Goal: Task Accomplishment & Management: Use online tool/utility

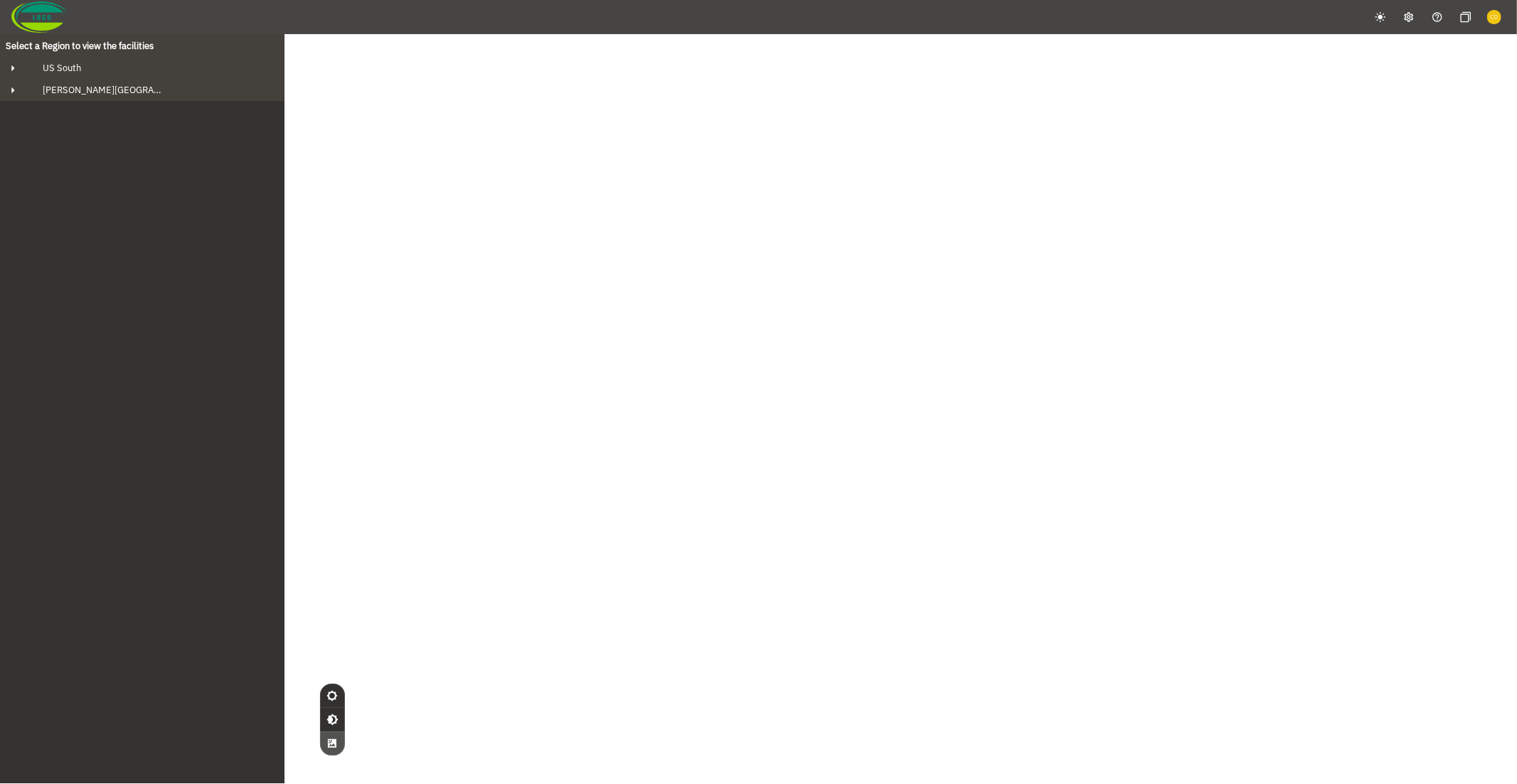
drag, startPoint x: 739, startPoint y: 404, endPoint x: 802, endPoint y: 478, distance: 97.2
click at [801, 464] on div "© Mapbox © OpenStreetMap Improve this map © Maxar" at bounding box center [758, 426] width 1517 height 784
click at [848, 470] on div "© Mapbox © OpenStreetMap Improve this map © Maxar" at bounding box center [758, 426] width 1517 height 784
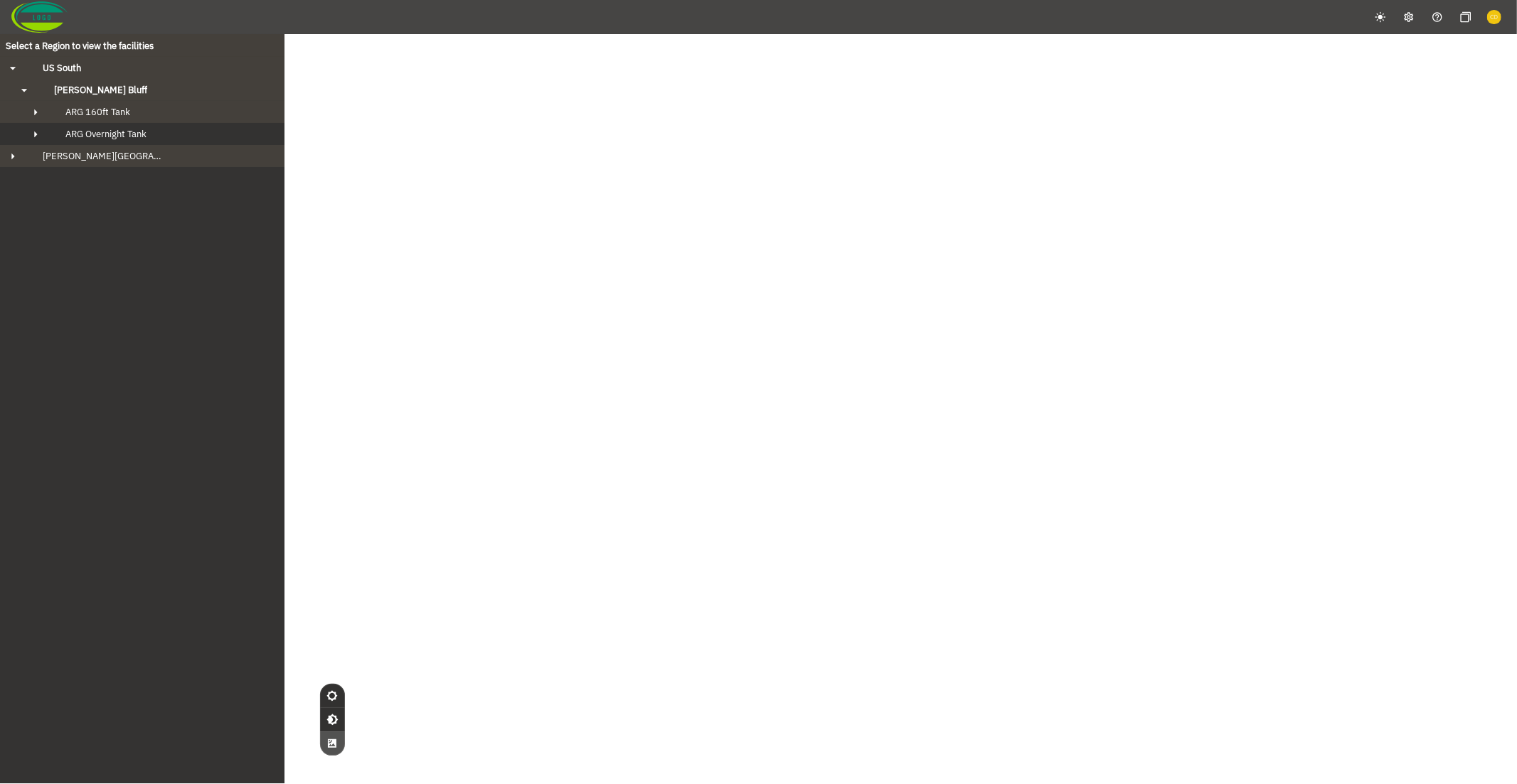
click at [40, 130] on icon "button" at bounding box center [35, 134] width 14 height 14
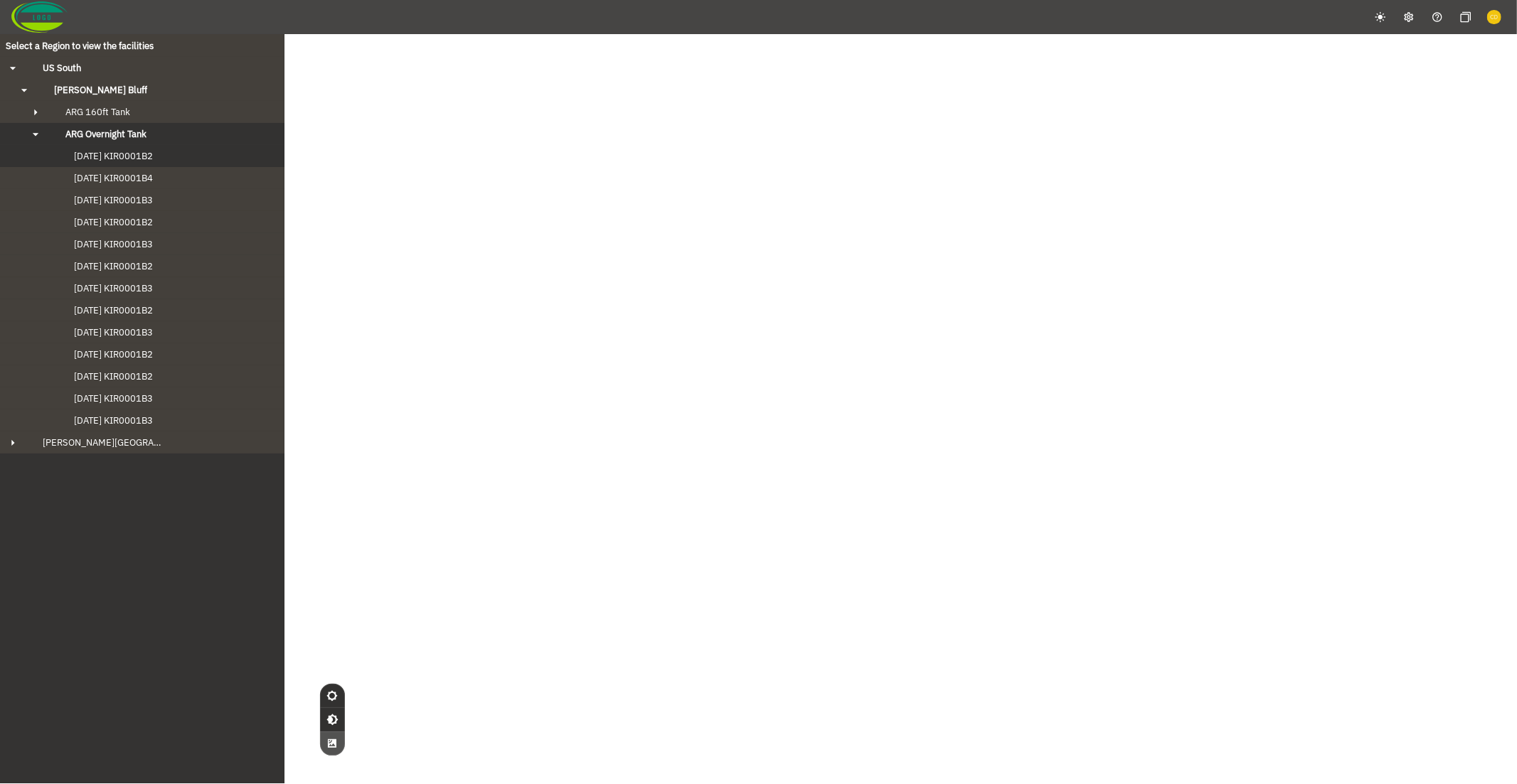
click at [103, 150] on span "[DATE] KIR0001B2" at bounding box center [99, 156] width 107 height 12
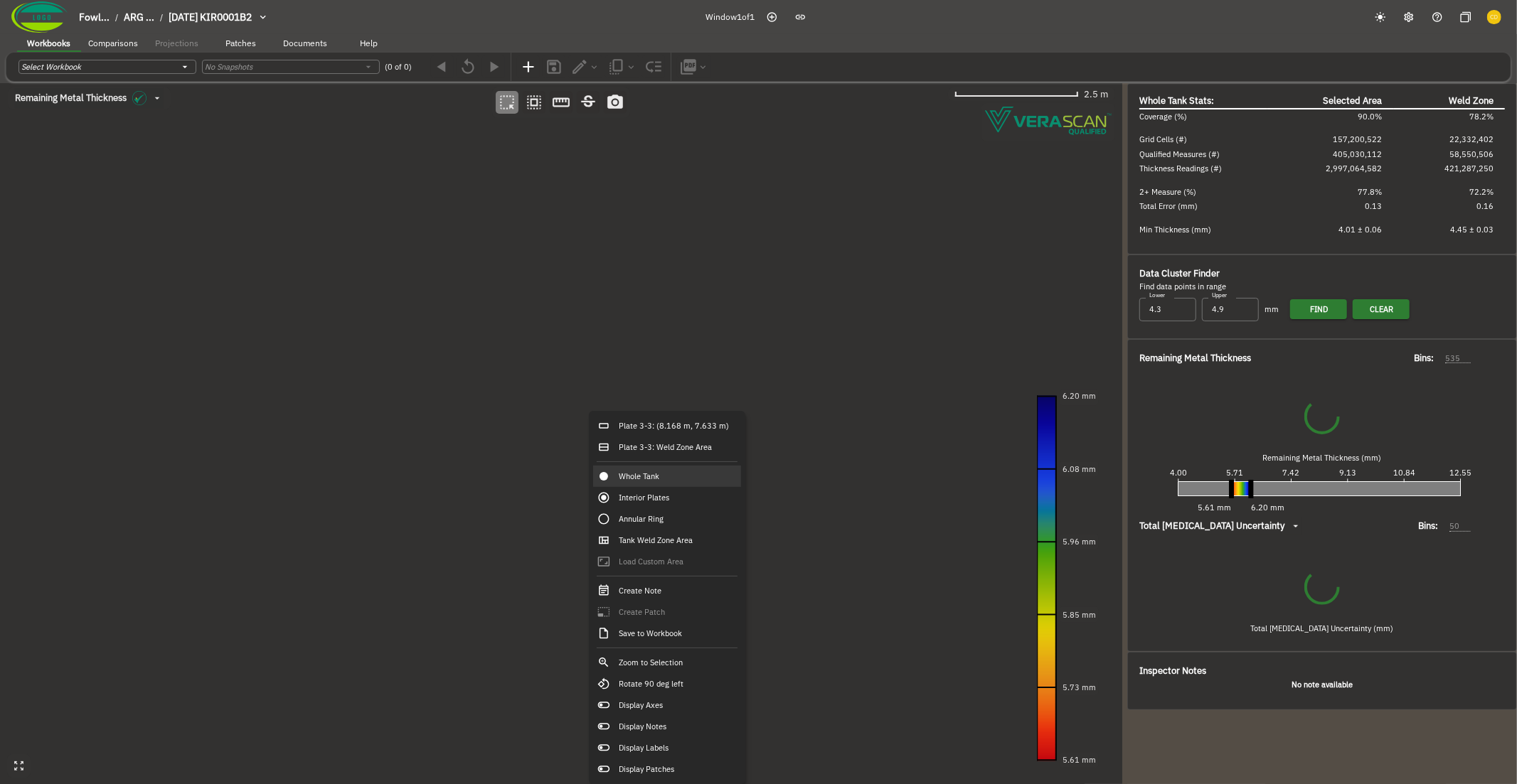
type input "535"
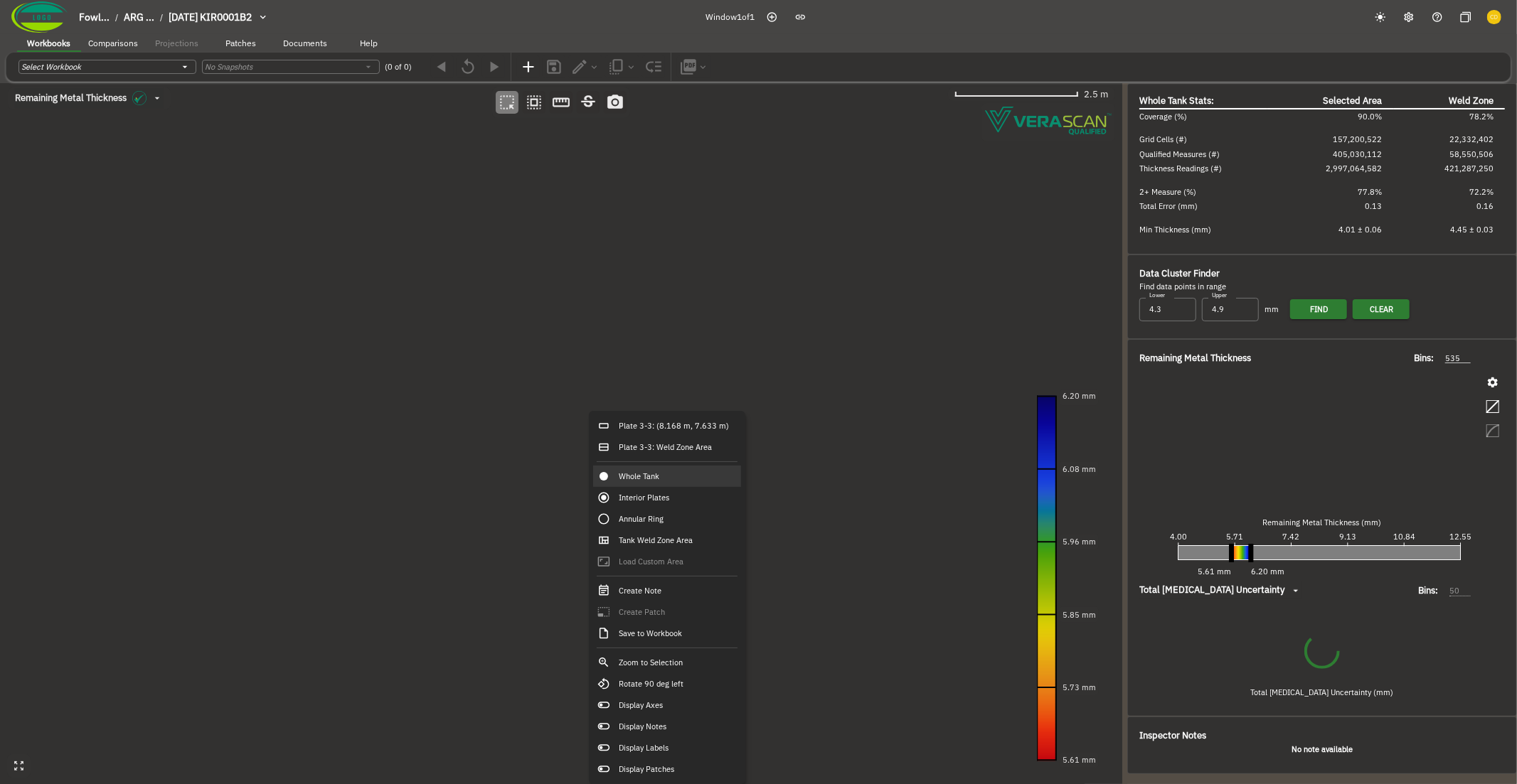
type input "93"
click at [632, 429] on div "Plate 3-3: (8.168 m, 7.633 m)" at bounding box center [667, 425] width 148 height 21
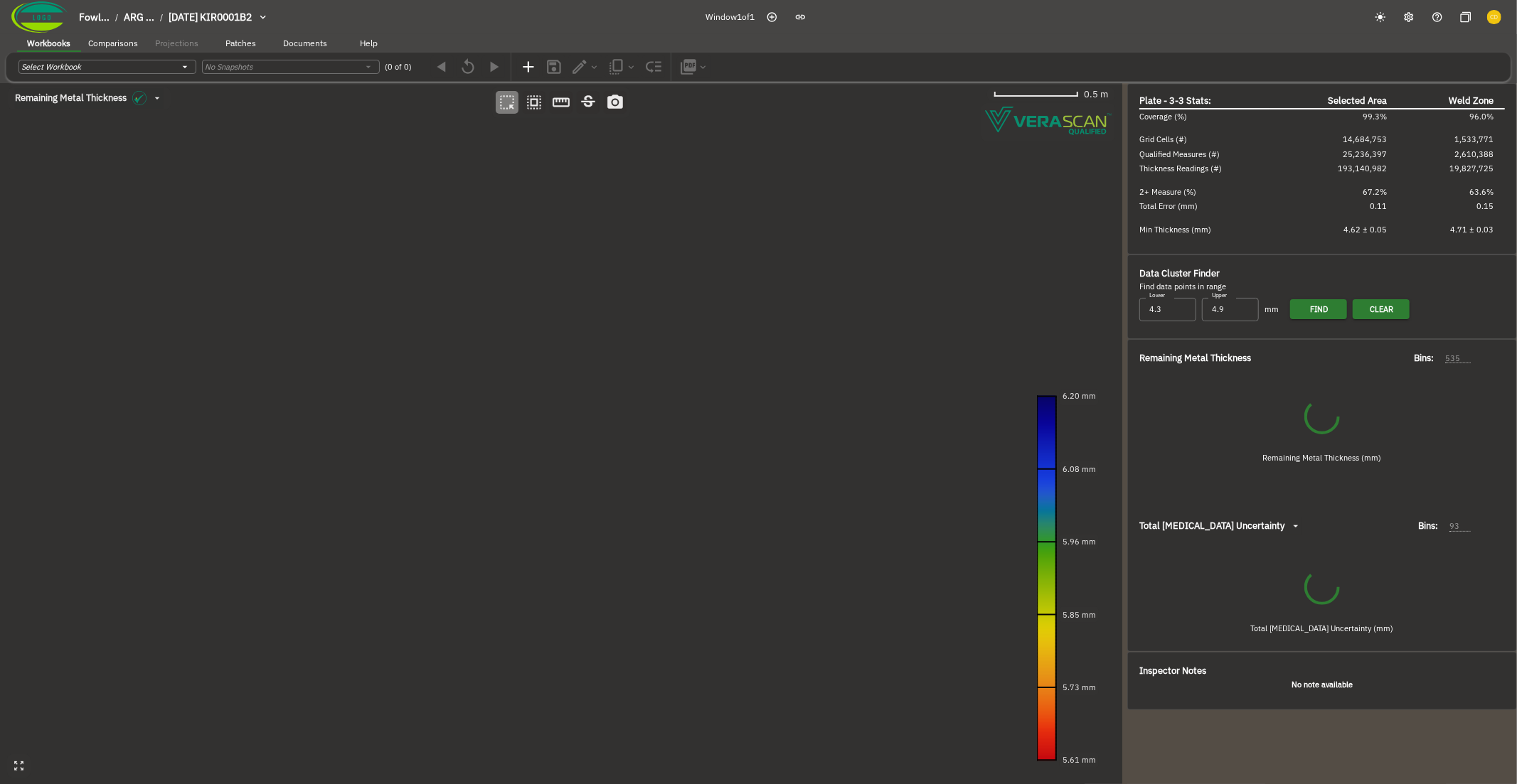
click at [585, 403] on canvas at bounding box center [560, 434] width 1122 height 702
type input "134"
type input "57"
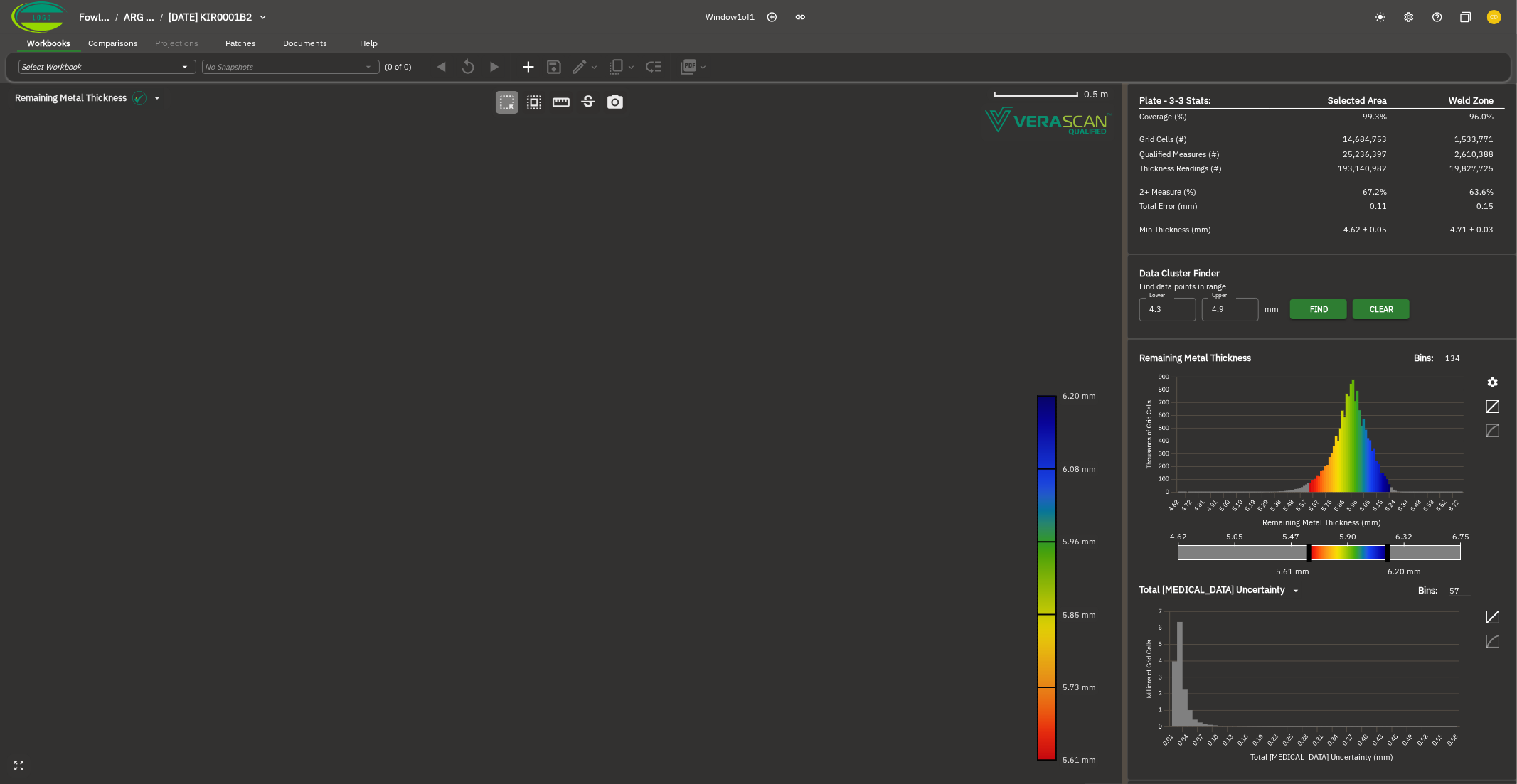
click at [787, 531] on canvas at bounding box center [560, 434] width 1122 height 702
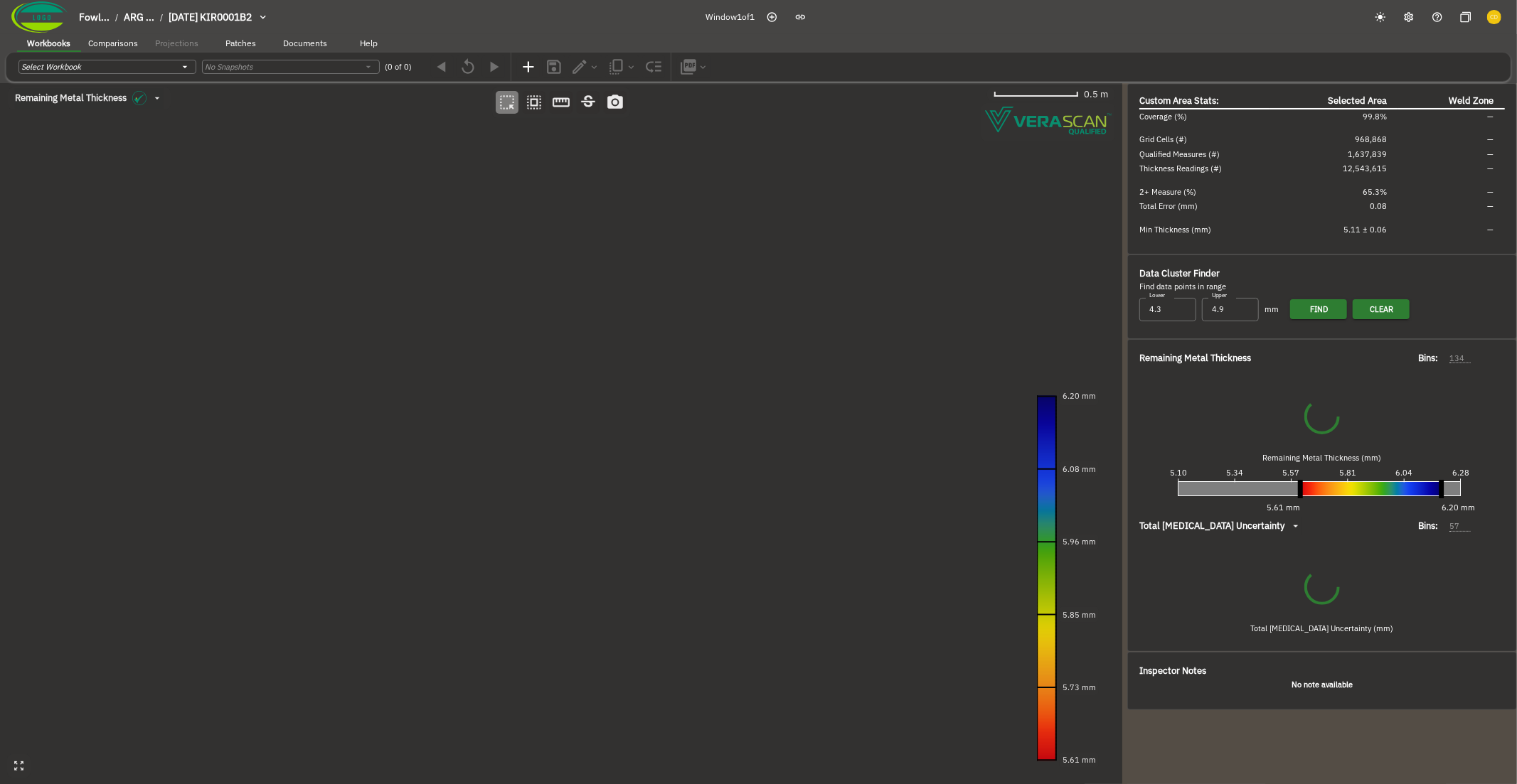
type input "74"
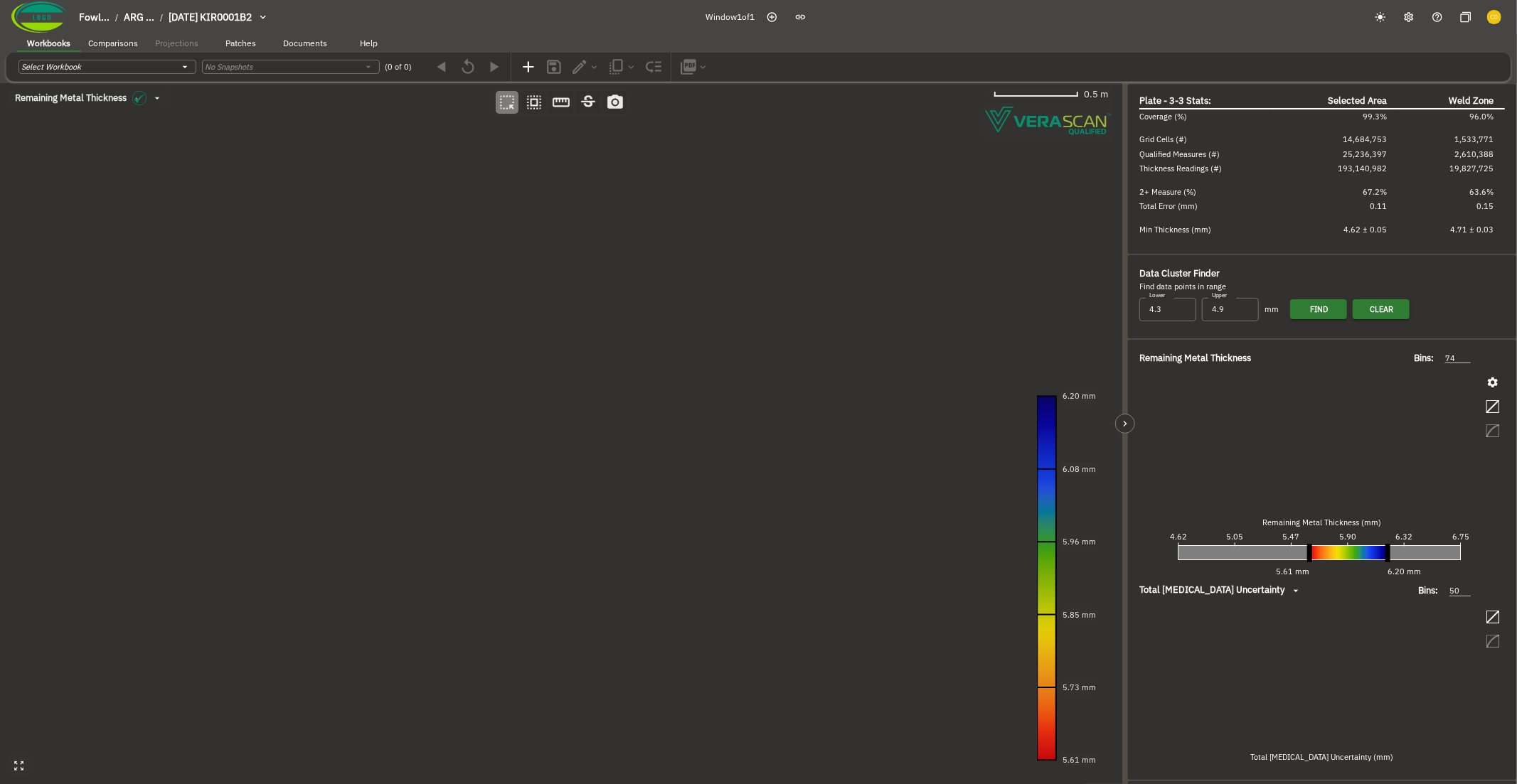
type input "57"
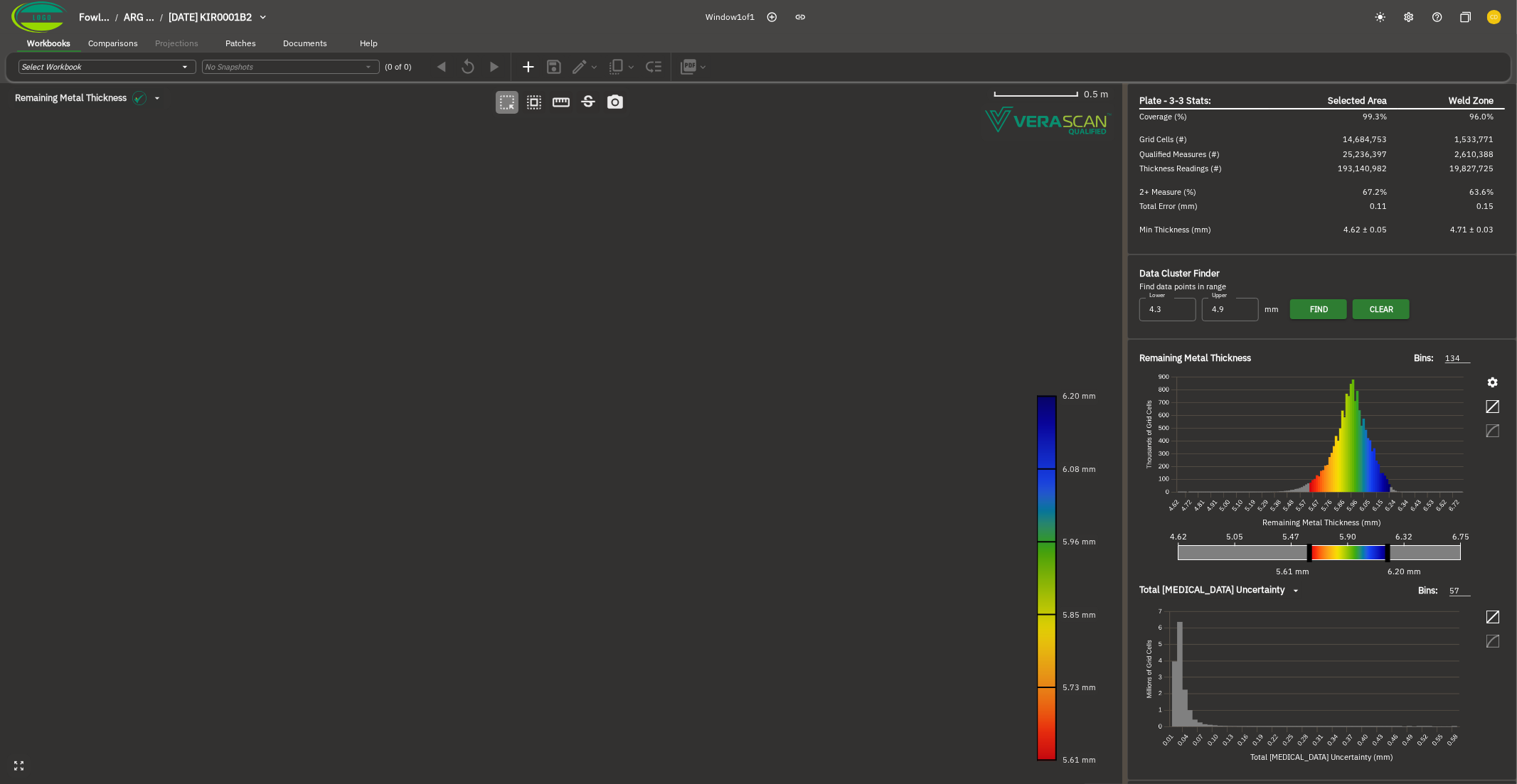
click at [422, 372] on canvas at bounding box center [560, 434] width 1122 height 702
click at [784, 565] on canvas at bounding box center [560, 434] width 1122 height 702
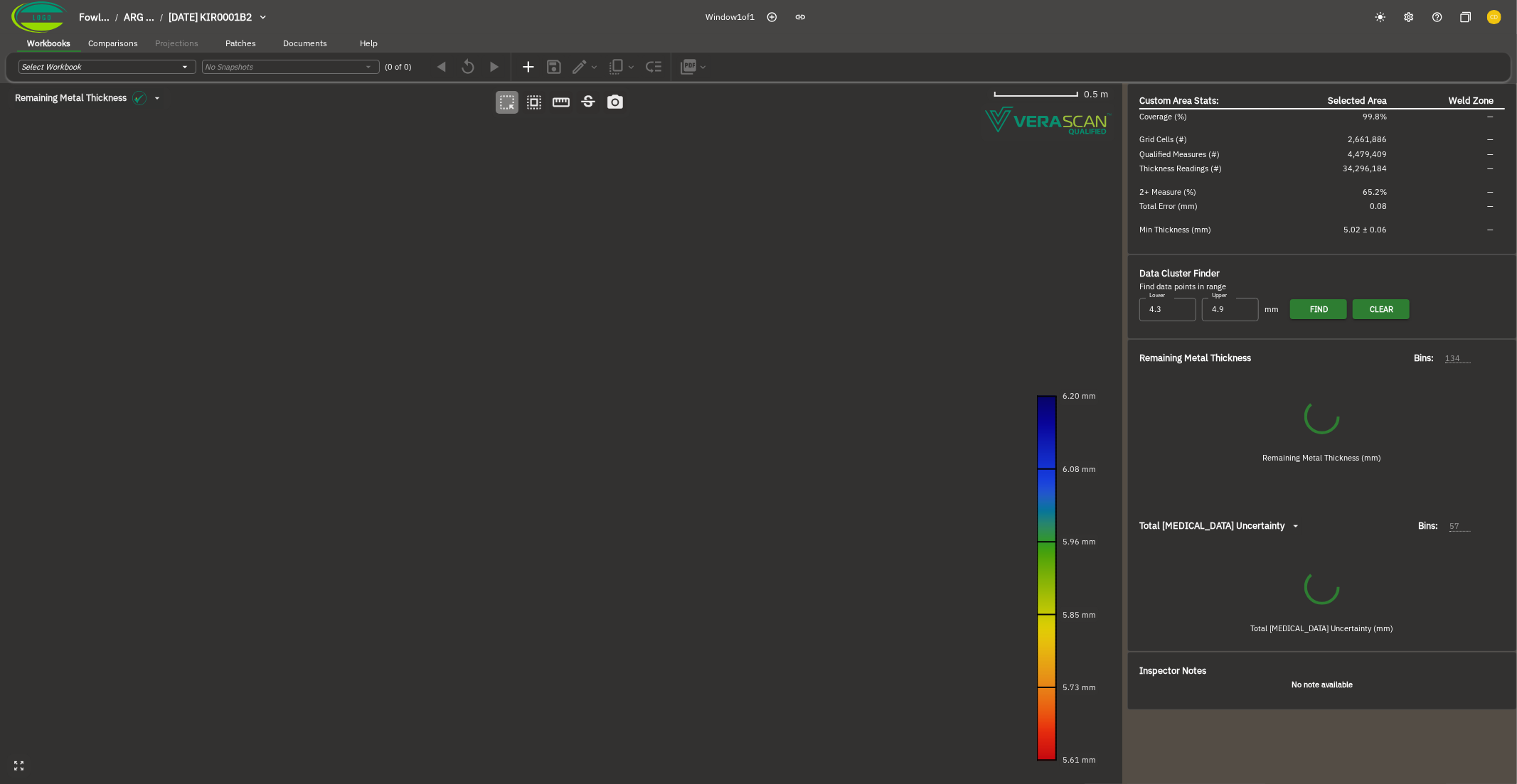
type input "91"
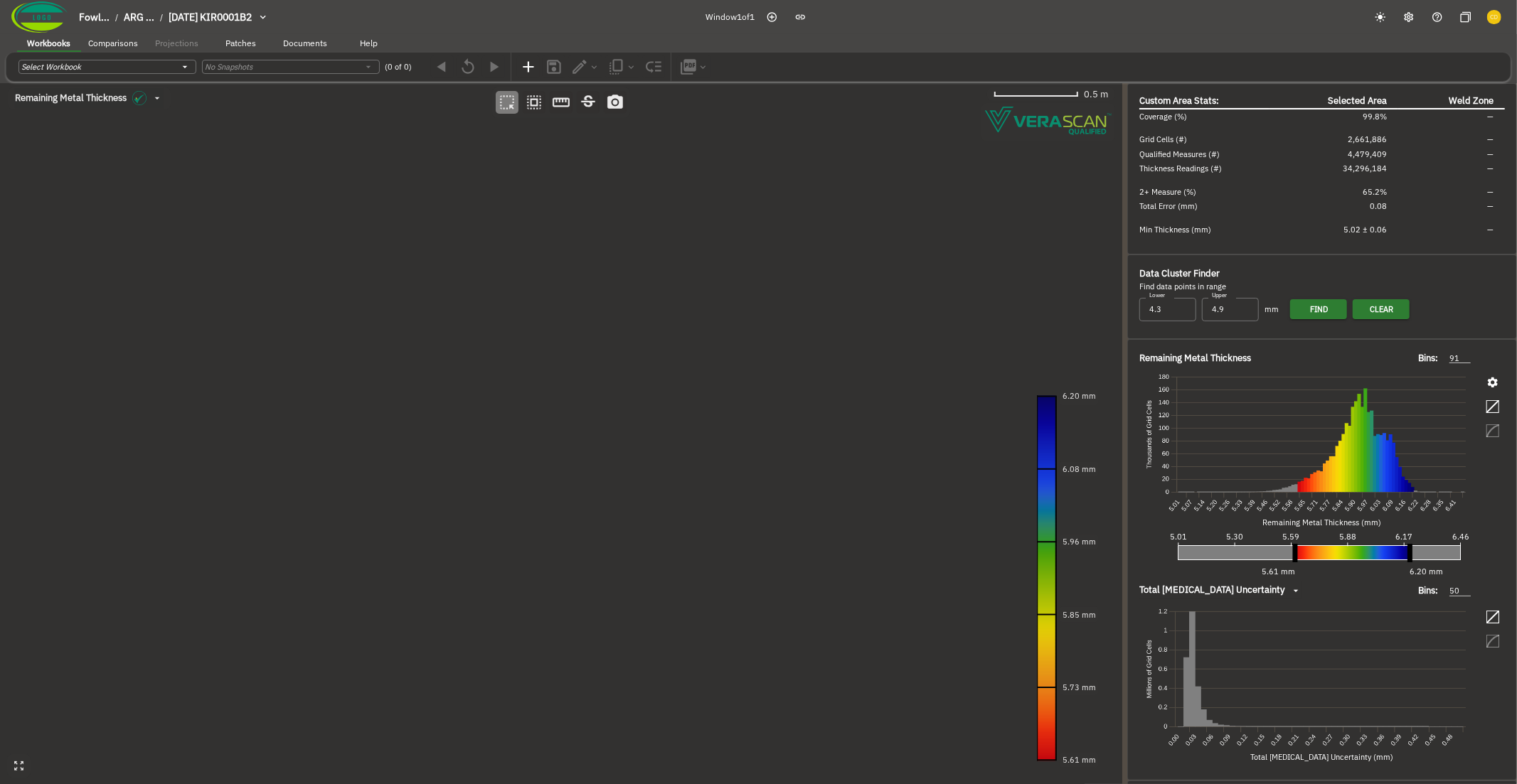
click at [241, 338] on canvas at bounding box center [560, 434] width 1122 height 702
click at [302, 376] on canvas at bounding box center [560, 434] width 1122 height 702
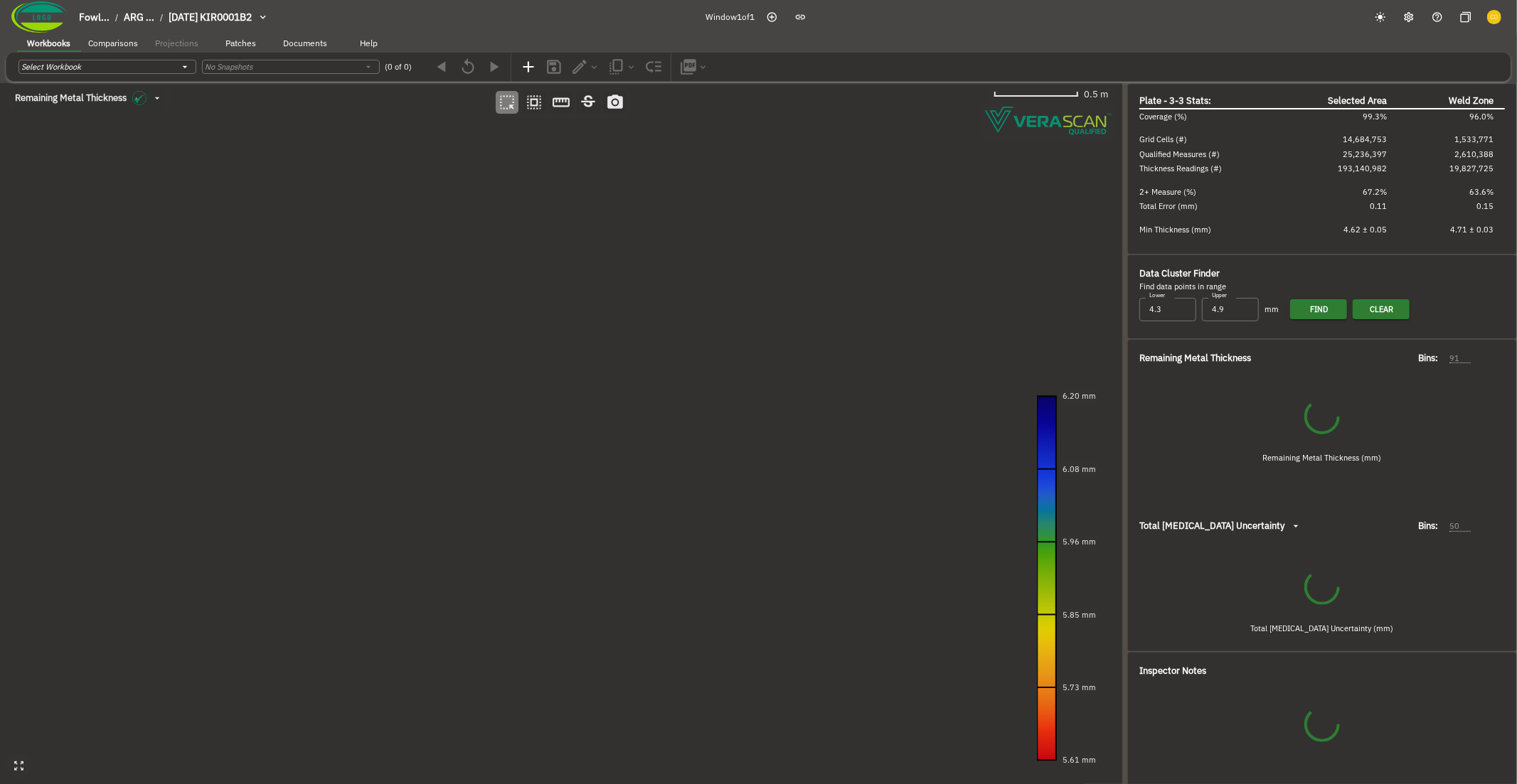
type input "57"
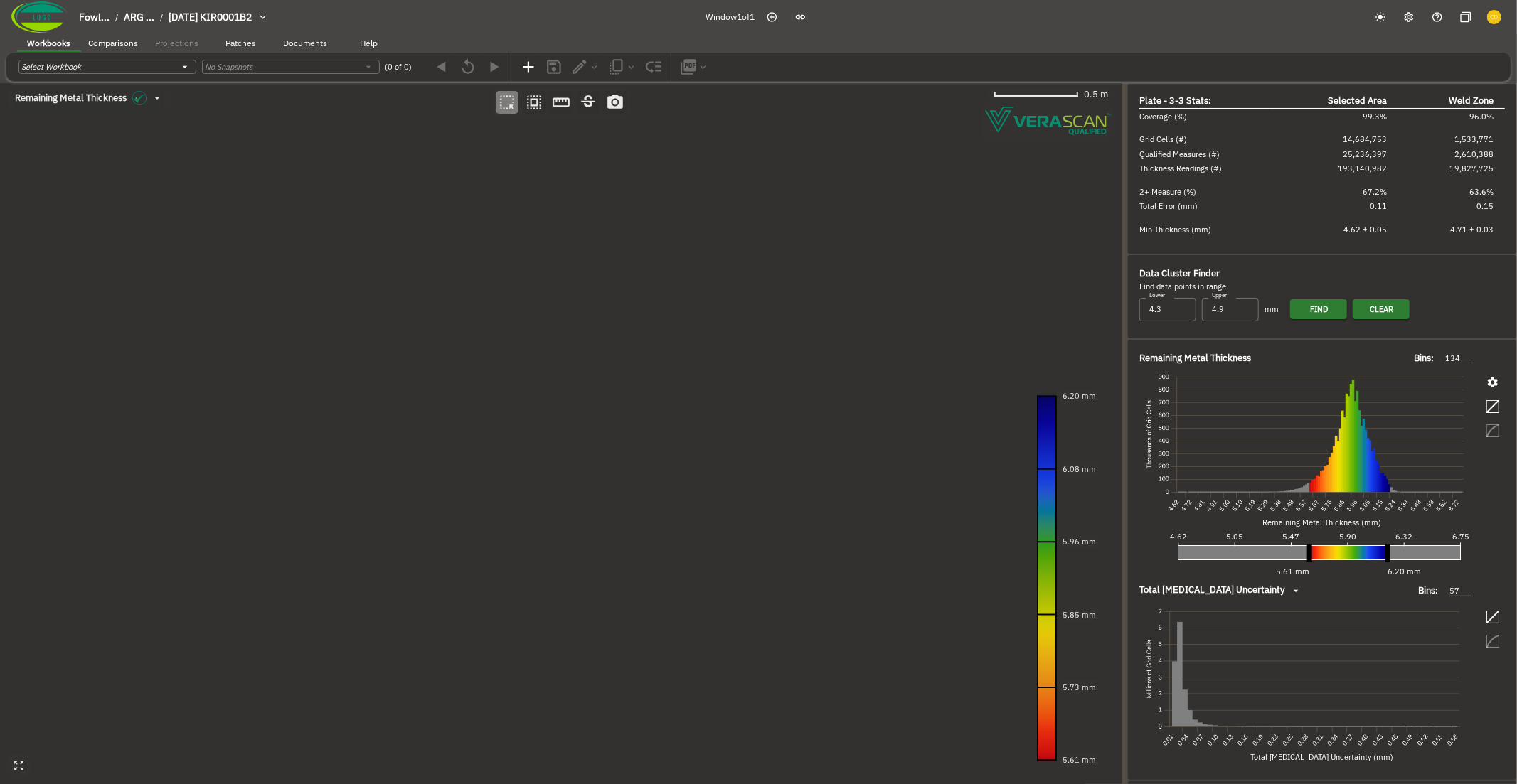
click at [257, 355] on canvas at bounding box center [560, 434] width 1122 height 702
click at [355, 403] on canvas at bounding box center [560, 434] width 1122 height 702
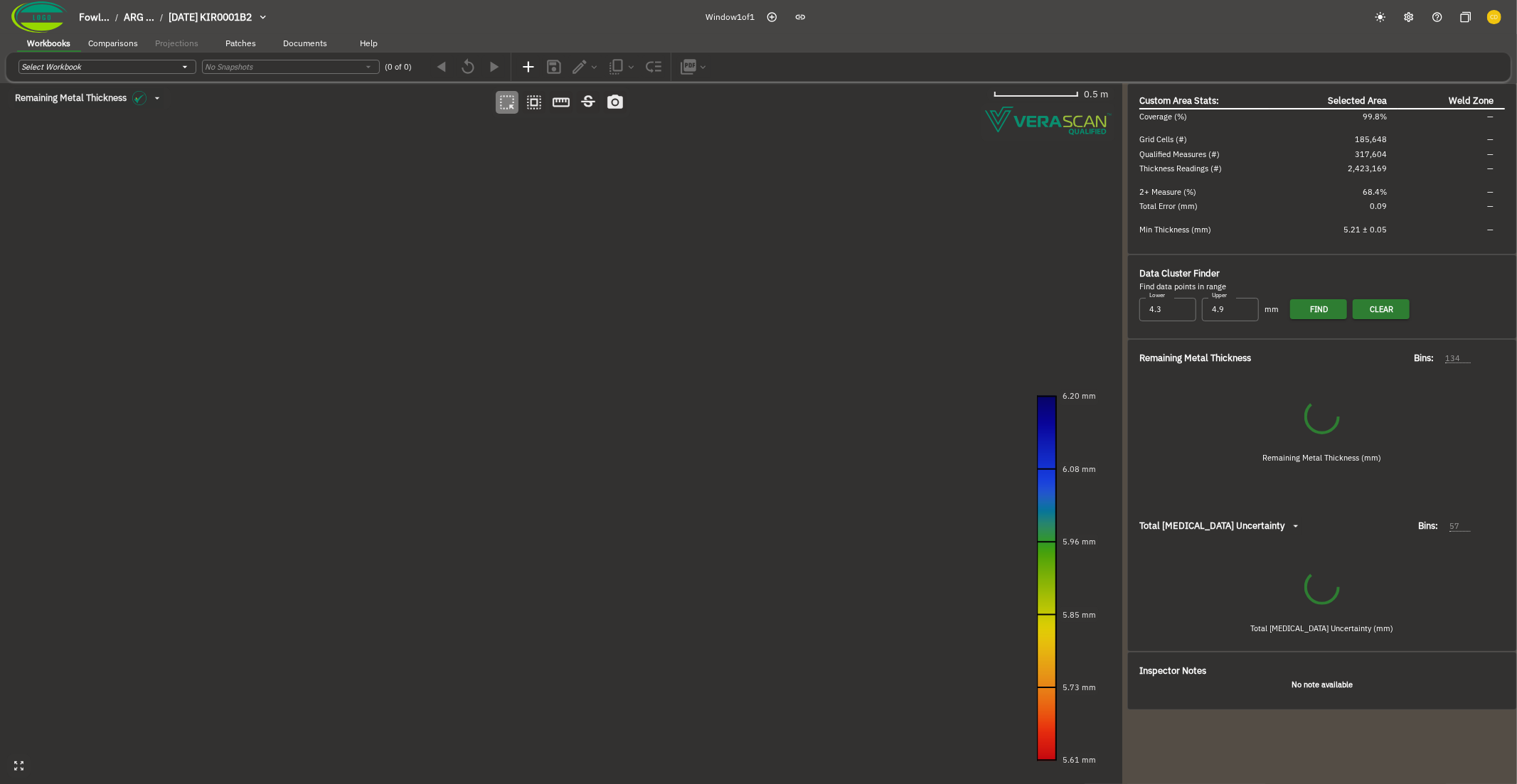
type input "65"
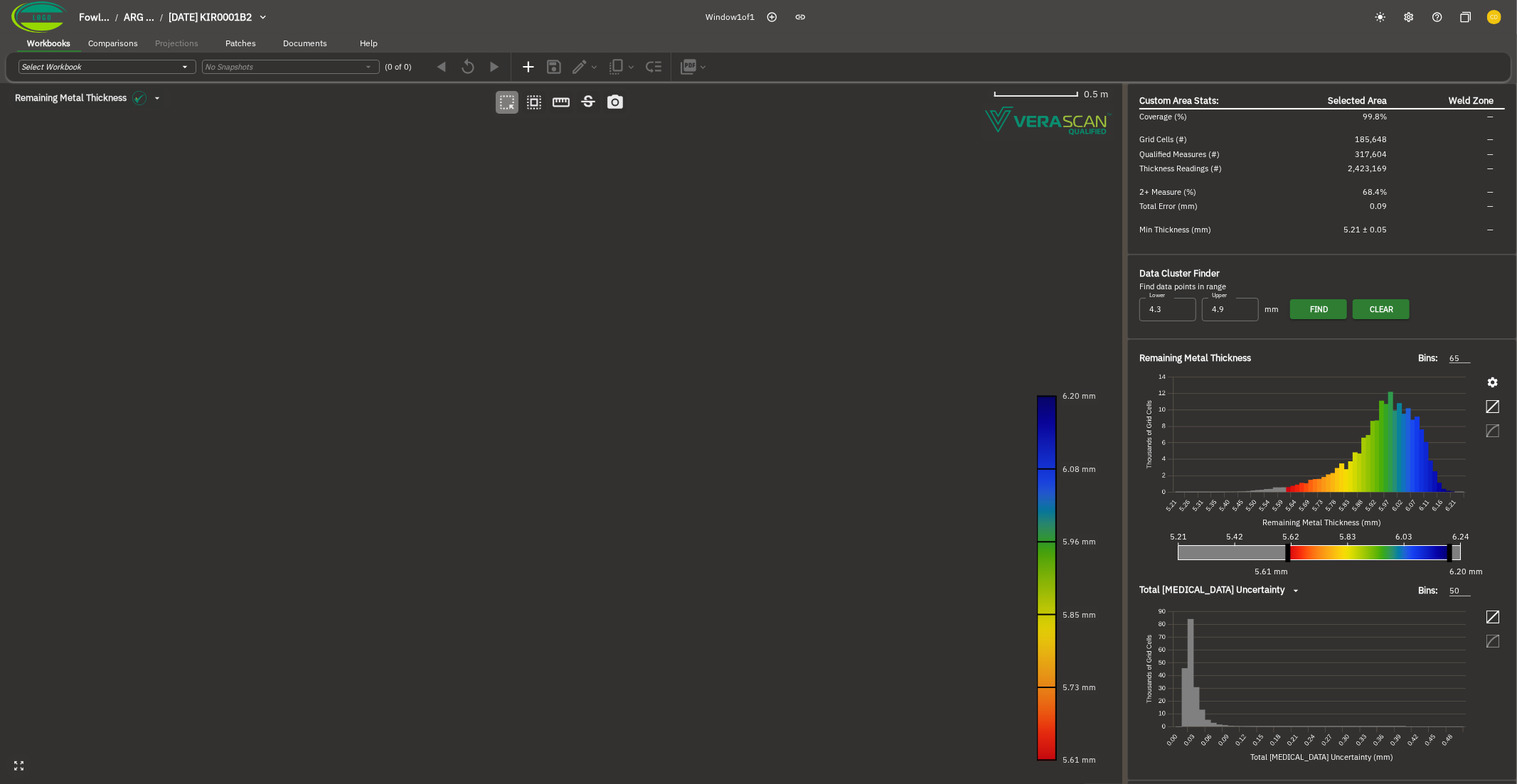
click at [583, 458] on canvas at bounding box center [560, 434] width 1122 height 702
click at [789, 538] on canvas at bounding box center [560, 434] width 1122 height 702
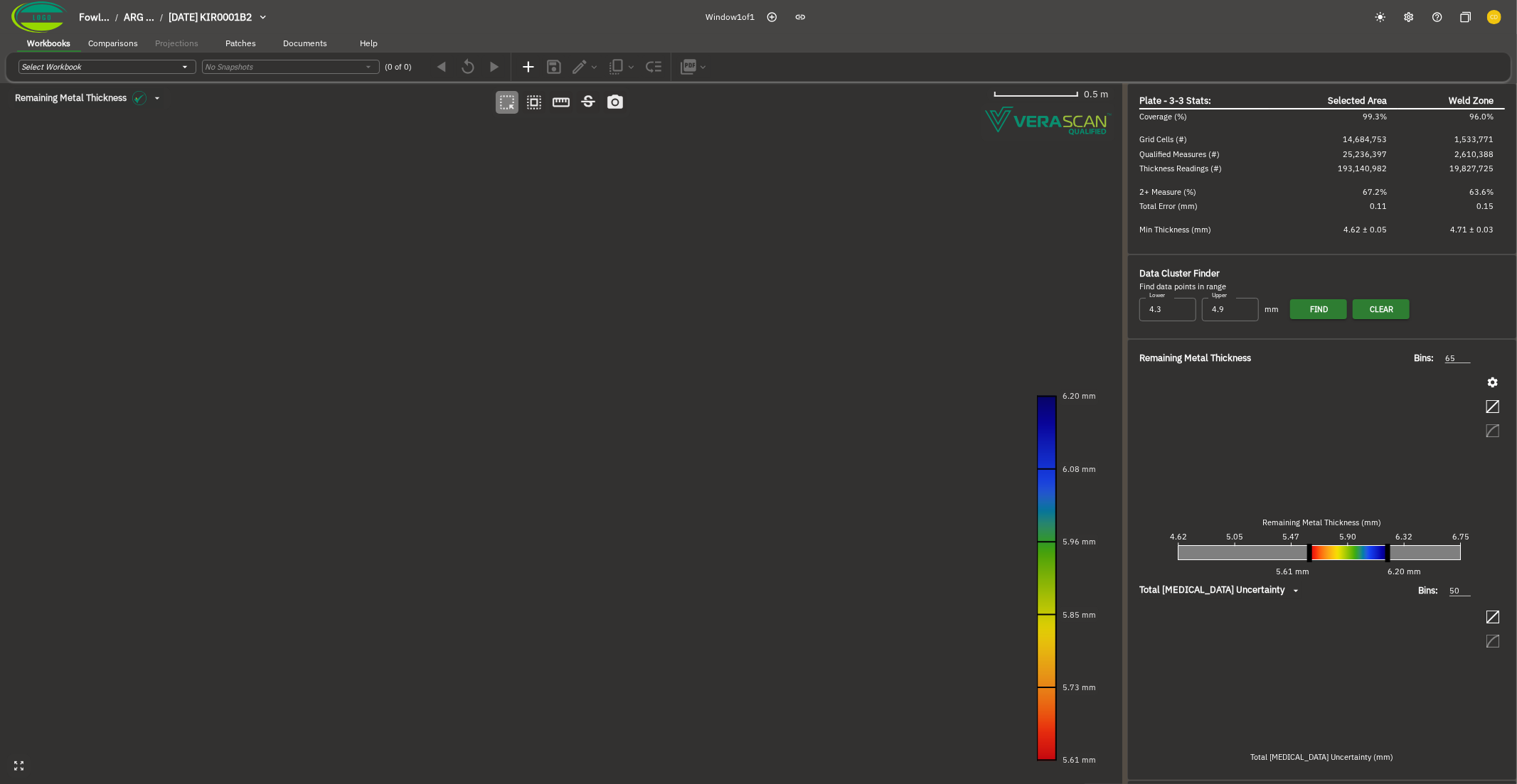
type input "57"
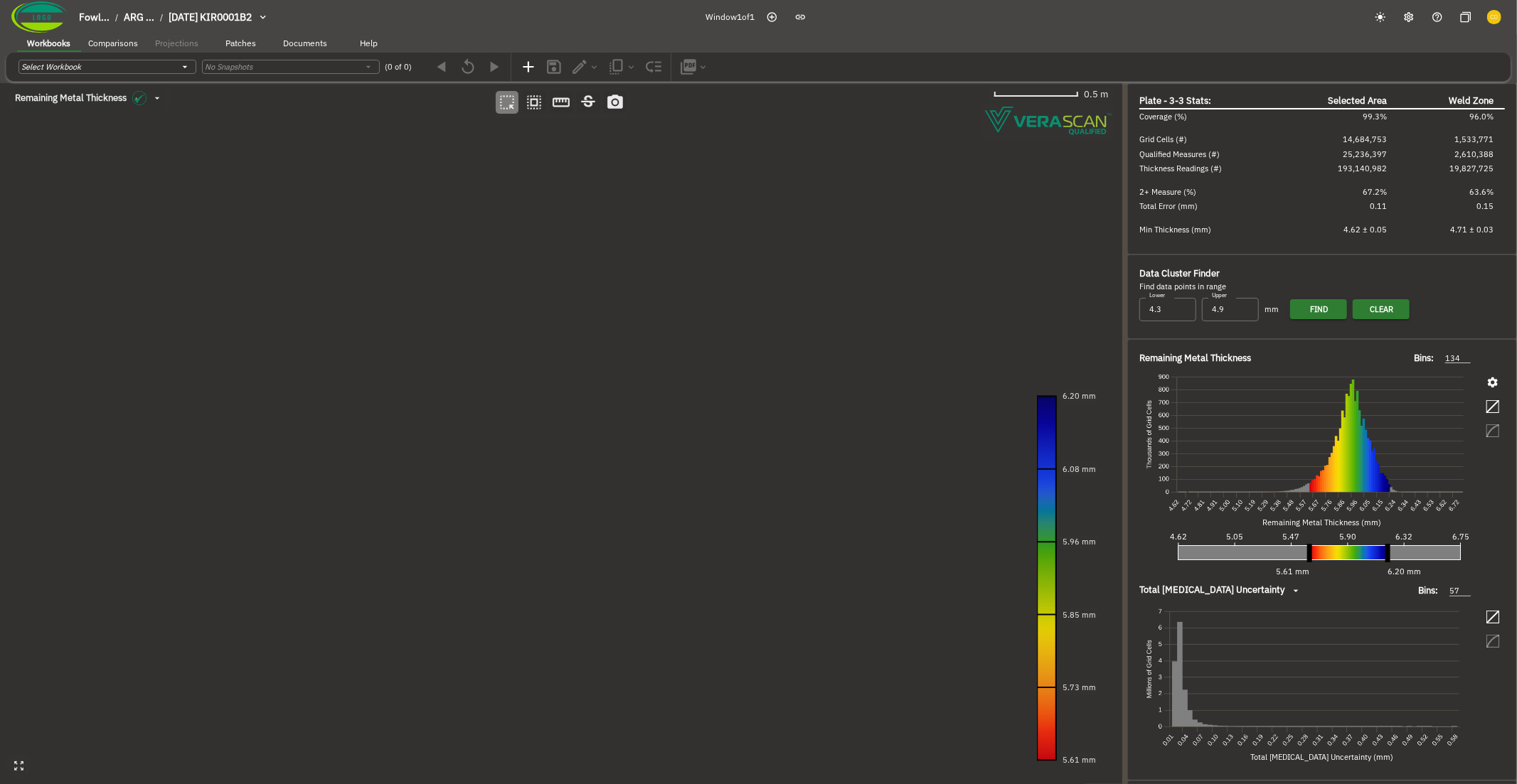
click at [821, 544] on canvas at bounding box center [560, 434] width 1122 height 702
click at [918, 471] on canvas at bounding box center [560, 434] width 1122 height 702
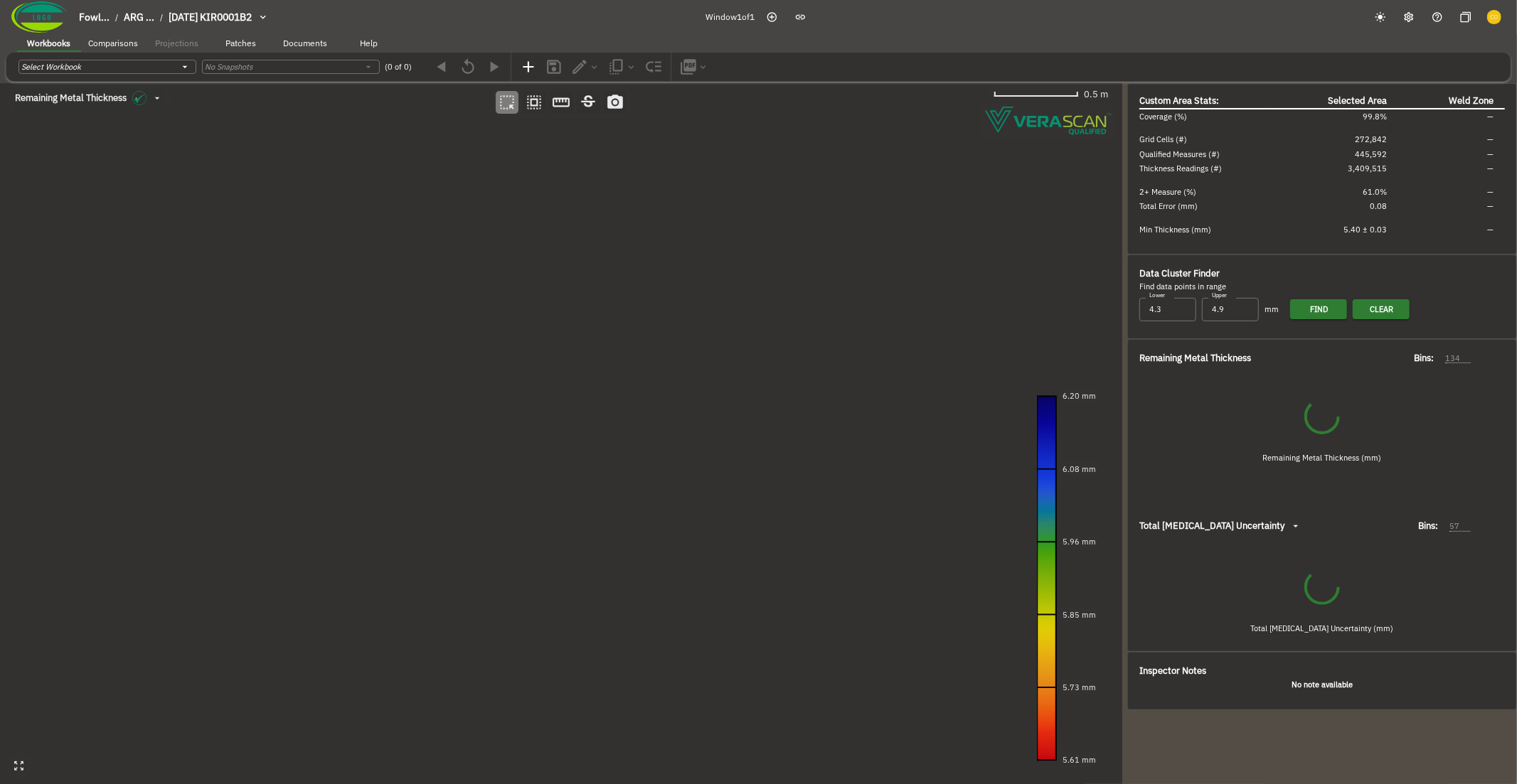
type input "58"
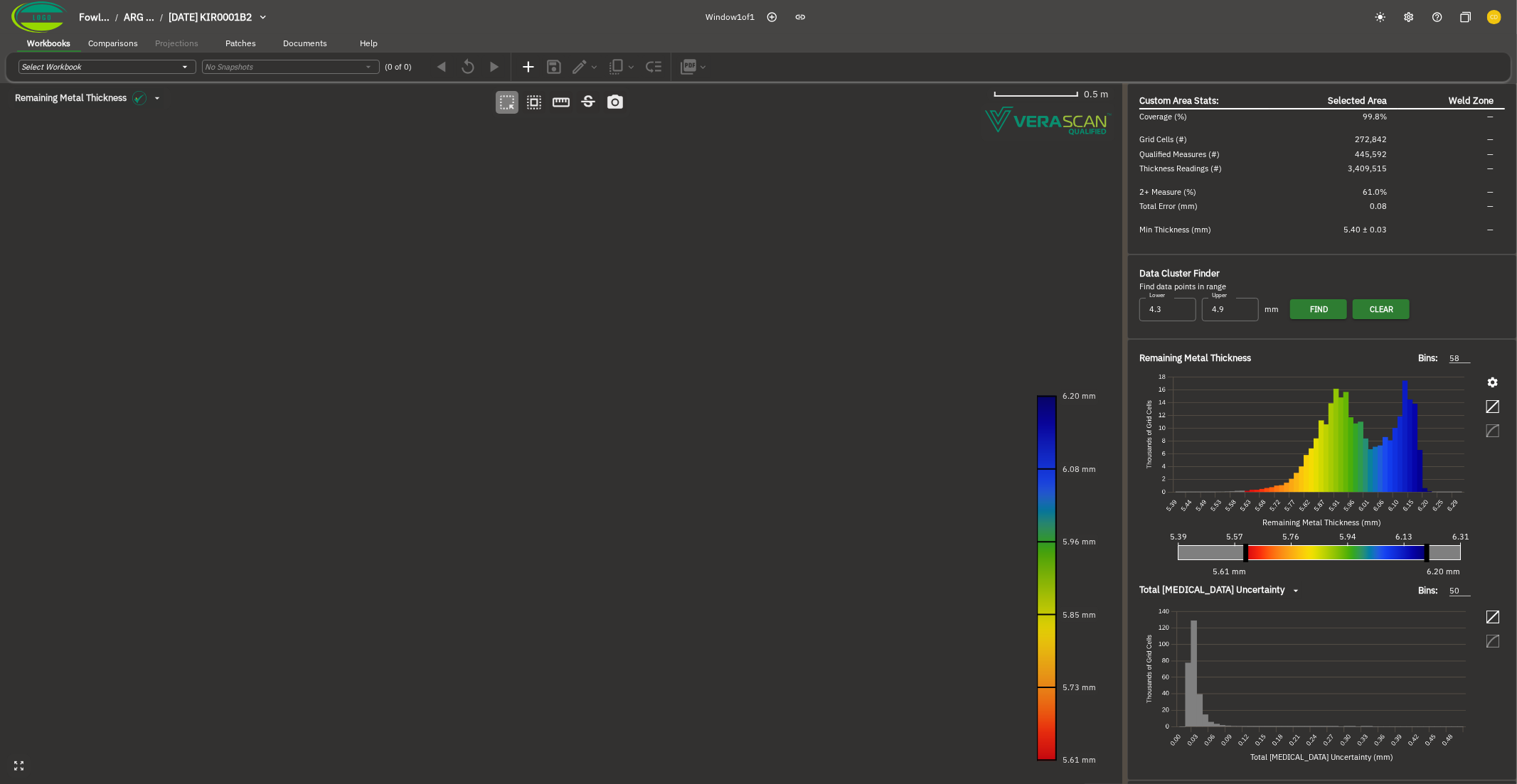
click at [256, 399] on canvas at bounding box center [560, 434] width 1122 height 702
click at [360, 324] on canvas at bounding box center [560, 434] width 1122 height 702
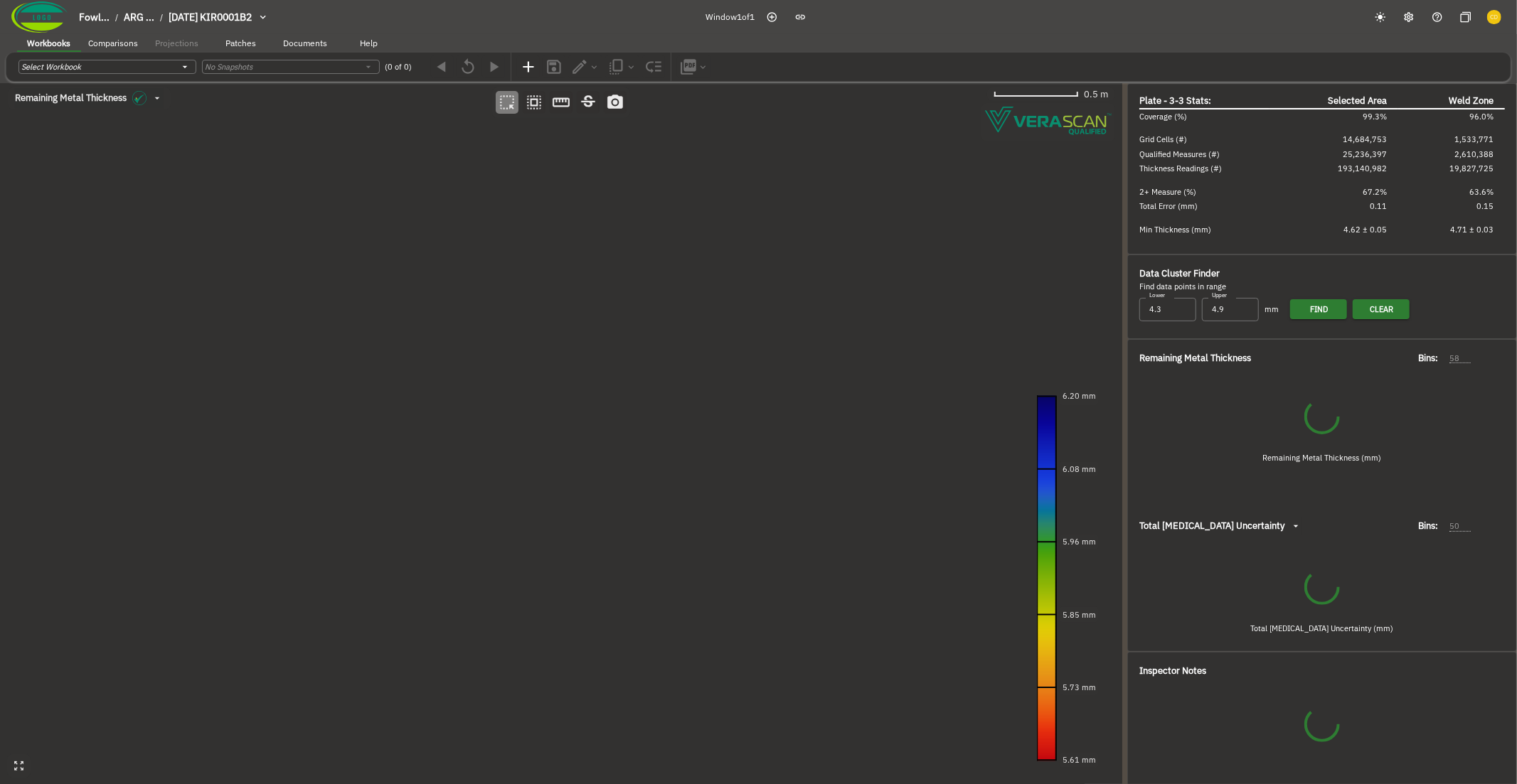
type input "57"
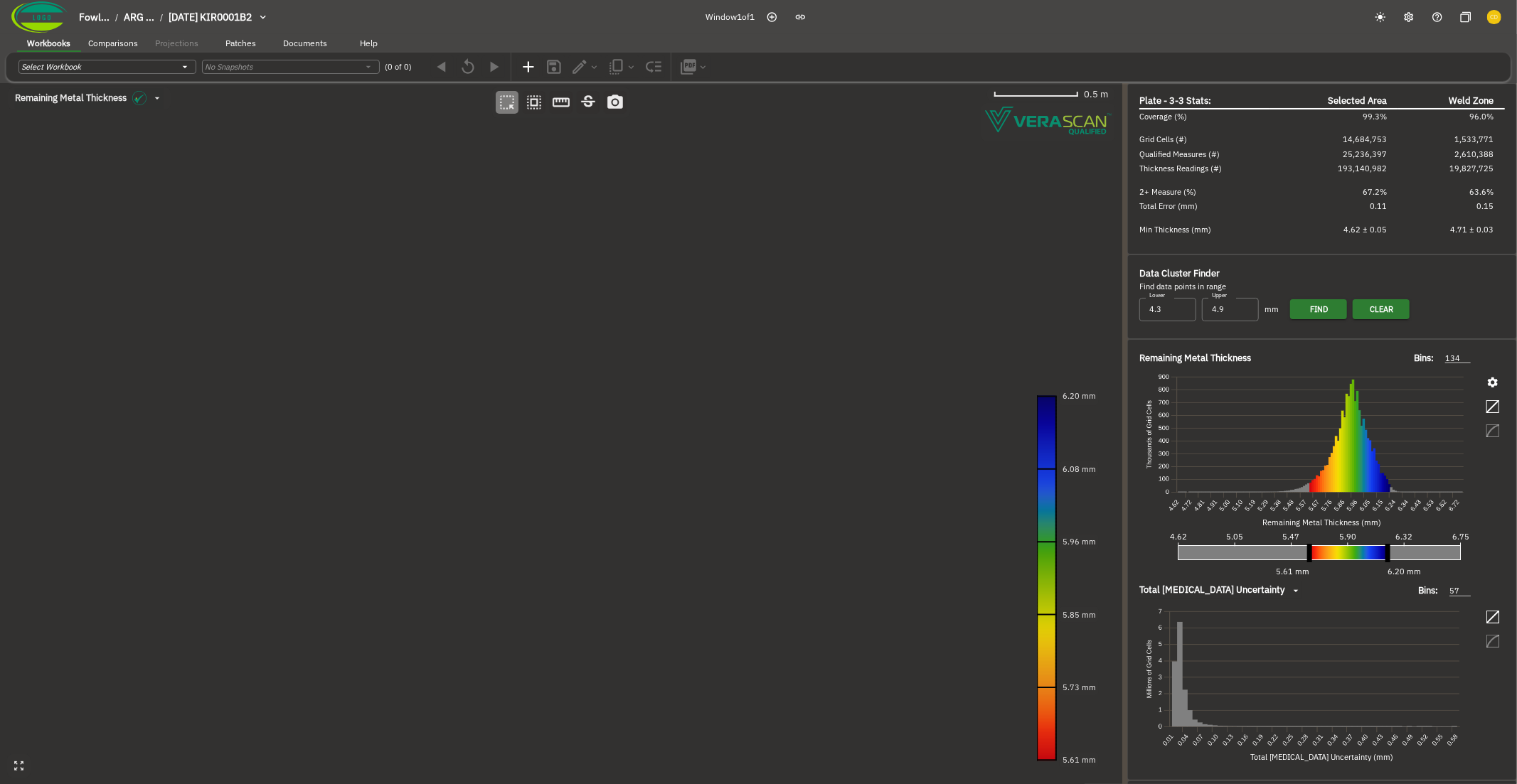
click at [363, 297] on canvas at bounding box center [560, 434] width 1122 height 702
click at [425, 353] on canvas at bounding box center [560, 434] width 1122 height 702
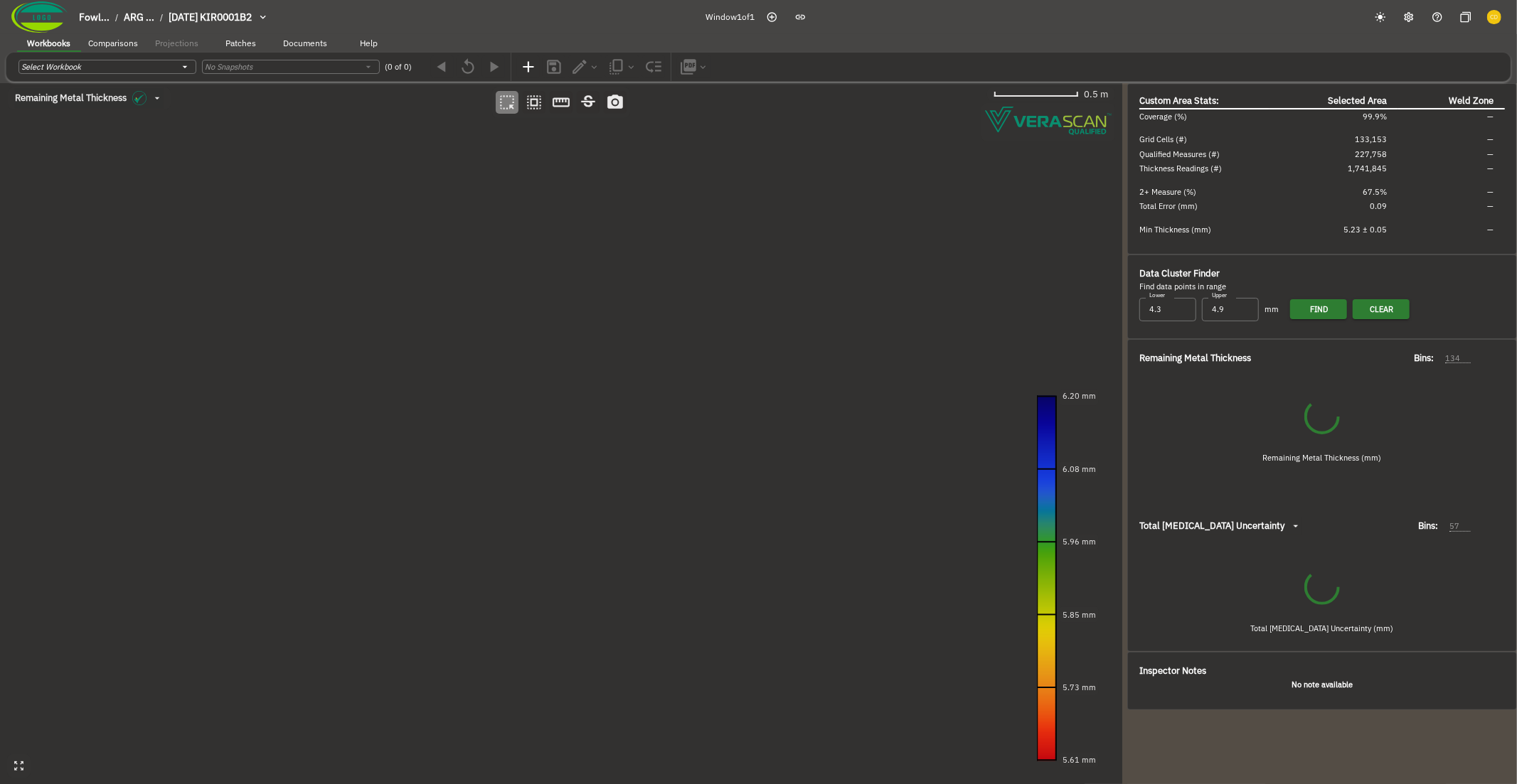
type input "66"
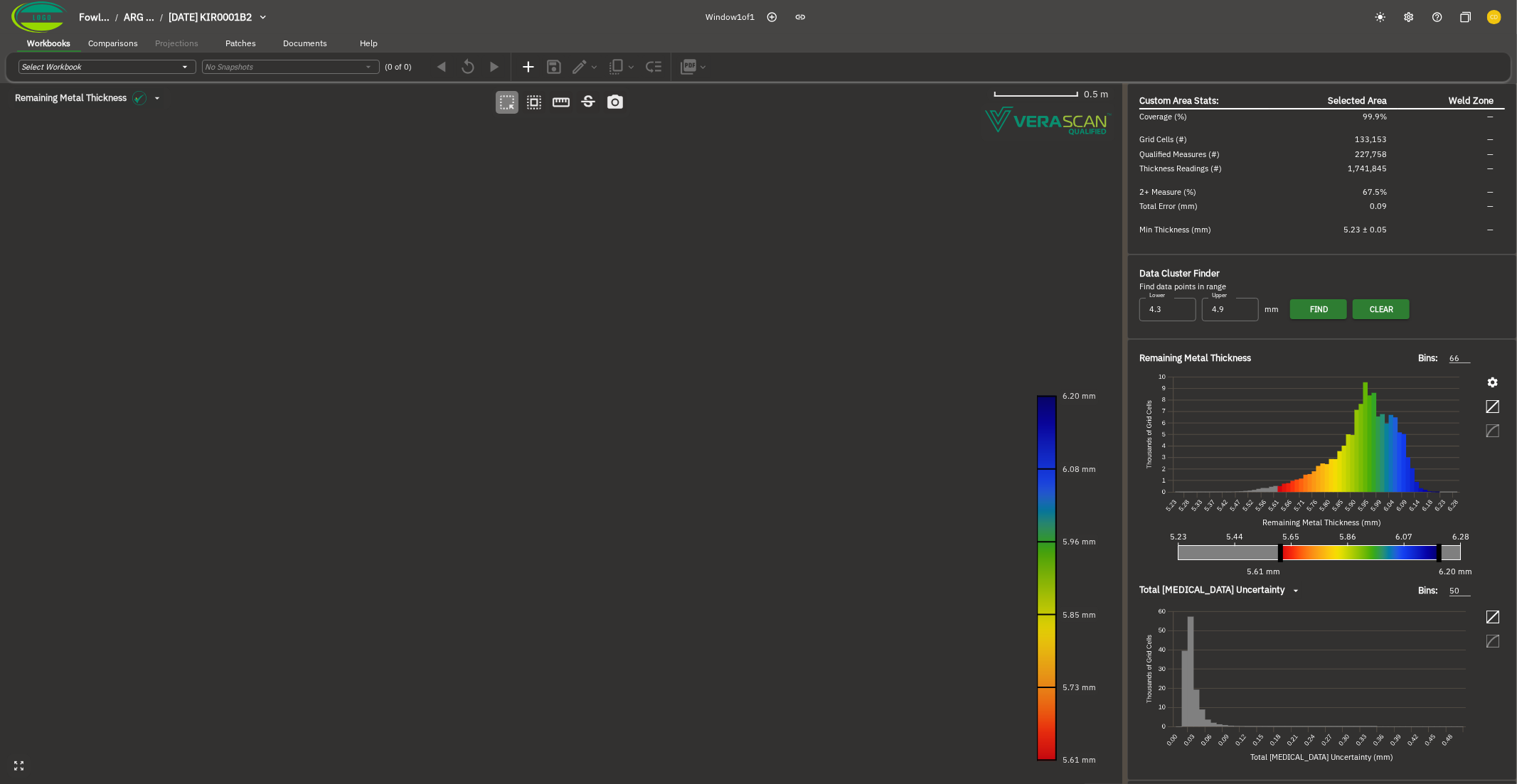
click at [163, 411] on canvas at bounding box center [560, 434] width 1122 height 702
click at [292, 493] on canvas at bounding box center [560, 434] width 1122 height 702
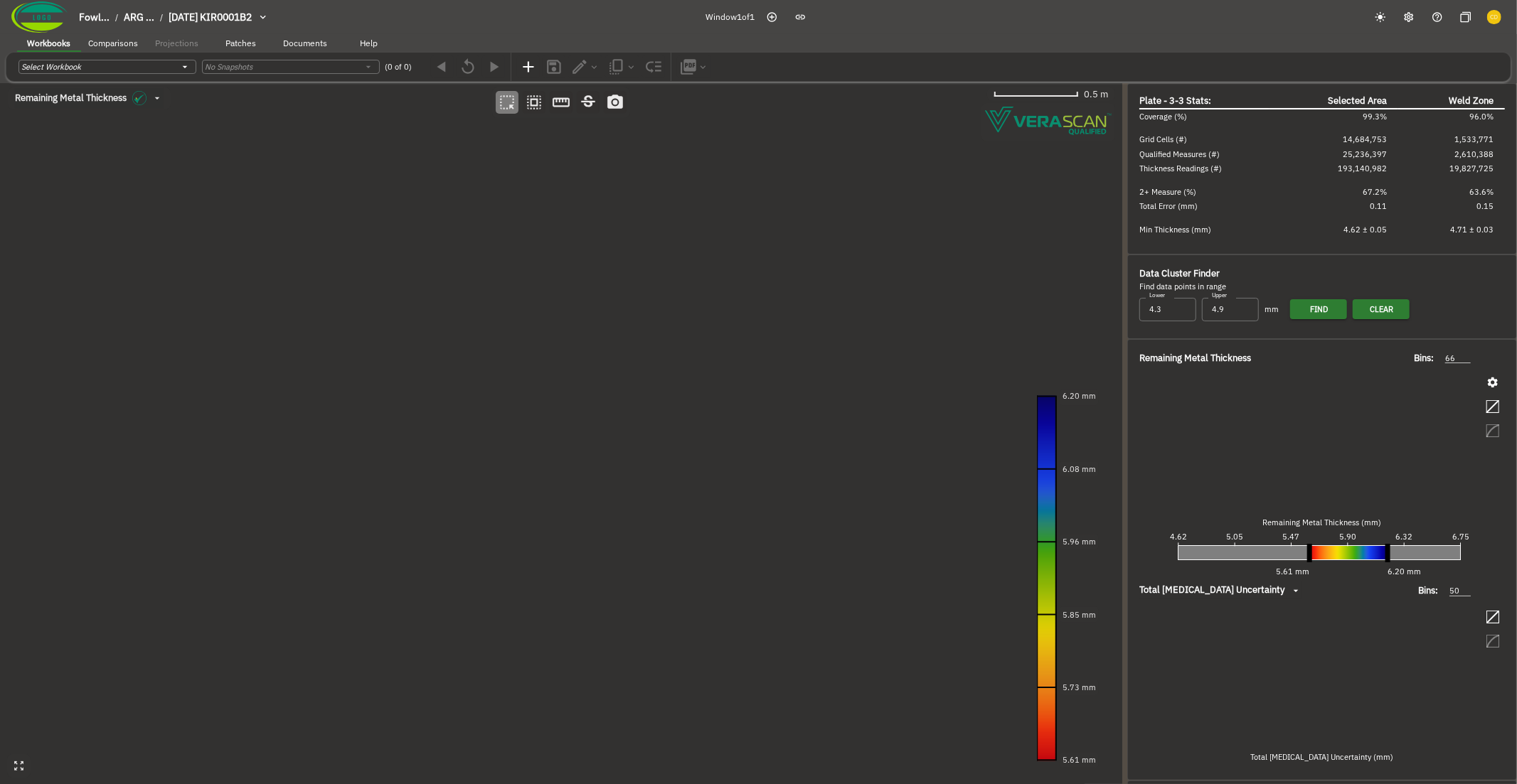
type input "57"
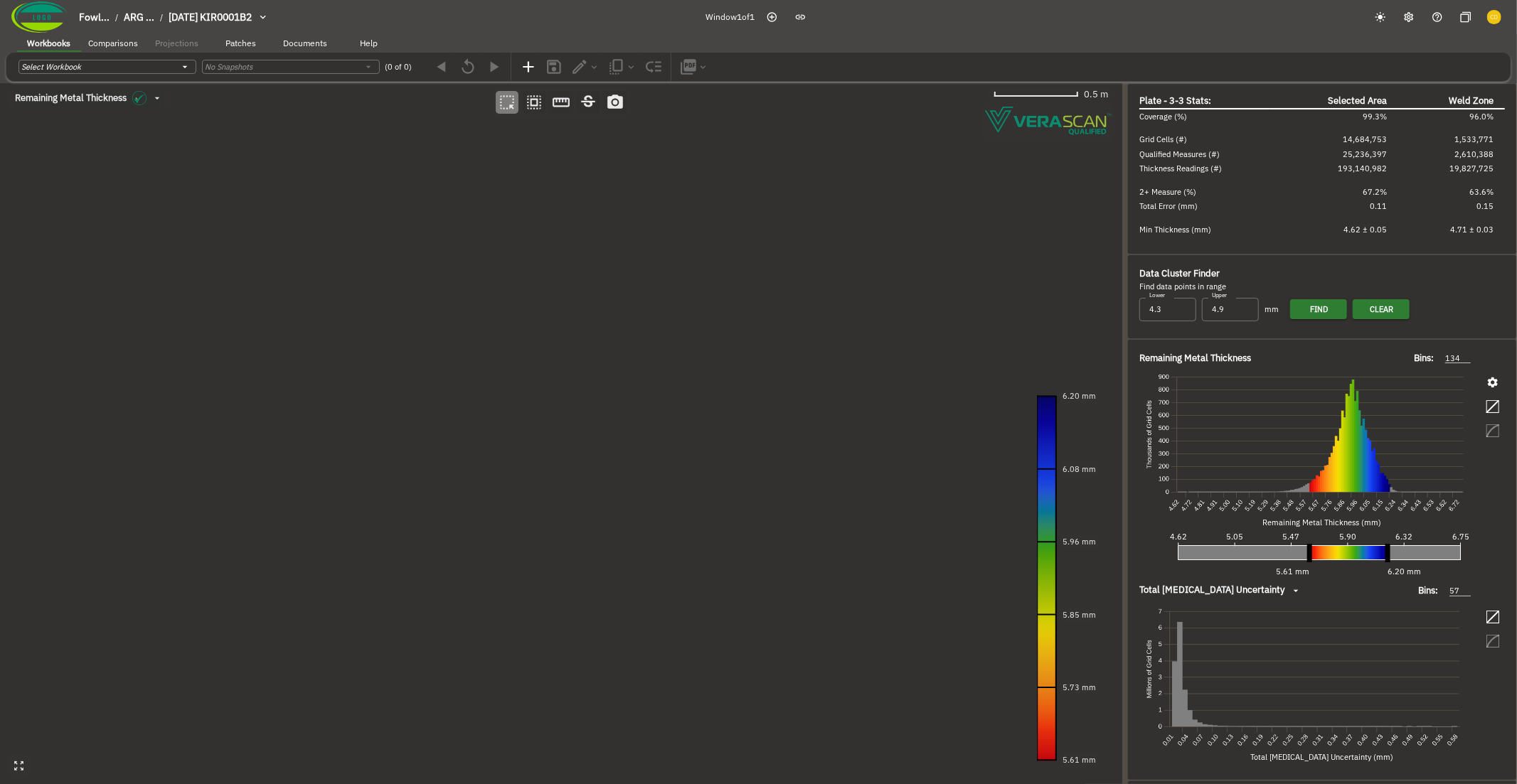
click at [228, 389] on canvas at bounding box center [560, 434] width 1122 height 702
click at [350, 439] on canvas at bounding box center [560, 434] width 1122 height 702
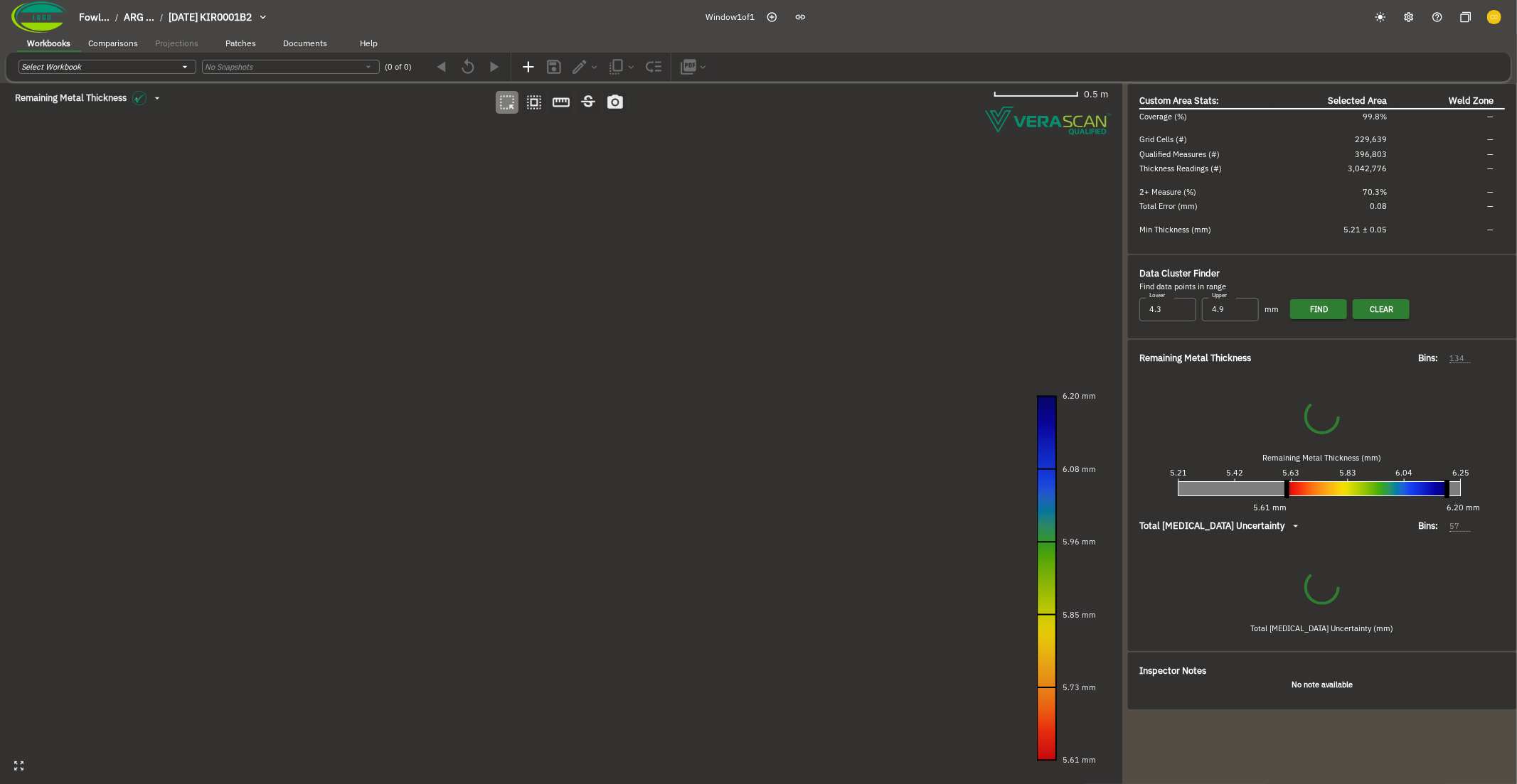
type input "65"
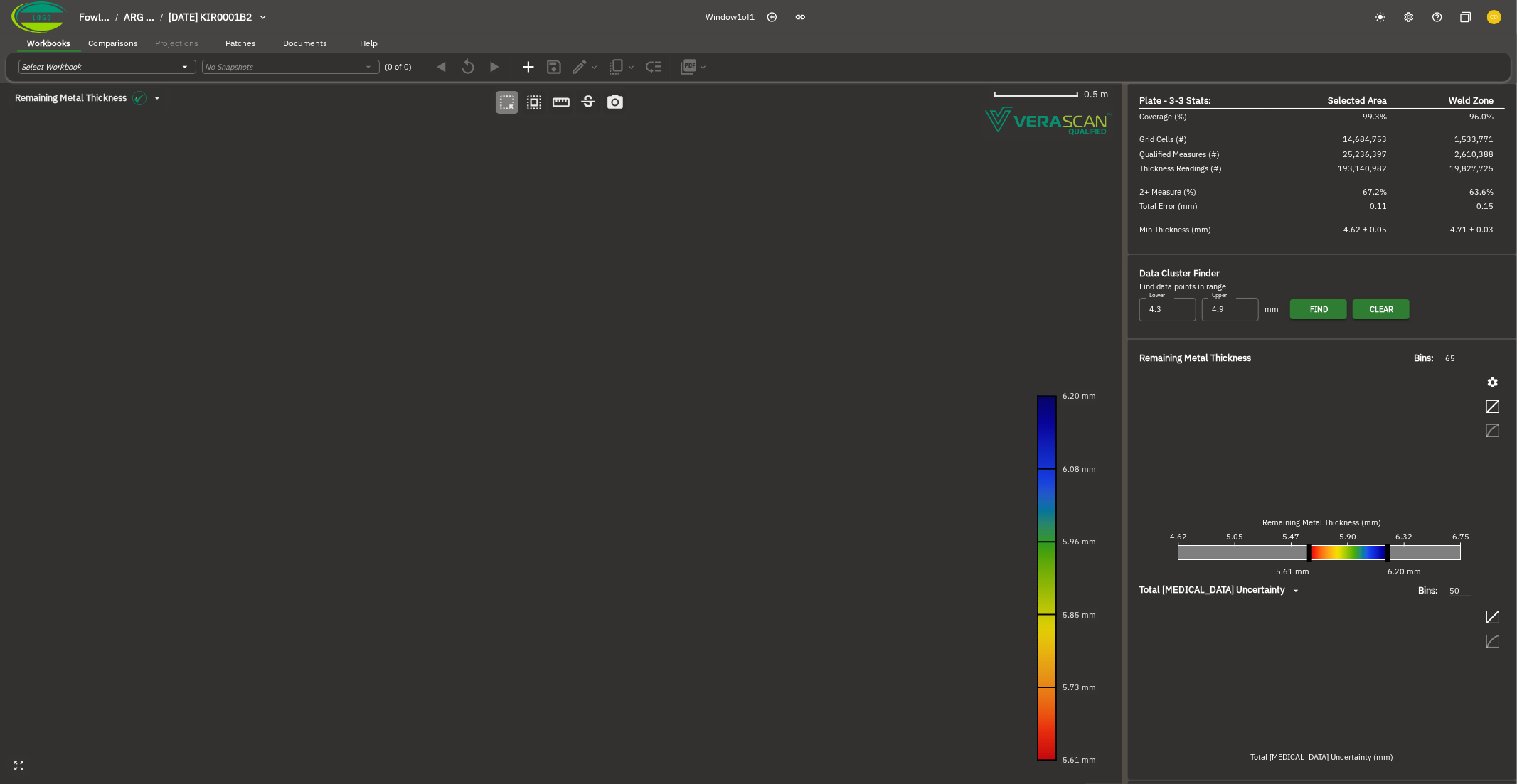
type input "57"
type input "134"
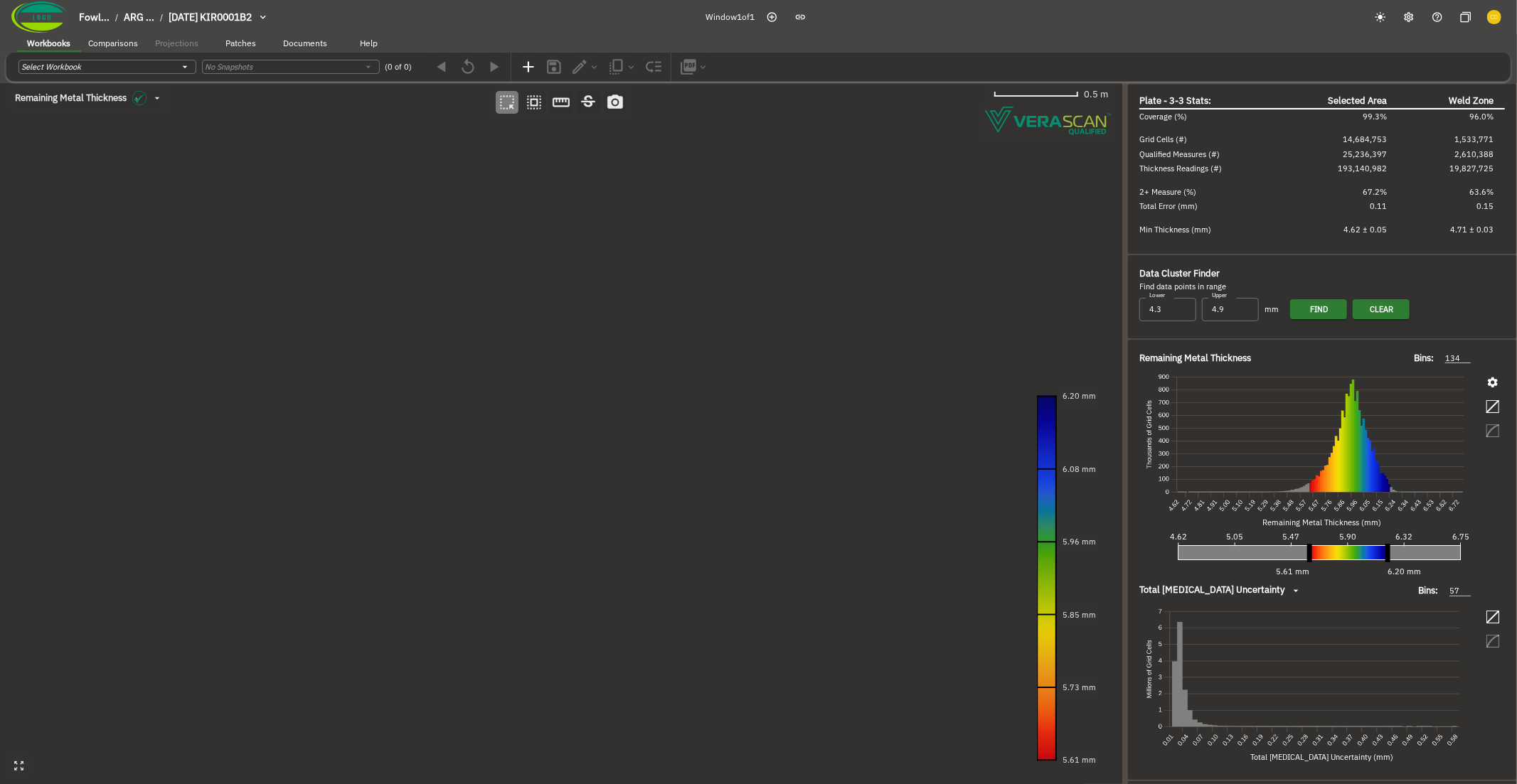
click at [545, 417] on canvas at bounding box center [560, 434] width 1122 height 702
click at [554, 449] on canvas at bounding box center [560, 434] width 1122 height 702
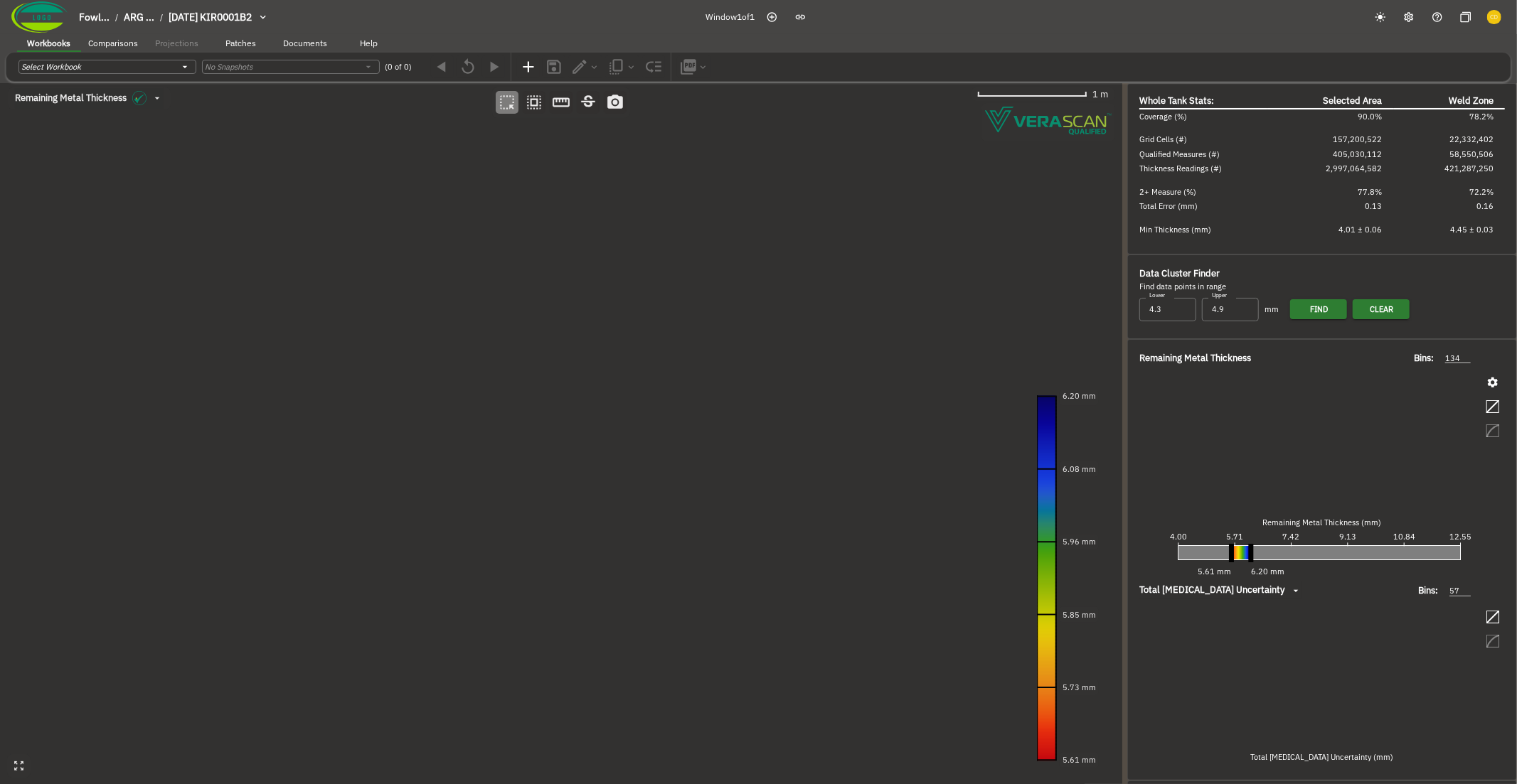
type input "93"
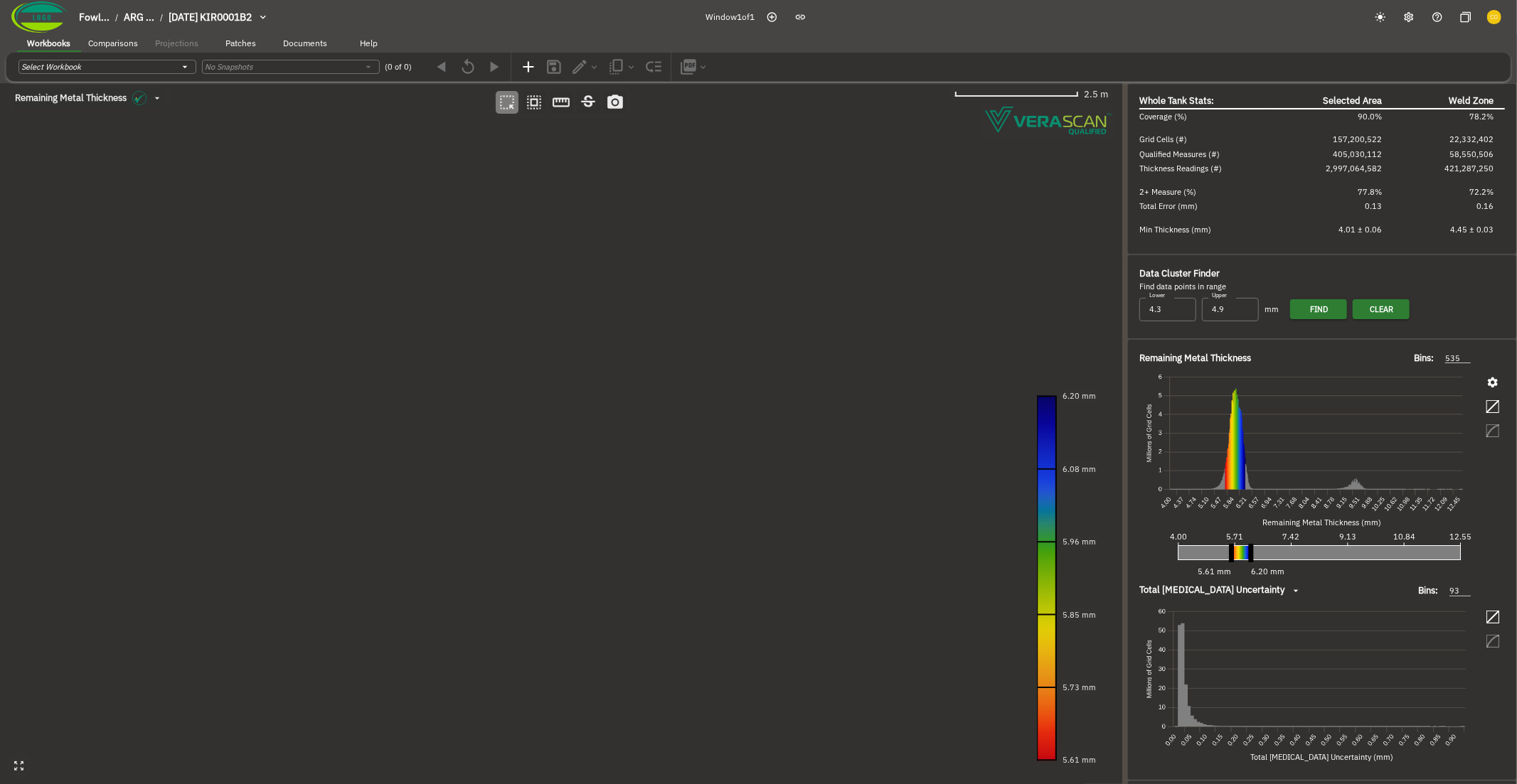
drag, startPoint x: 578, startPoint y: 203, endPoint x: 621, endPoint y: 273, distance: 82.2
click at [621, 273] on canvas at bounding box center [560, 434] width 1122 height 702
drag, startPoint x: 627, startPoint y: 360, endPoint x: 616, endPoint y: 300, distance: 61.0
click at [616, 300] on canvas at bounding box center [560, 434] width 1122 height 702
click at [600, 310] on canvas at bounding box center [560, 434] width 1122 height 702
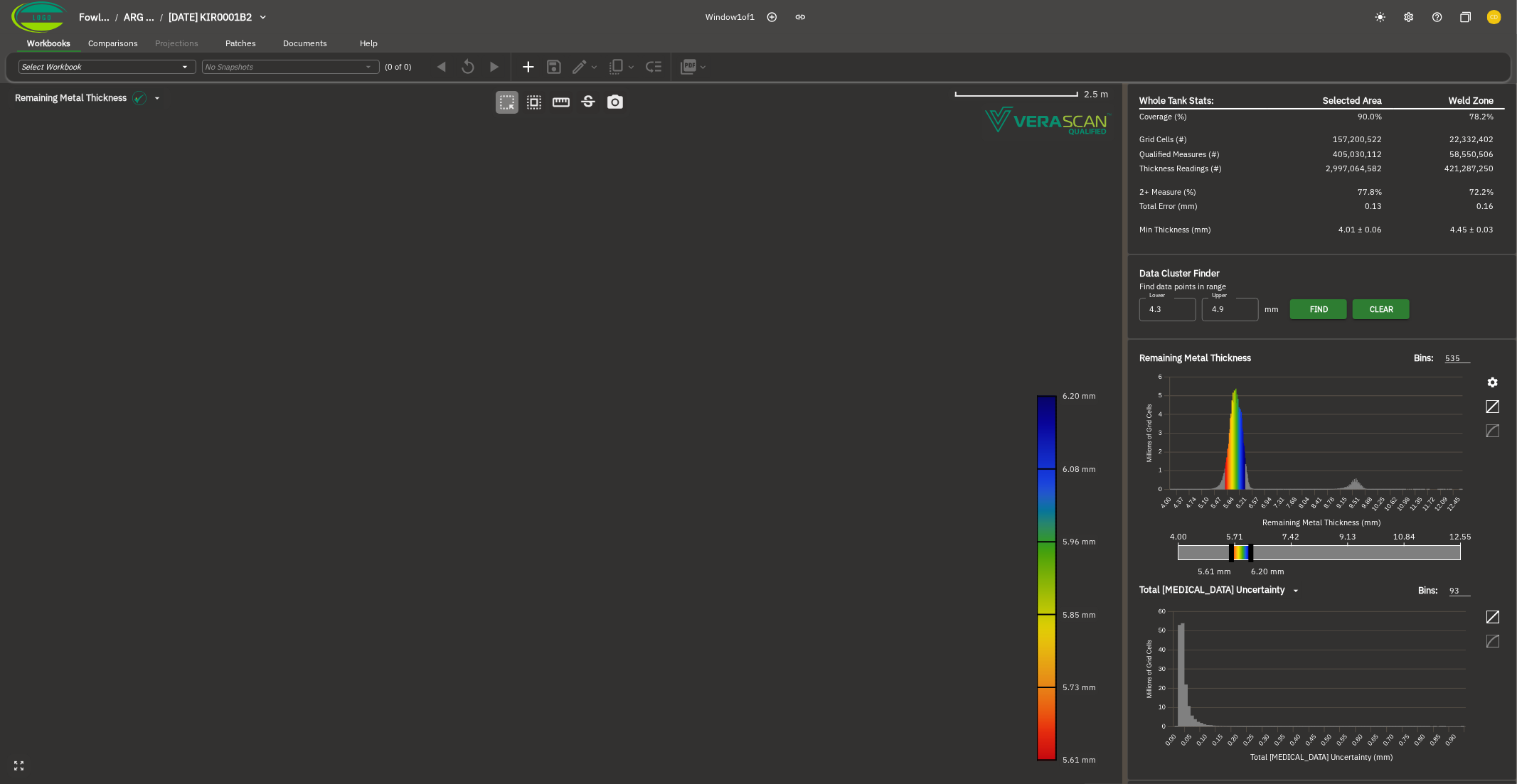
click at [600, 310] on canvas at bounding box center [560, 434] width 1122 height 702
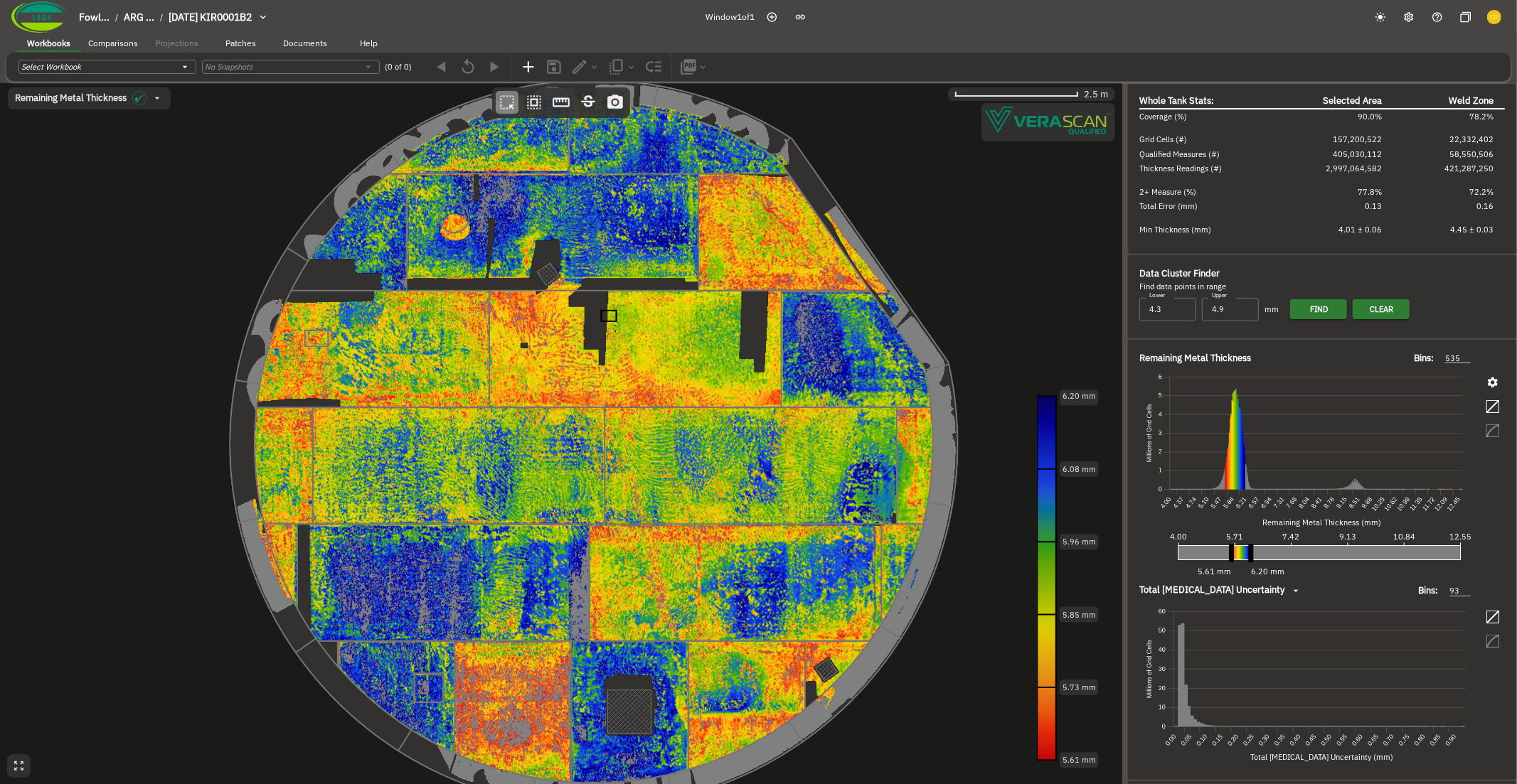
click at [704, 381] on canvas at bounding box center [560, 434] width 1122 height 702
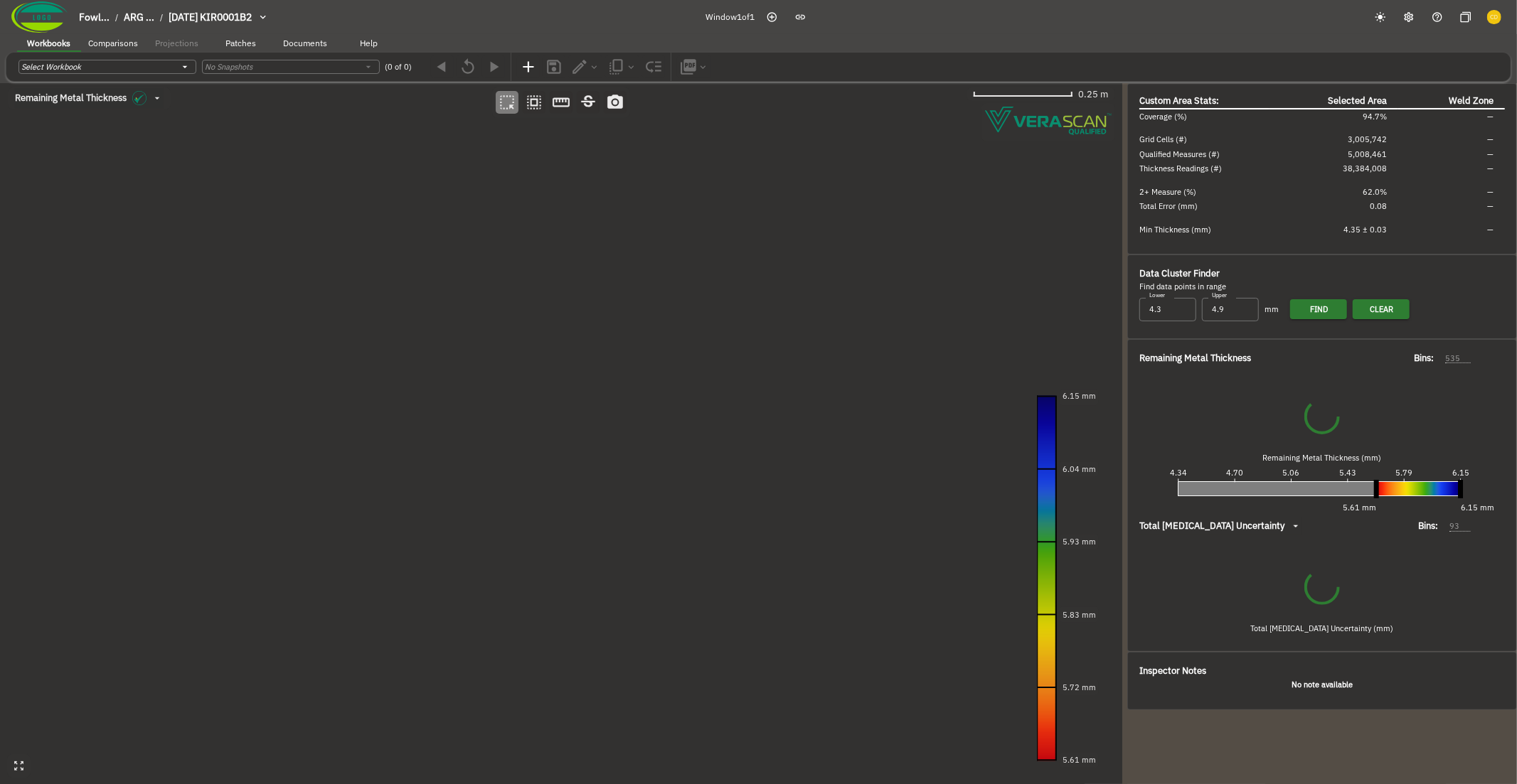
type input "114"
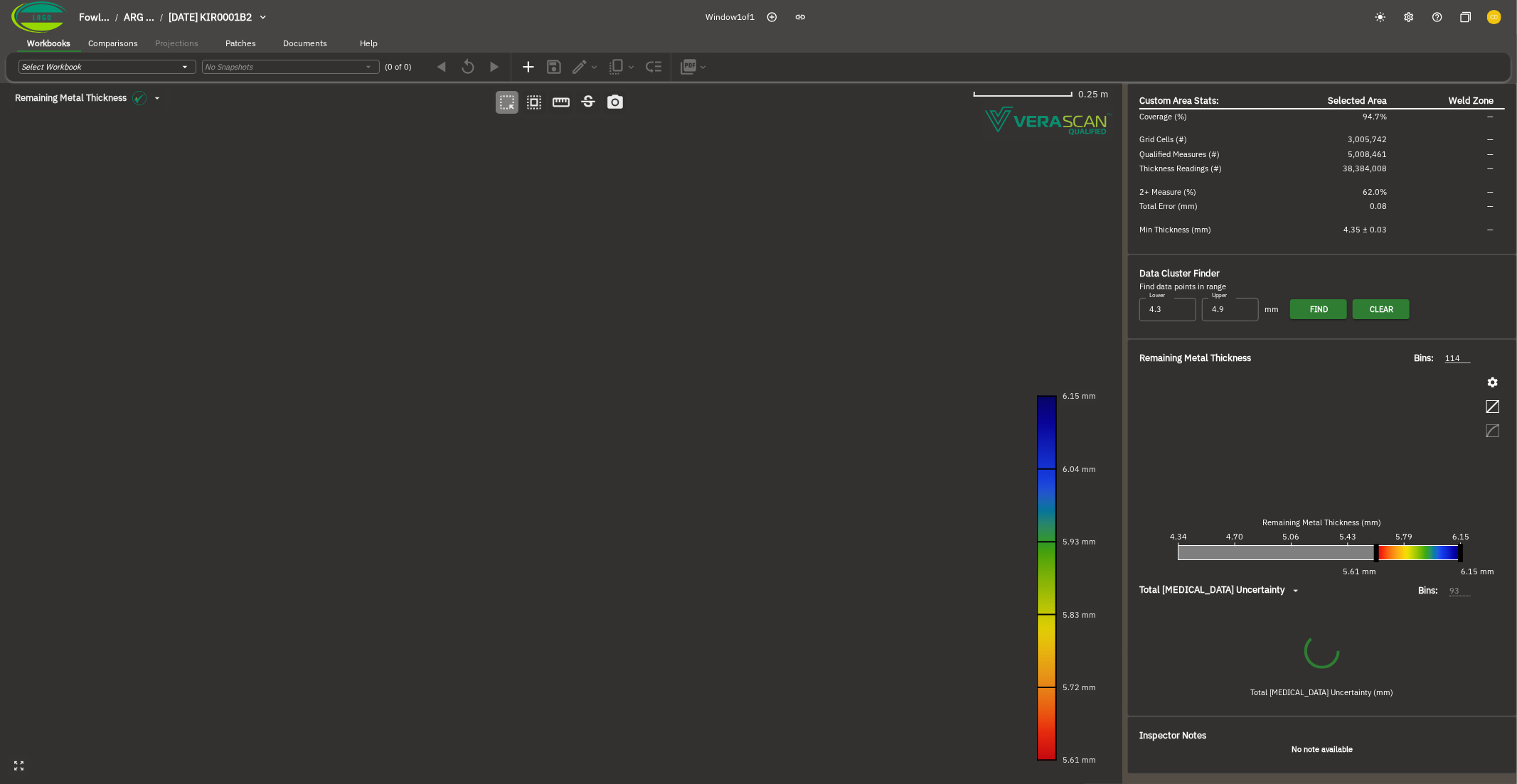
type input "51"
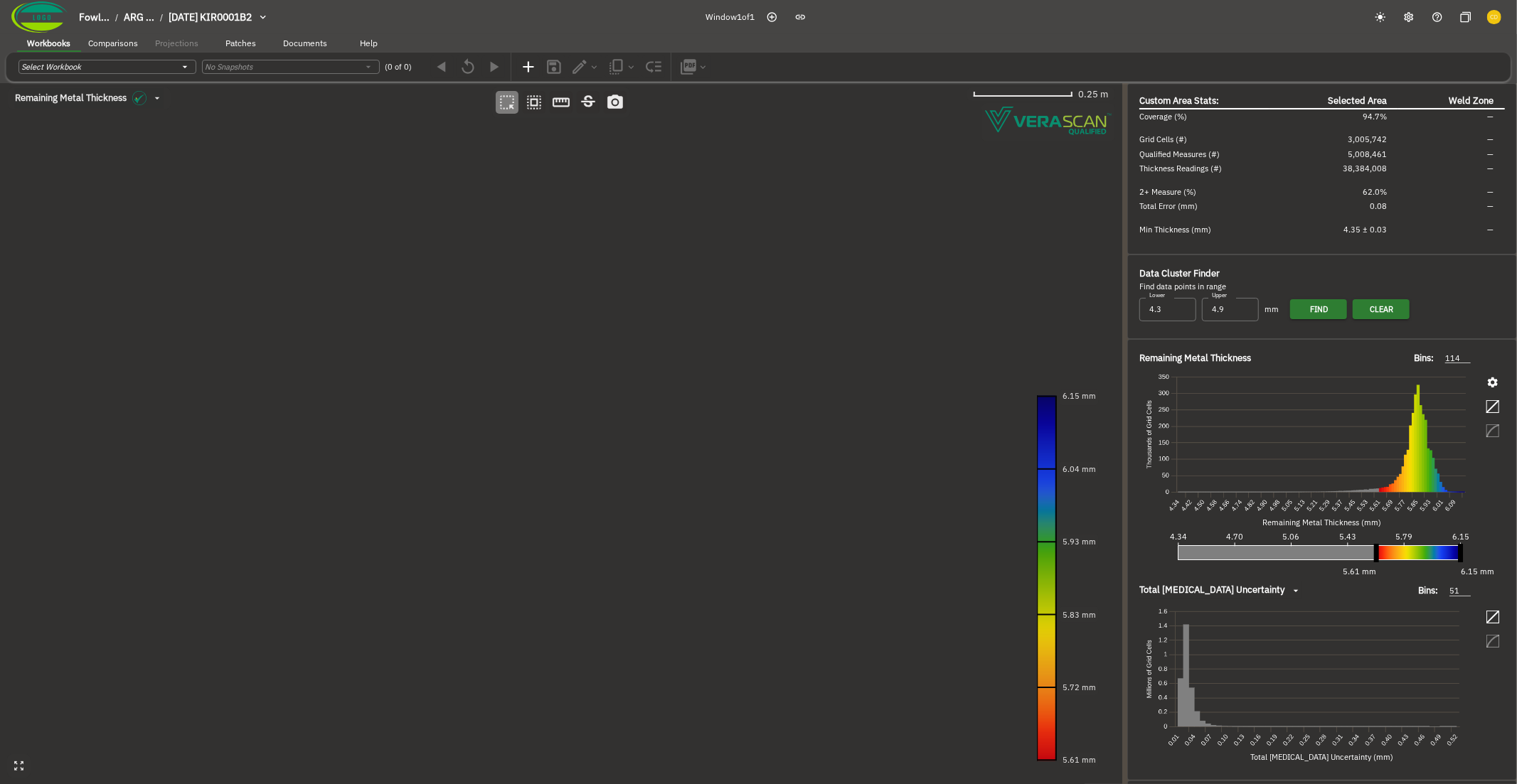
click at [450, 225] on canvas at bounding box center [560, 434] width 1122 height 702
click at [586, 334] on canvas at bounding box center [560, 434] width 1122 height 702
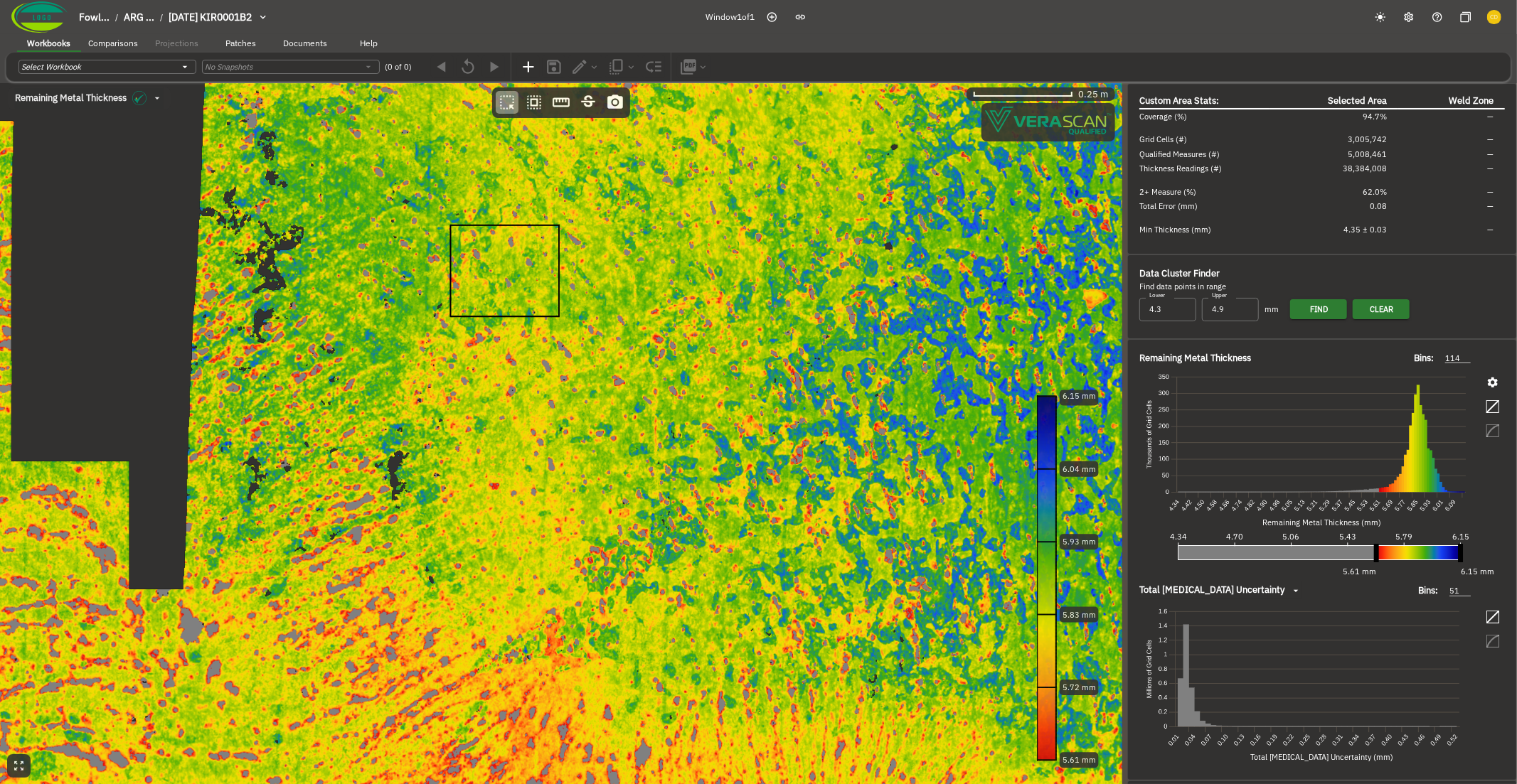
click at [586, 334] on canvas at bounding box center [560, 434] width 1122 height 702
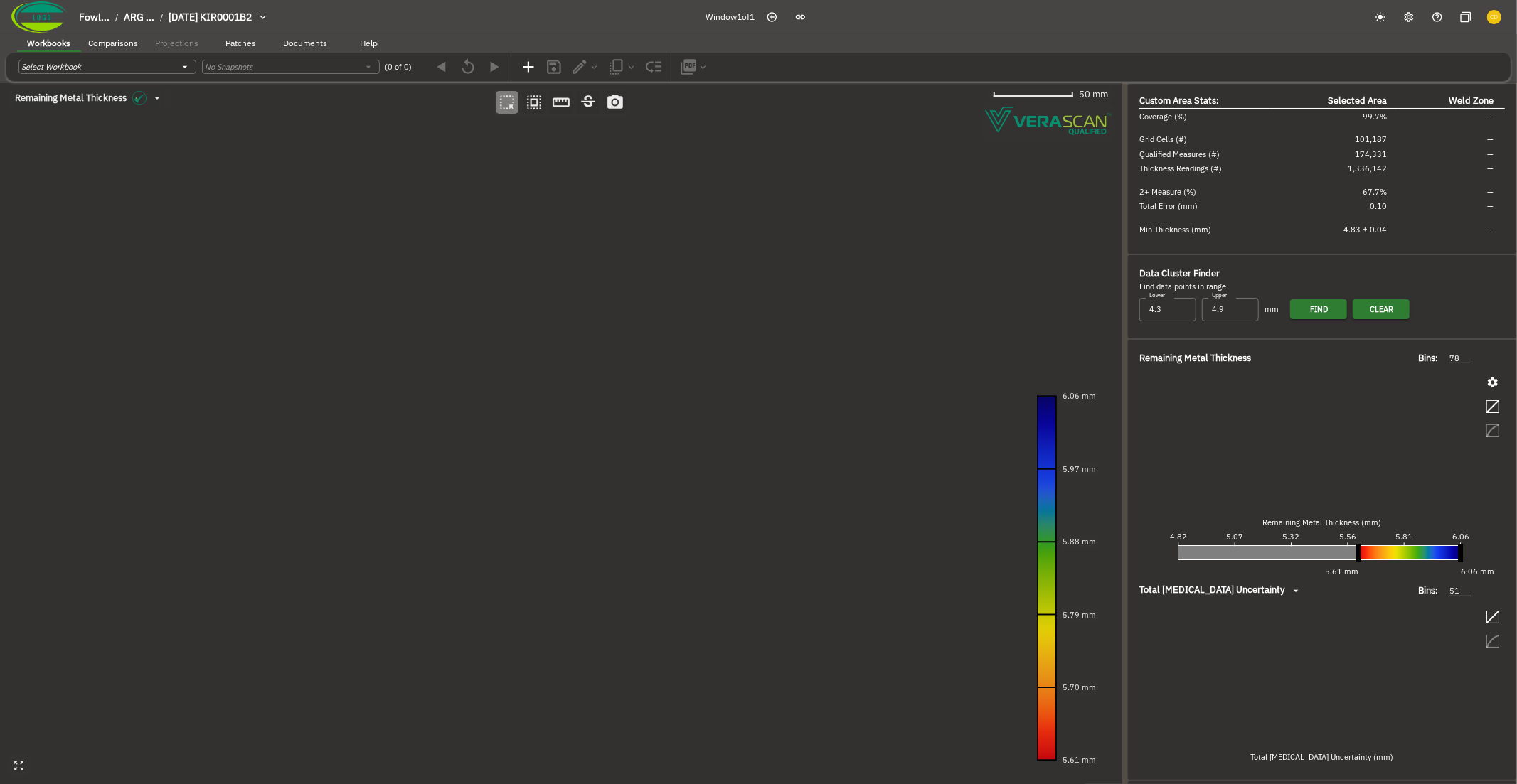
click at [416, 165] on canvas at bounding box center [560, 434] width 1122 height 702
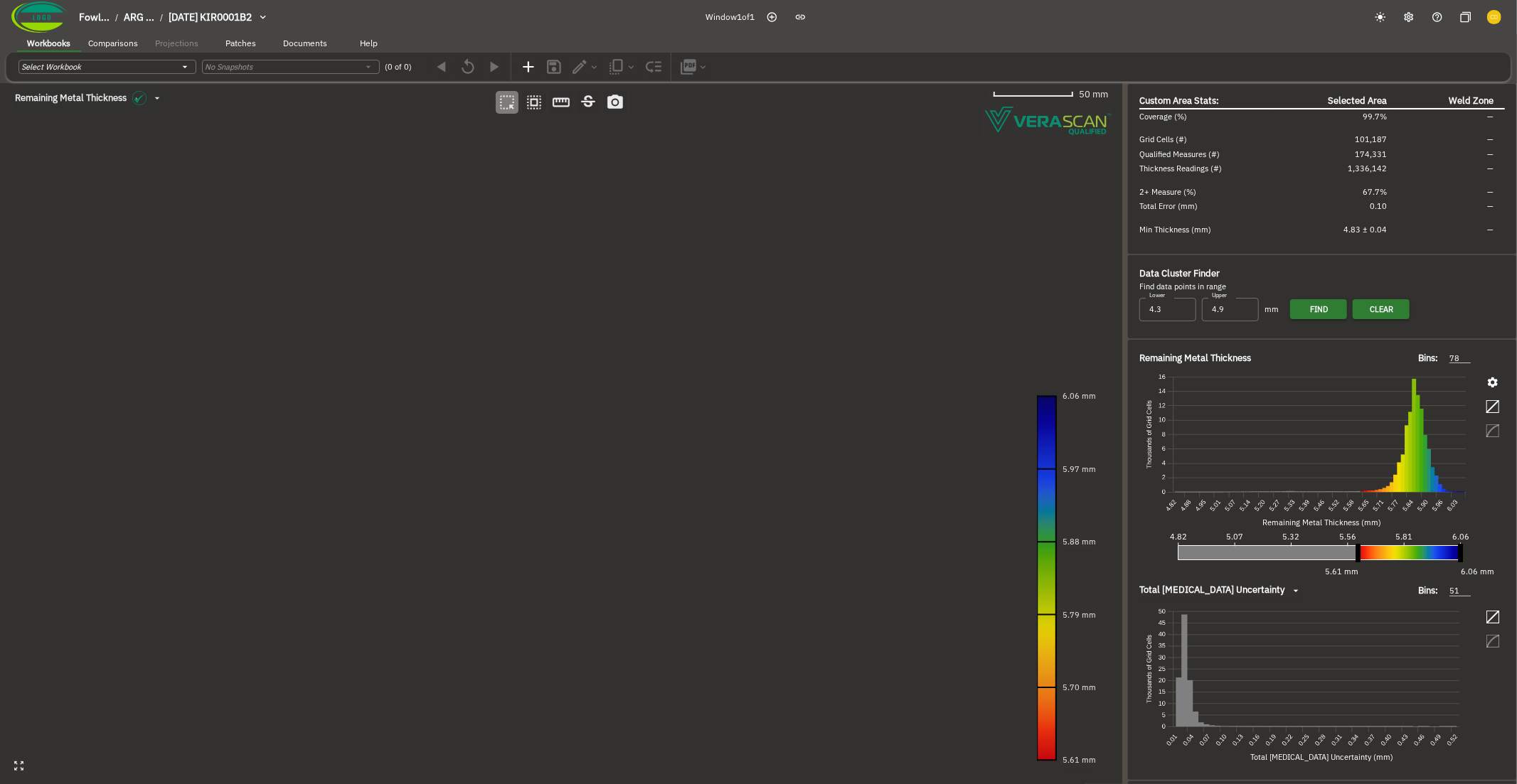
click at [622, 390] on canvas at bounding box center [560, 434] width 1122 height 702
click at [622, 393] on canvas at bounding box center [560, 434] width 1122 height 702
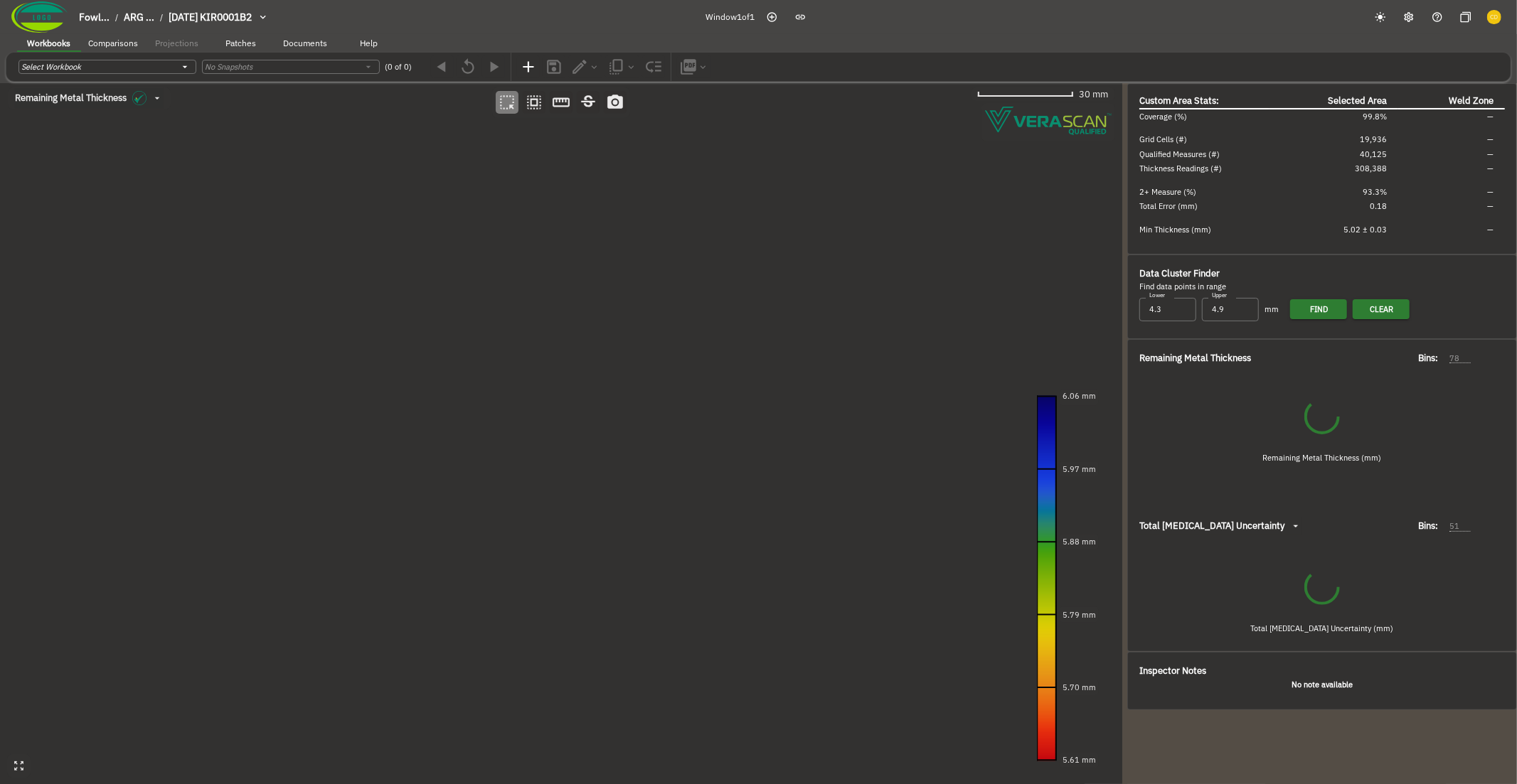
type input "65"
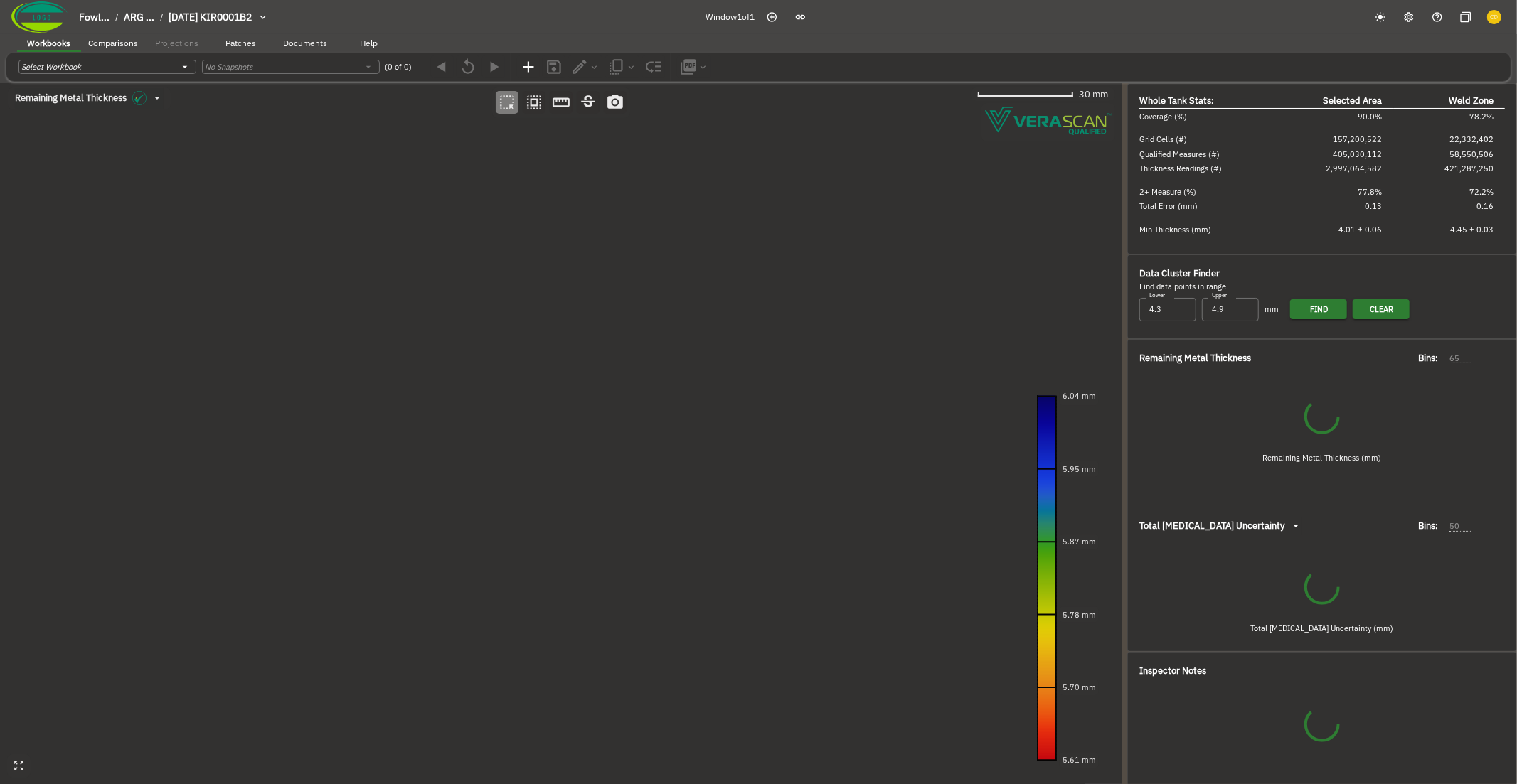
type input "93"
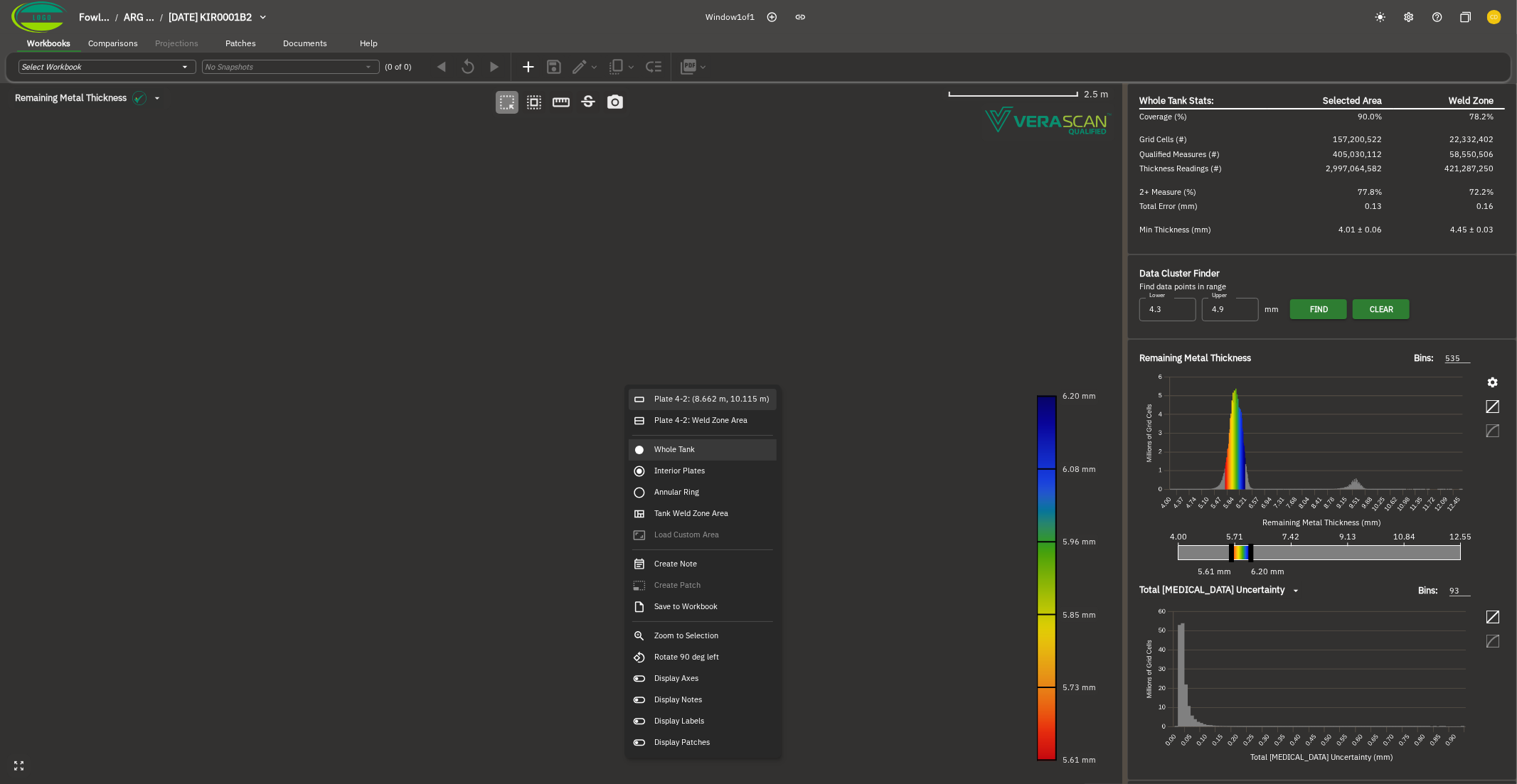
click at [659, 406] on div "Plate 4-2: (8.662 m, 10.115 m)" at bounding box center [702, 400] width 148 height 21
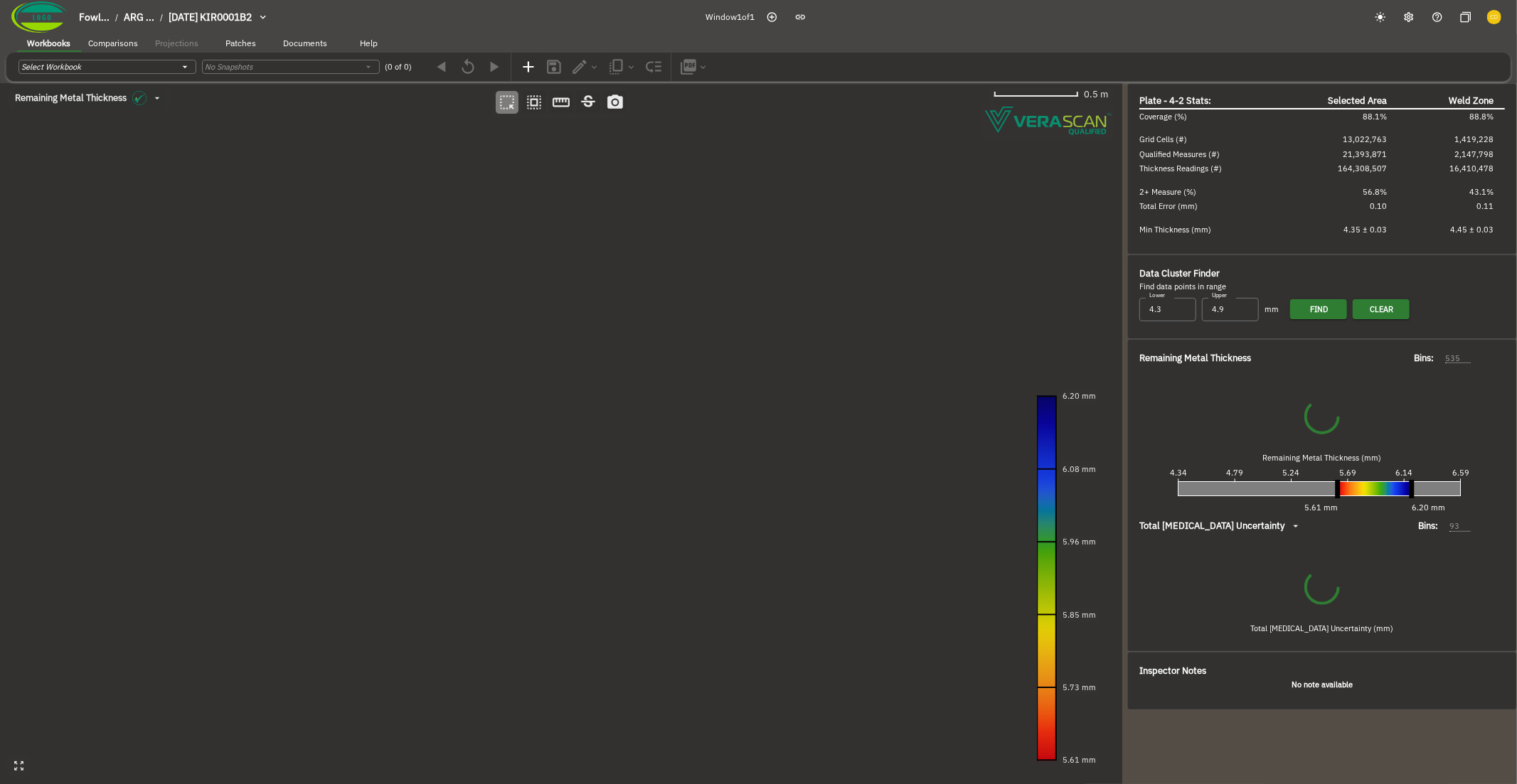
type input "141"
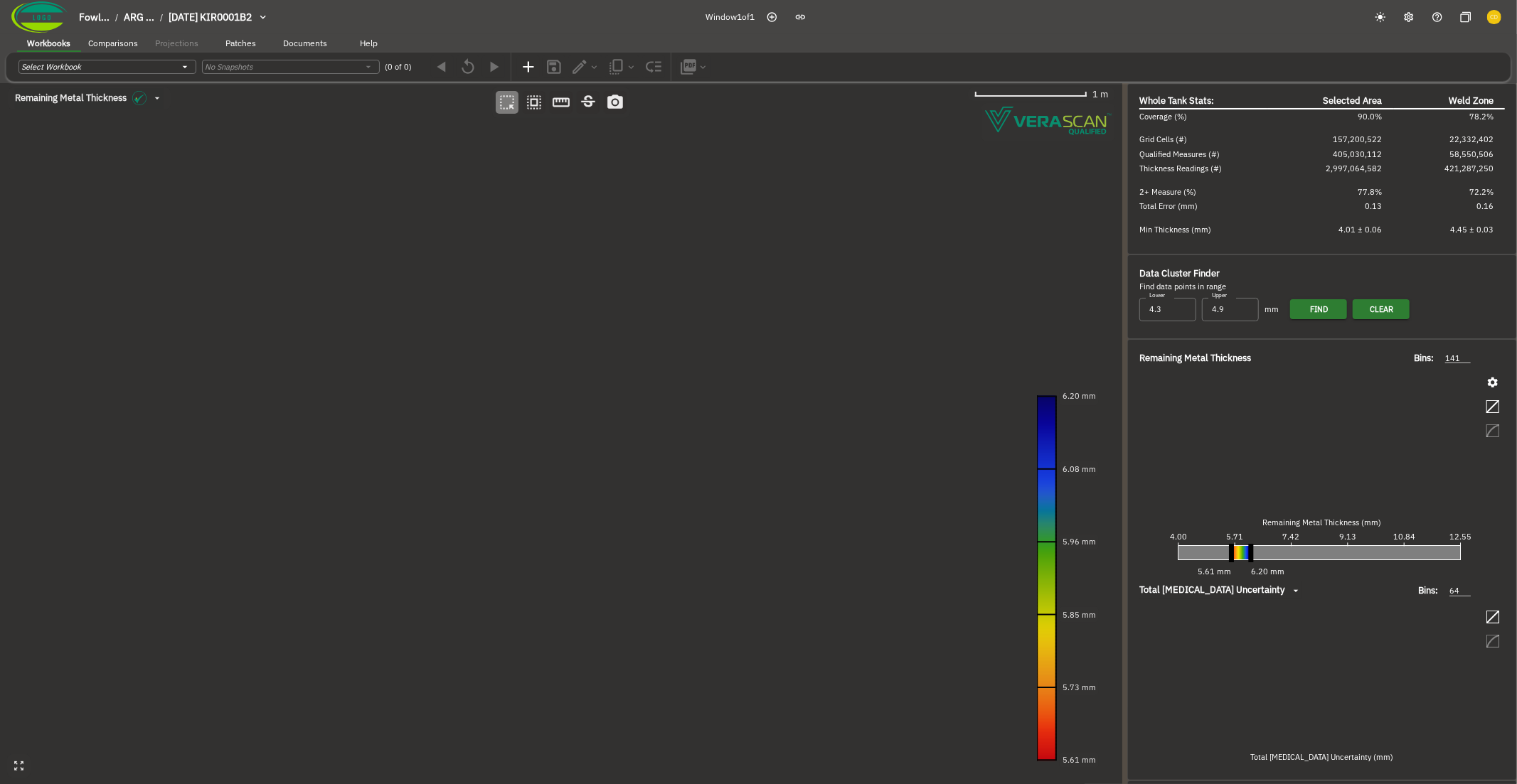
type input "93"
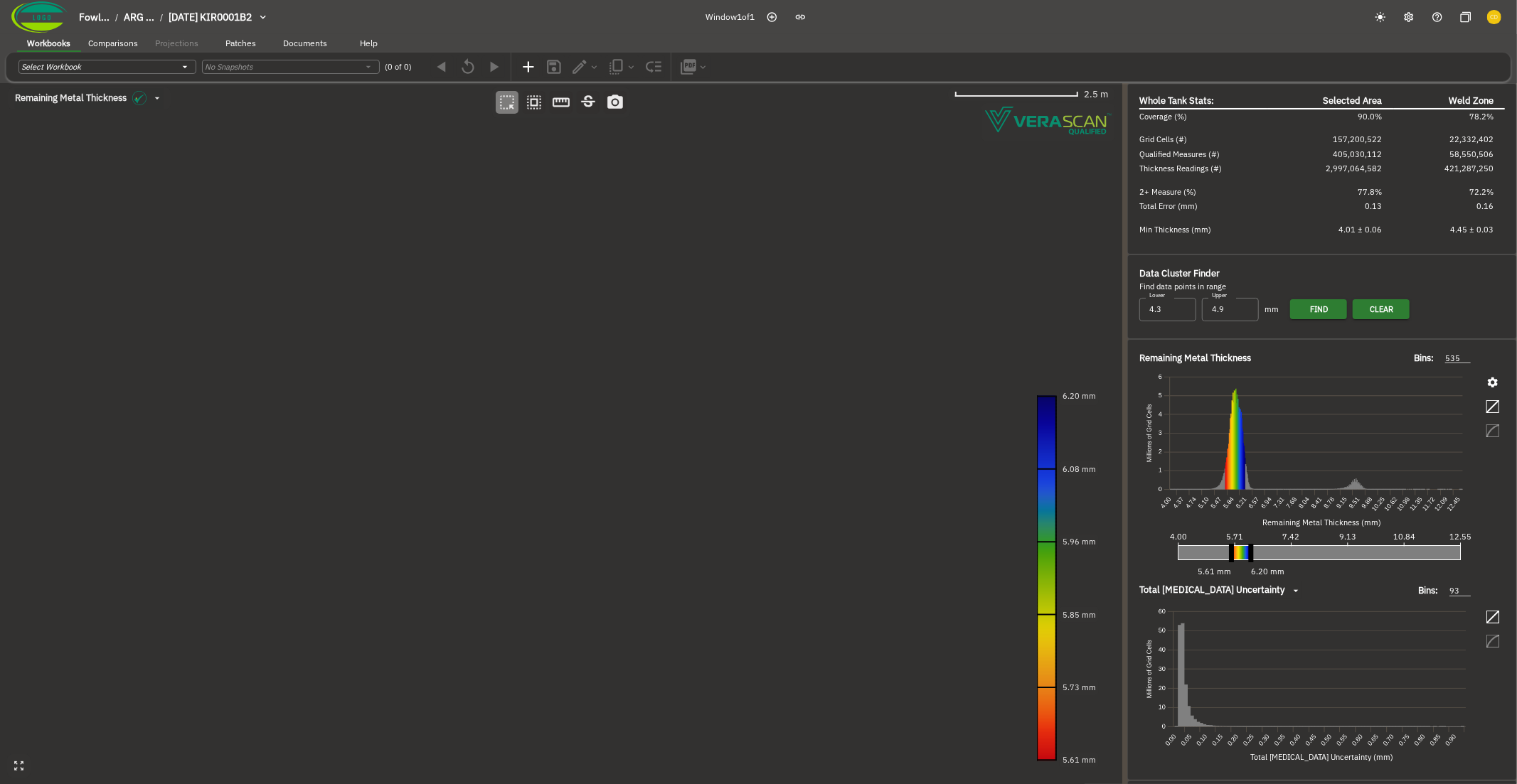
click at [605, 314] on canvas at bounding box center [560, 434] width 1122 height 702
click at [701, 357] on canvas at bounding box center [560, 434] width 1122 height 702
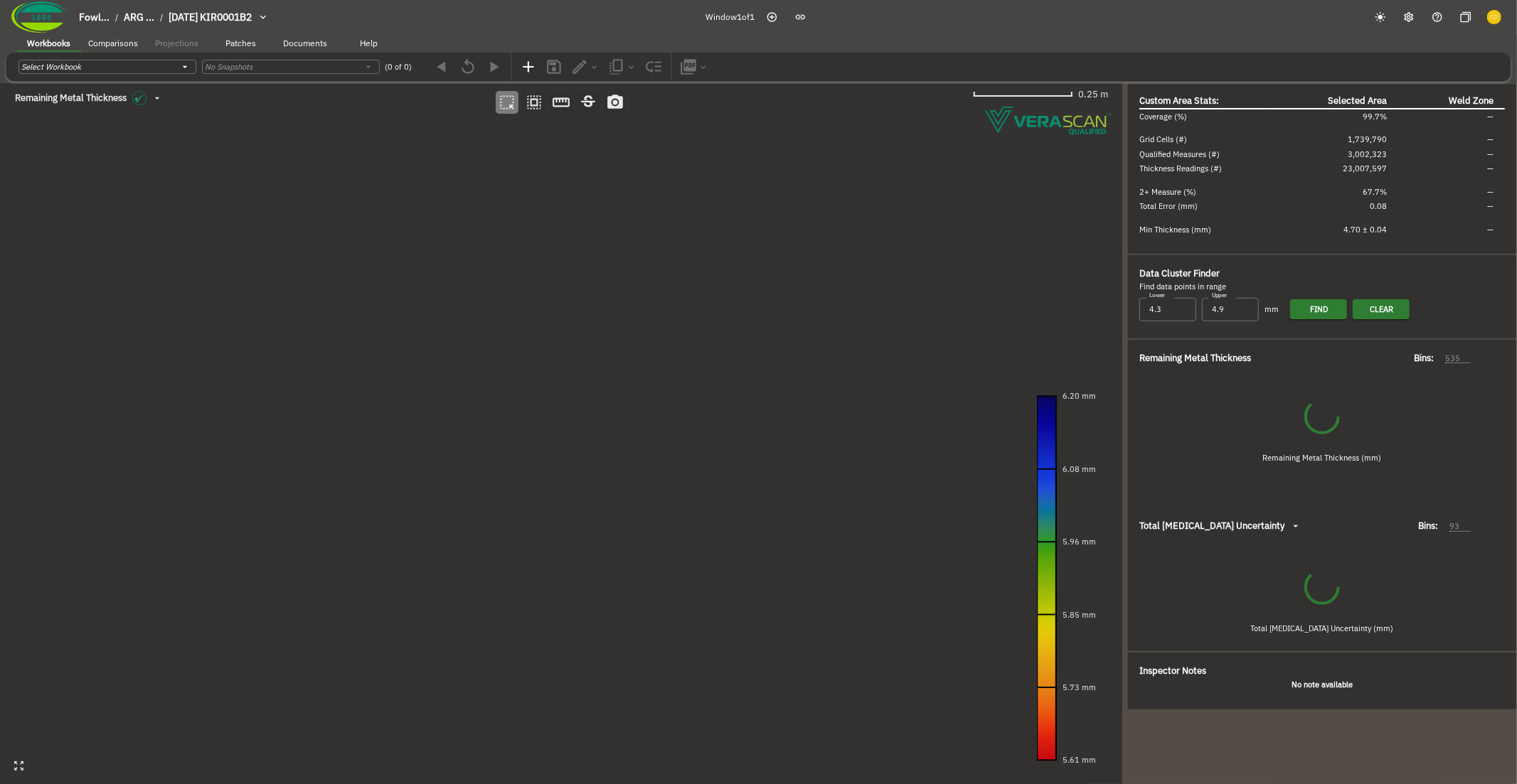
type input "101"
type input "51"
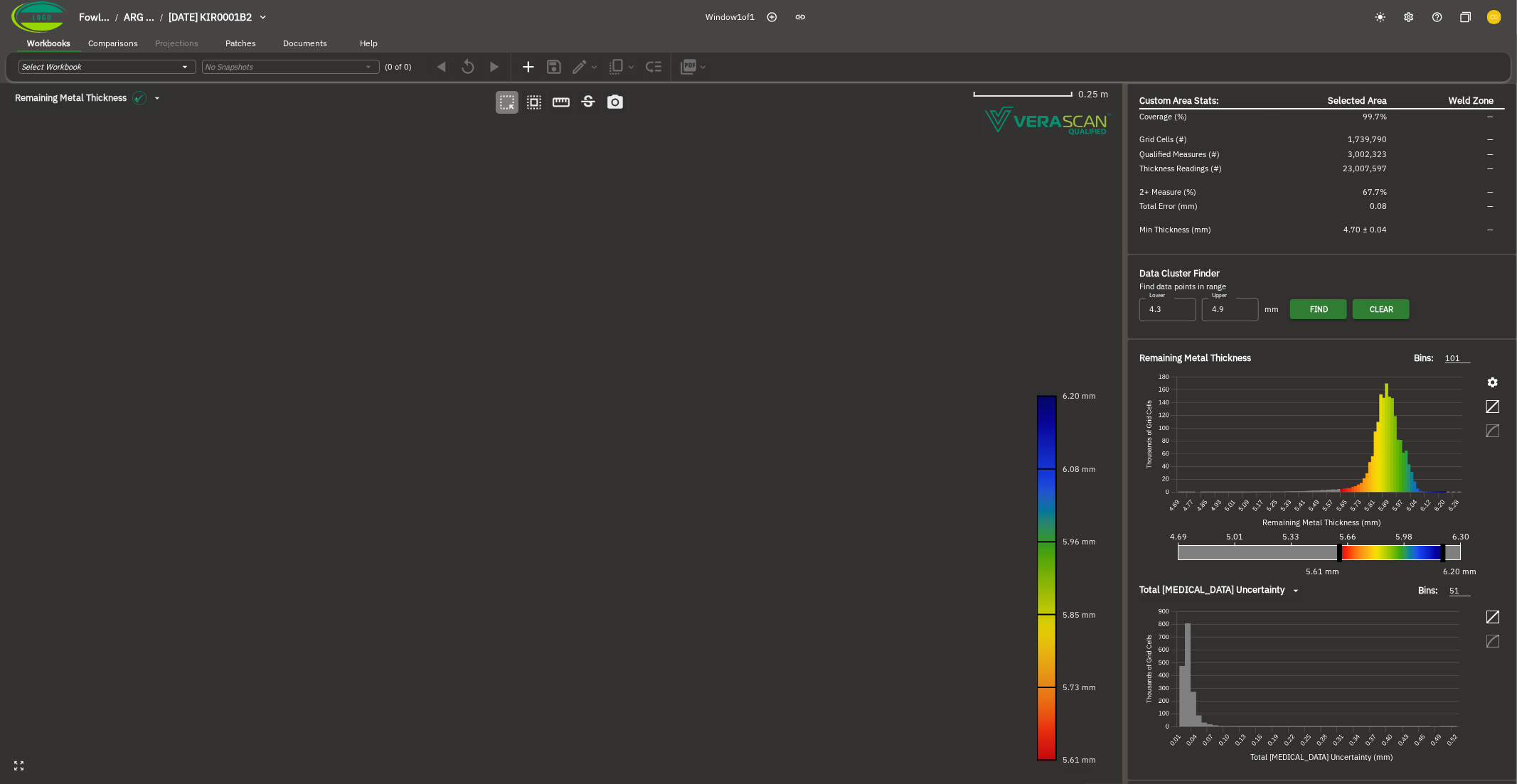
click at [428, 193] on canvas at bounding box center [560, 434] width 1122 height 702
click at [706, 477] on canvas at bounding box center [560, 434] width 1122 height 702
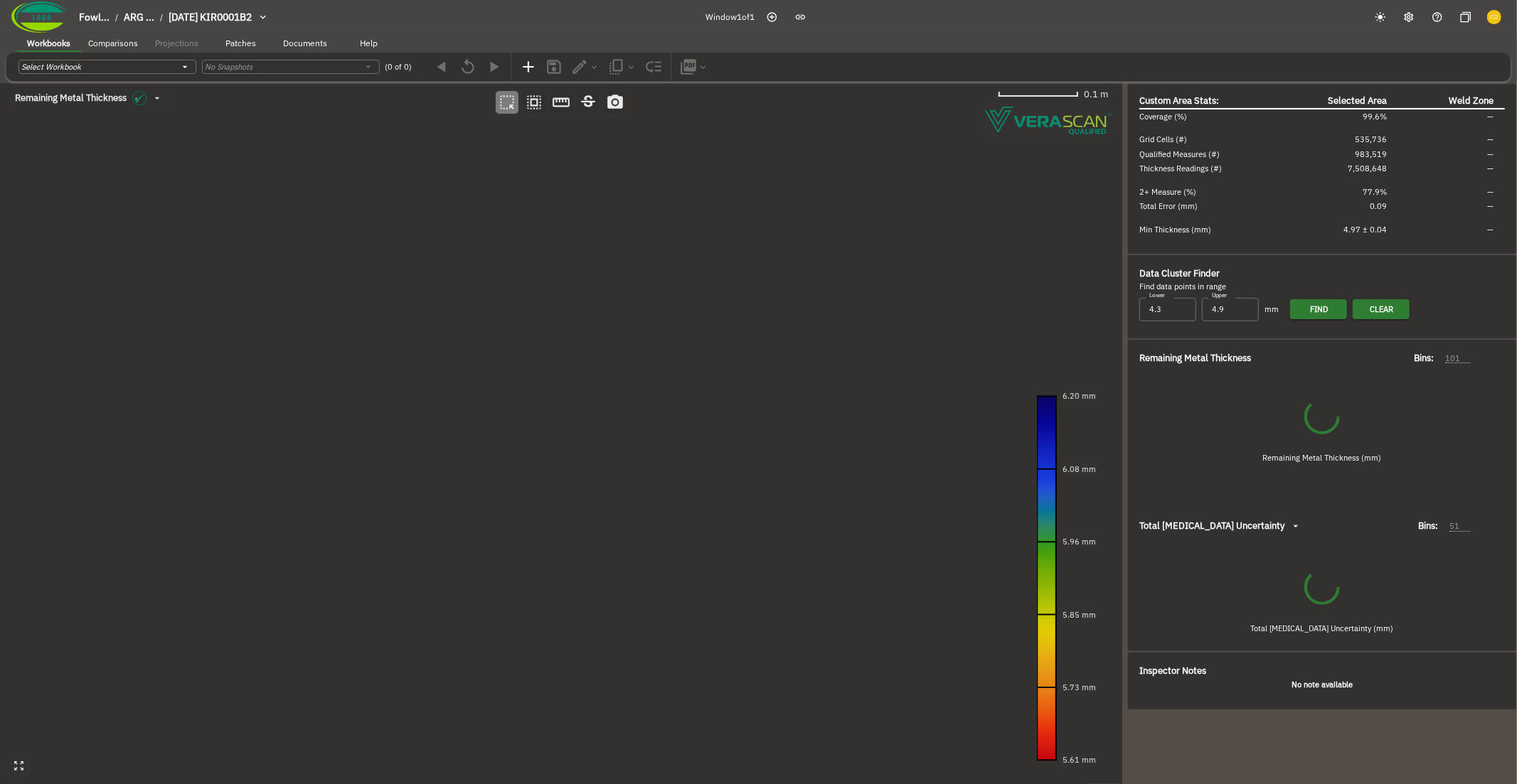
type input "74"
type input "50"
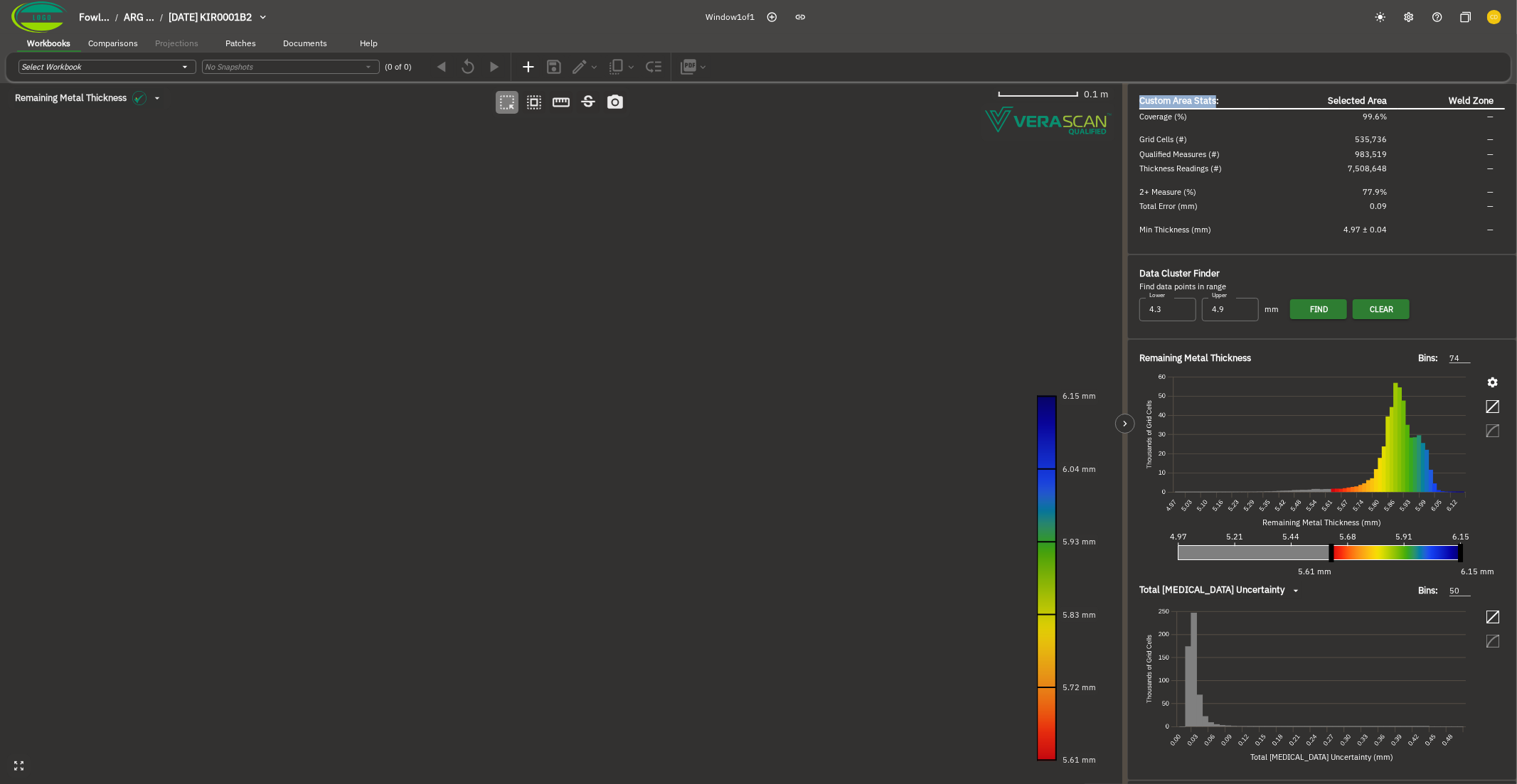
drag, startPoint x: 1217, startPoint y: 100, endPoint x: 1128, endPoint y: 94, distance: 89.2
click at [1128, 94] on div "Custom Area Stats: Selected Area Weld Zone Coverage (%) 99.6% — Grid Cells (#) …" at bounding box center [1322, 168] width 388 height 170
click at [460, 180] on canvas at bounding box center [560, 434] width 1122 height 702
click at [619, 411] on canvas at bounding box center [560, 434] width 1122 height 702
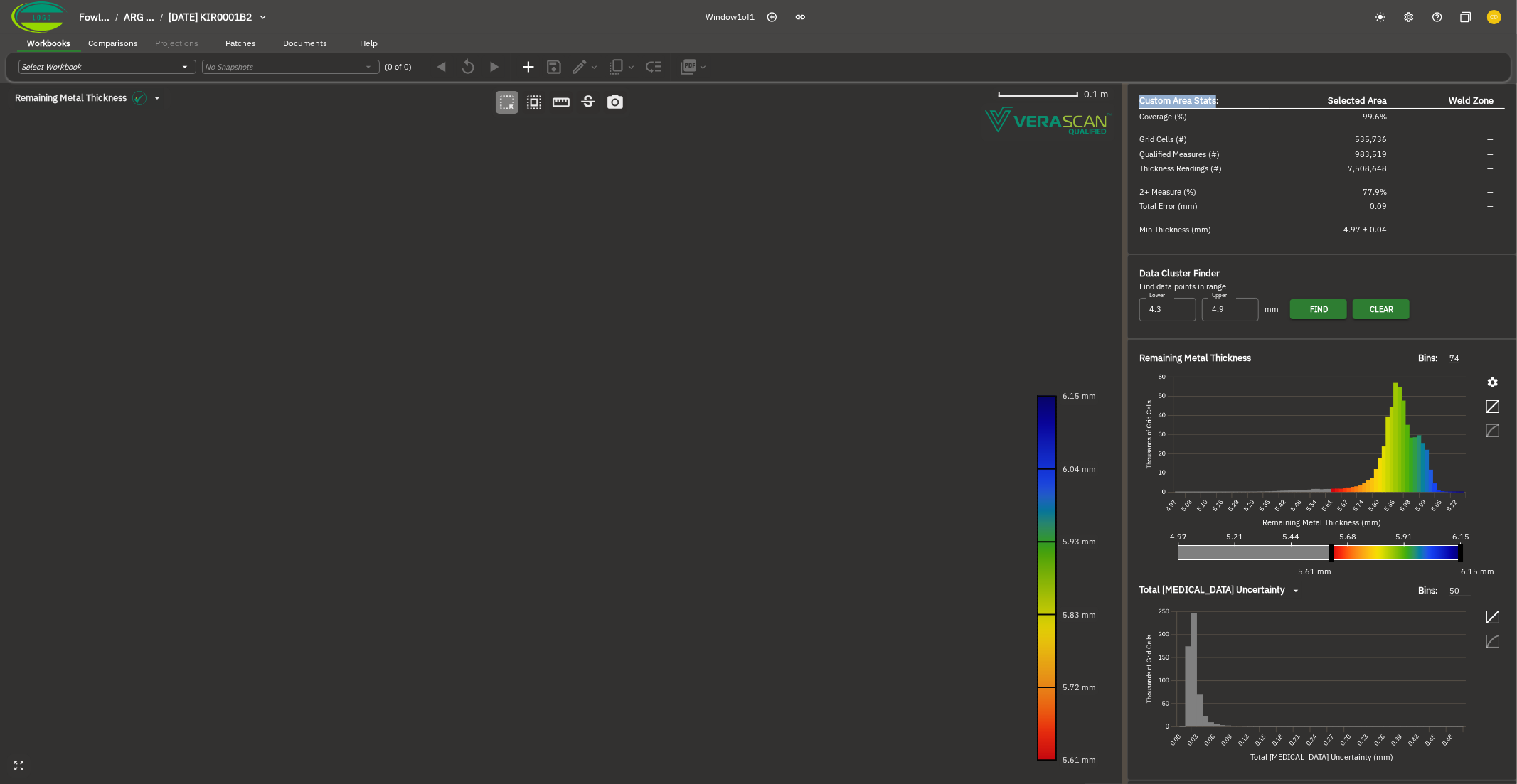
click at [619, 411] on canvas at bounding box center [560, 434] width 1122 height 702
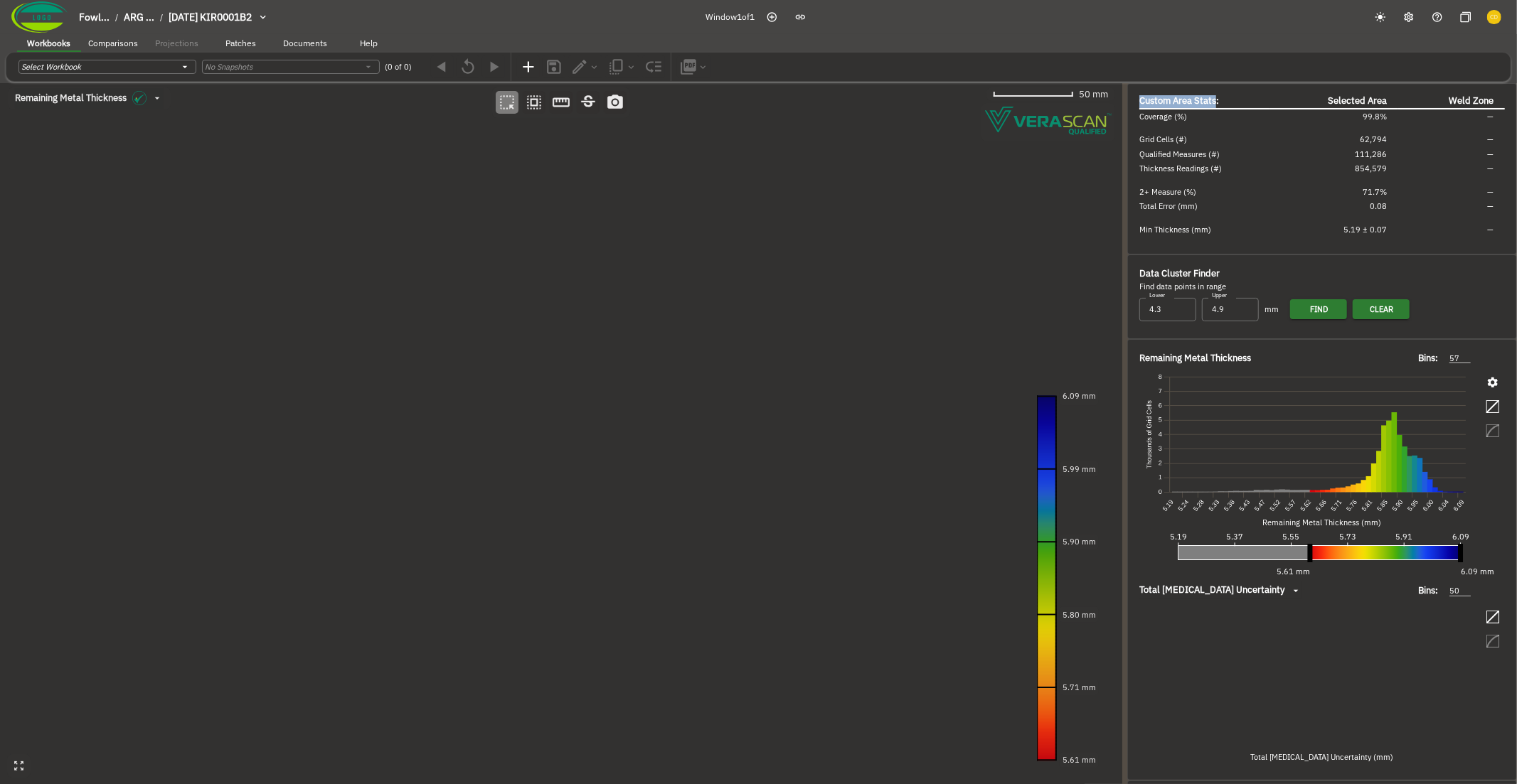
click at [421, 190] on canvas at bounding box center [560, 434] width 1122 height 702
click at [420, 190] on canvas at bounding box center [560, 434] width 1122 height 702
click at [807, 503] on canvas at bounding box center [560, 434] width 1122 height 702
drag, startPoint x: 758, startPoint y: 432, endPoint x: 649, endPoint y: 392, distance: 116.1
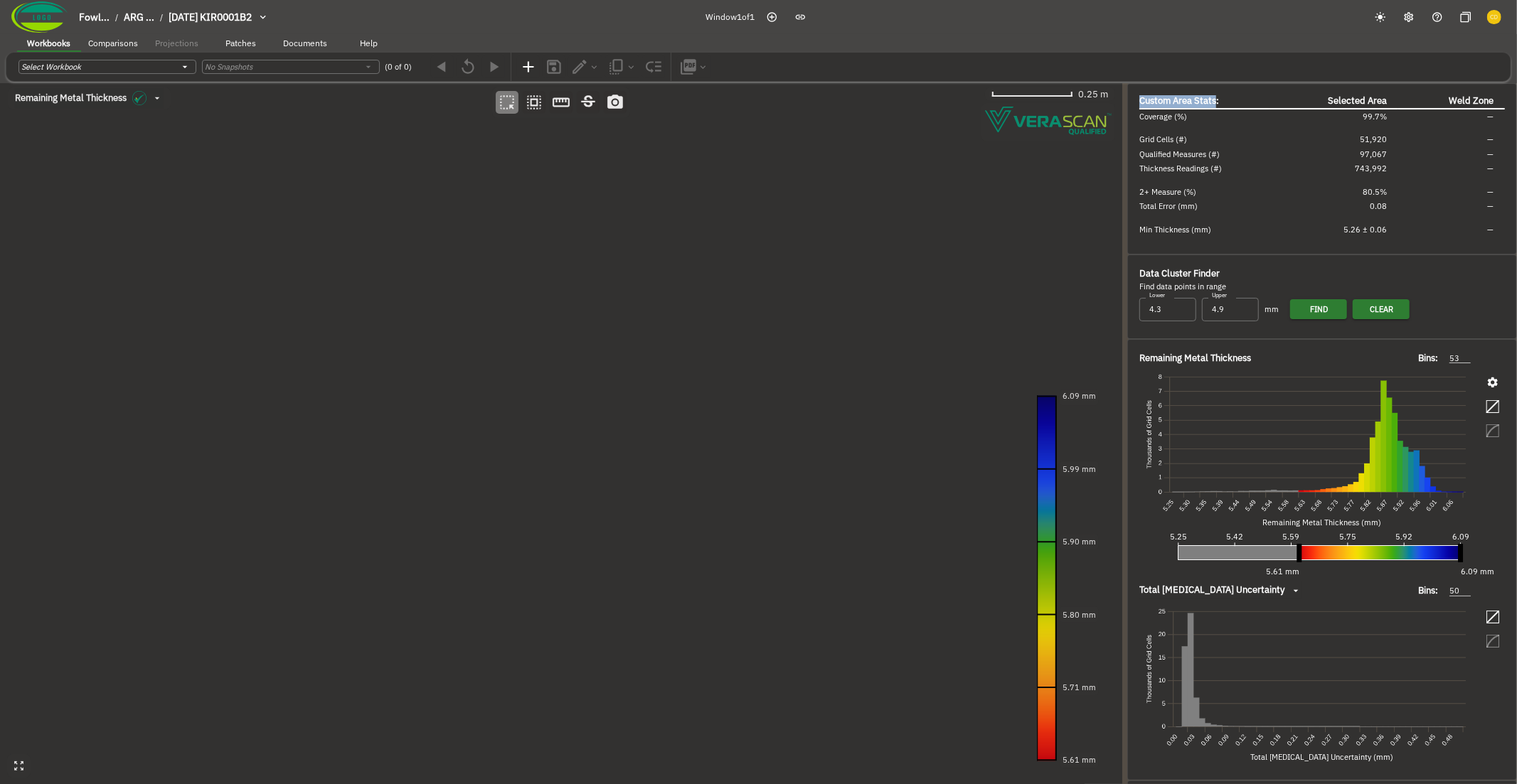
click at [649, 392] on canvas at bounding box center [560, 434] width 1122 height 702
drag, startPoint x: 648, startPoint y: 413, endPoint x: 573, endPoint y: 388, distance: 79.1
click at [615, 400] on canvas at bounding box center [560, 434] width 1122 height 702
click at [506, 364] on canvas at bounding box center [560, 434] width 1122 height 702
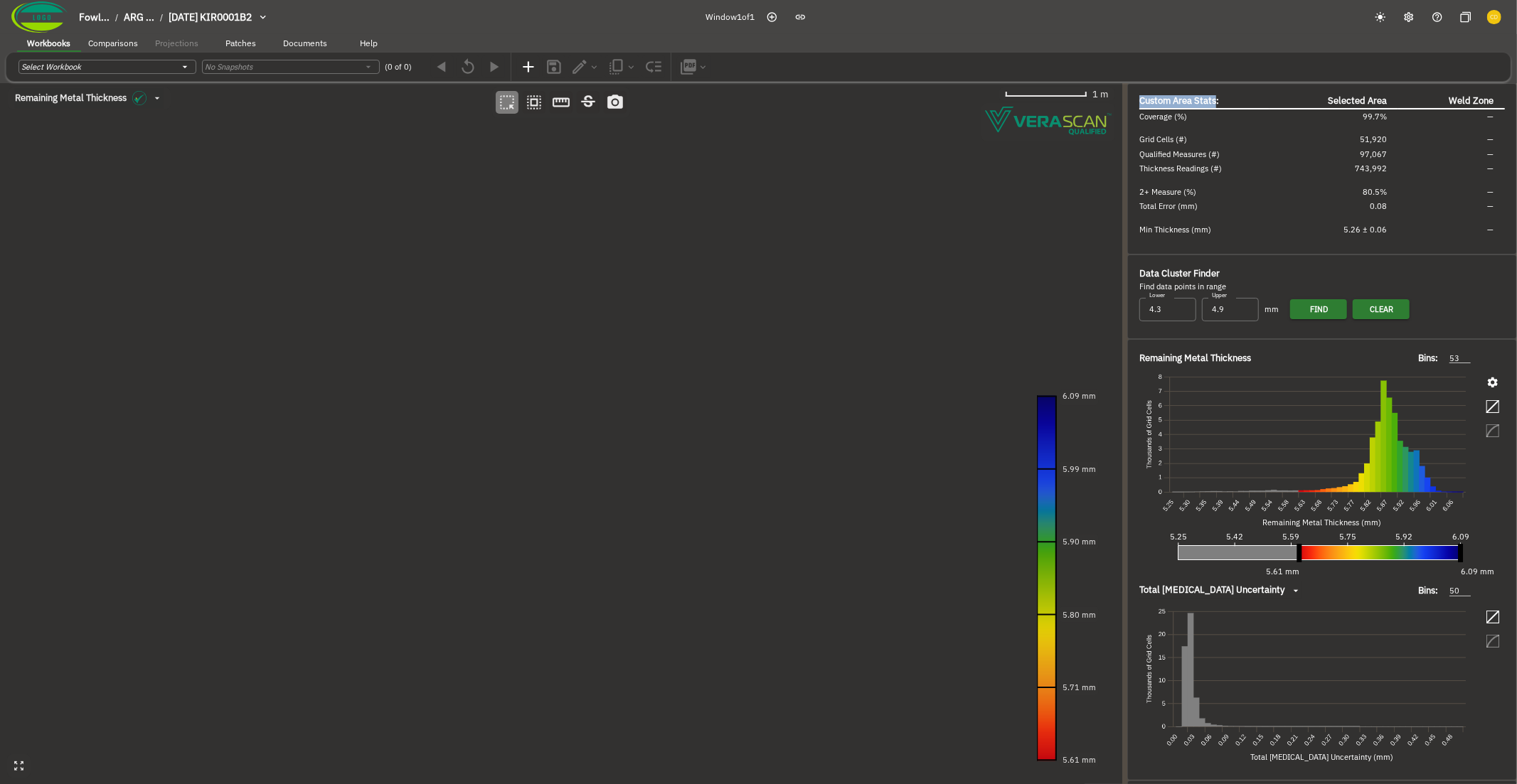
click at [759, 506] on canvas at bounding box center [560, 434] width 1122 height 702
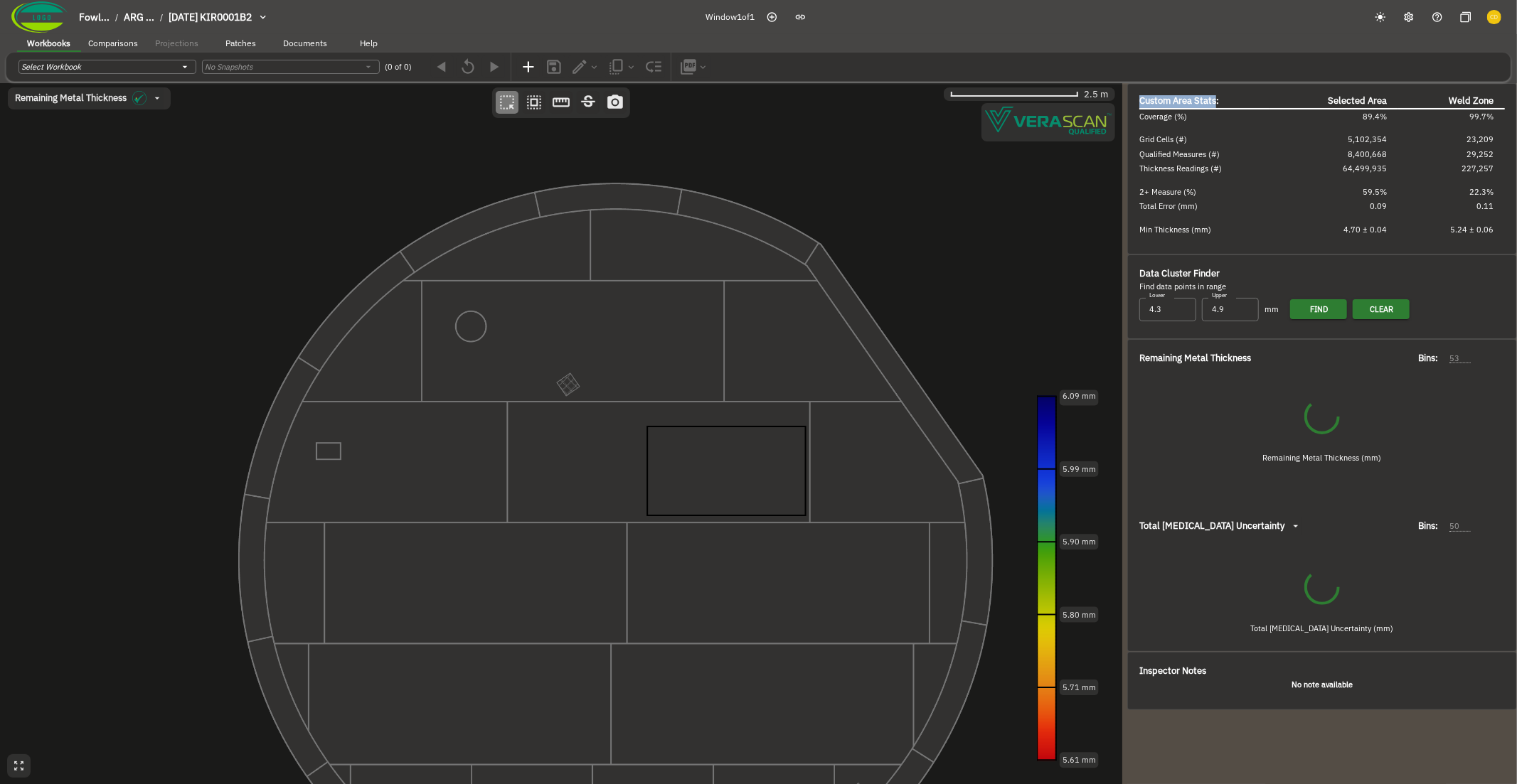
type input "115"
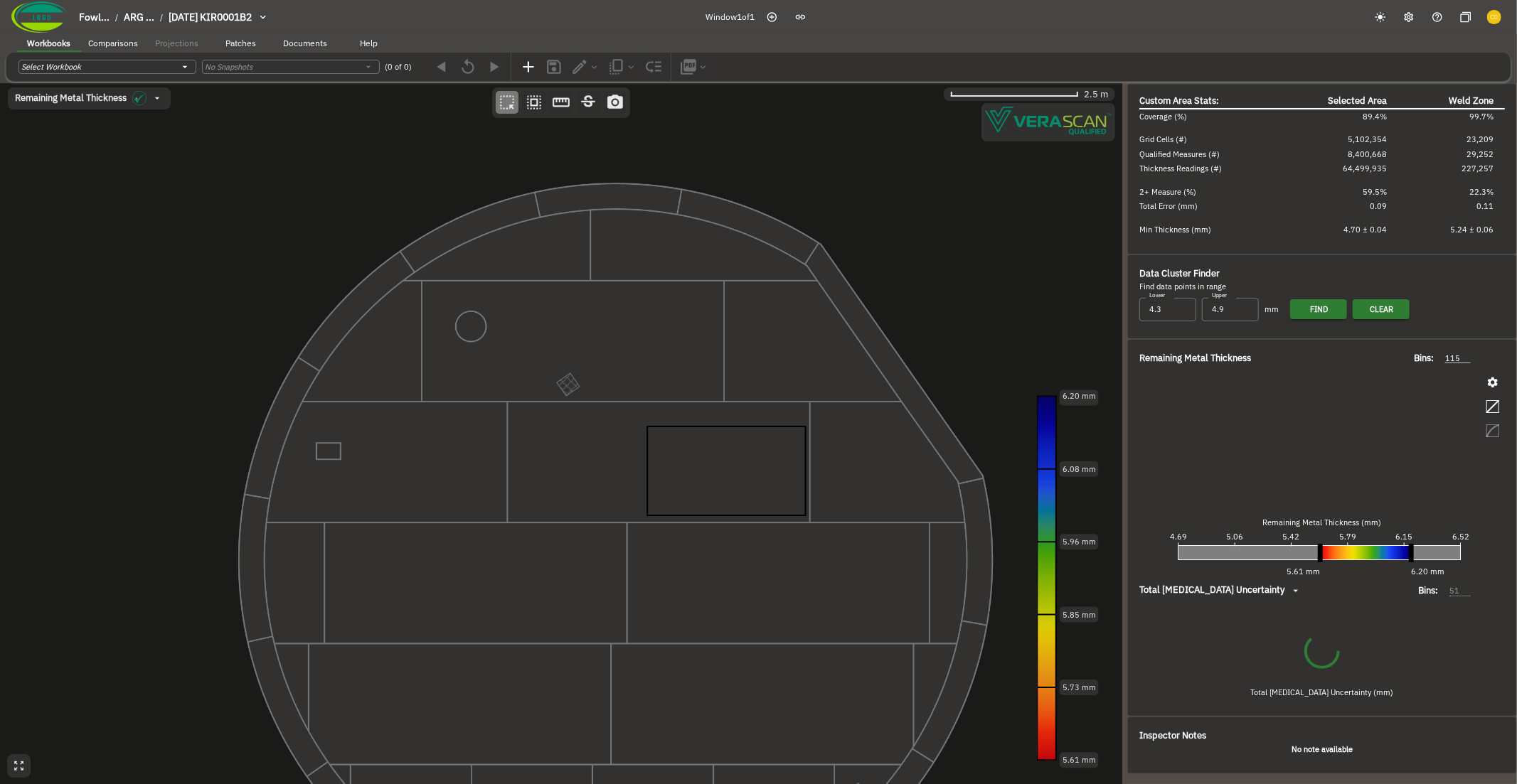
drag, startPoint x: 758, startPoint y: 477, endPoint x: 736, endPoint y: 460, distance: 27.8
click at [736, 460] on canvas at bounding box center [560, 434] width 1122 height 702
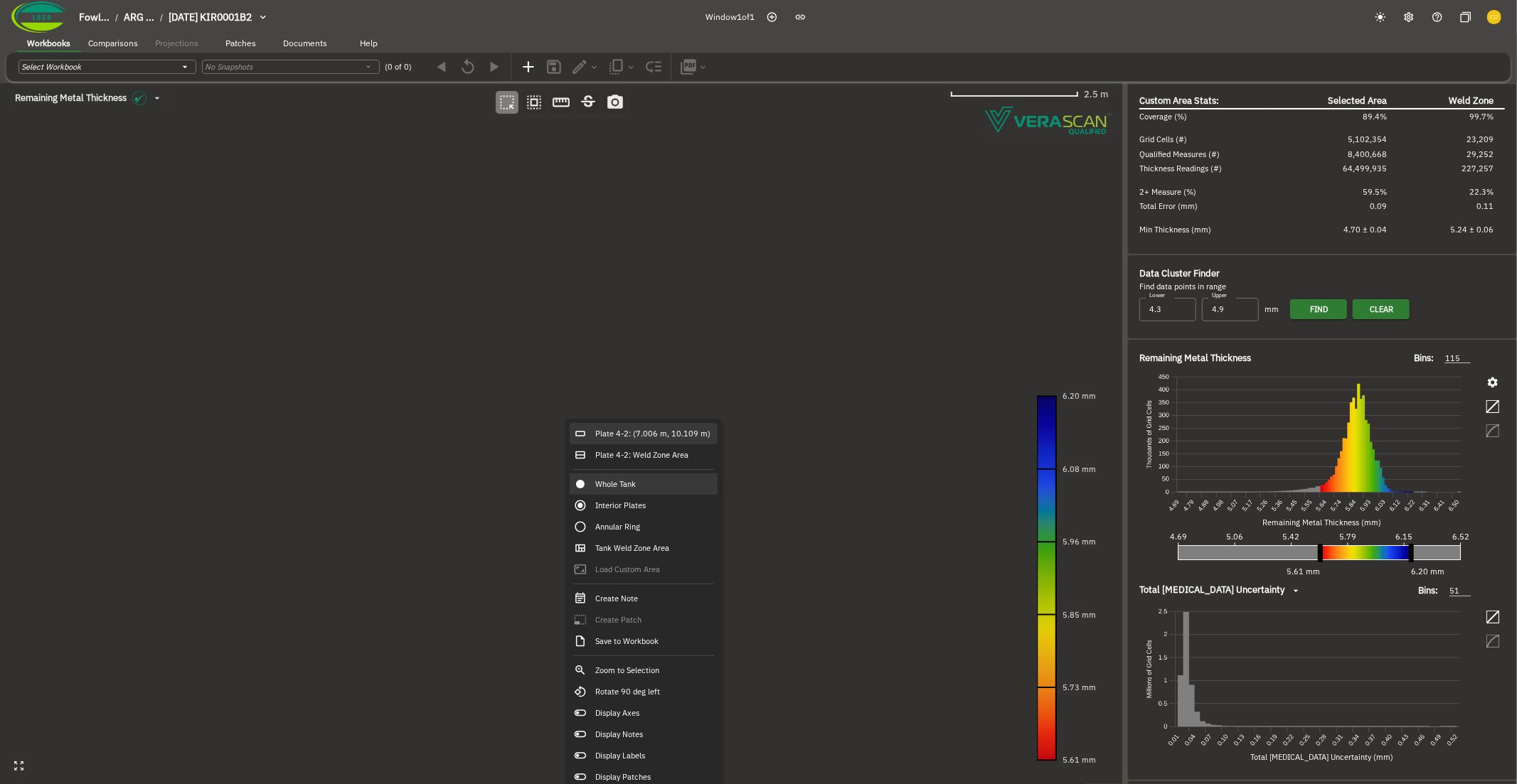
click at [596, 431] on div "Plate 4-2: (7.006 m, 10.109 m)" at bounding box center [644, 434] width 148 height 21
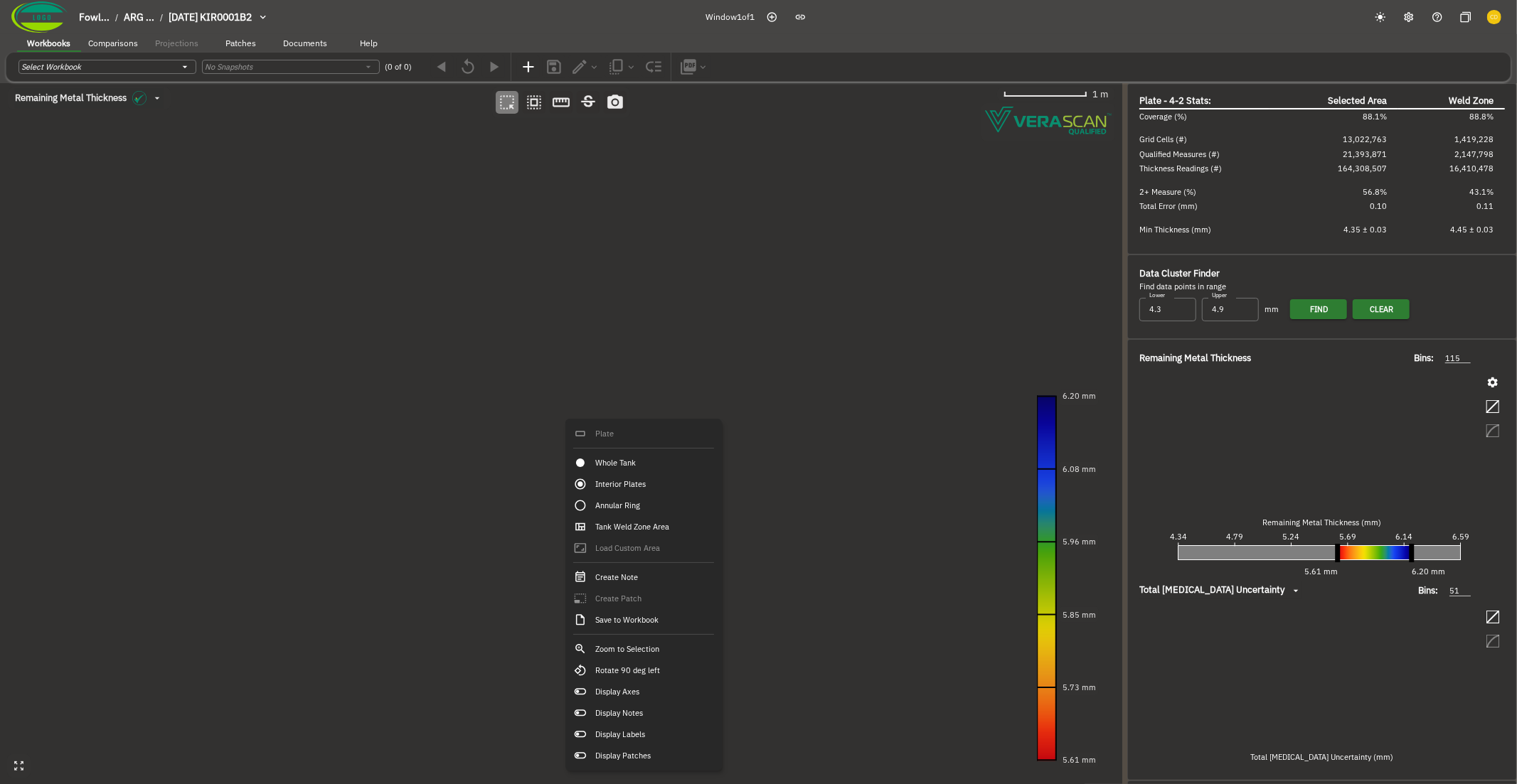
type input "64"
type input "141"
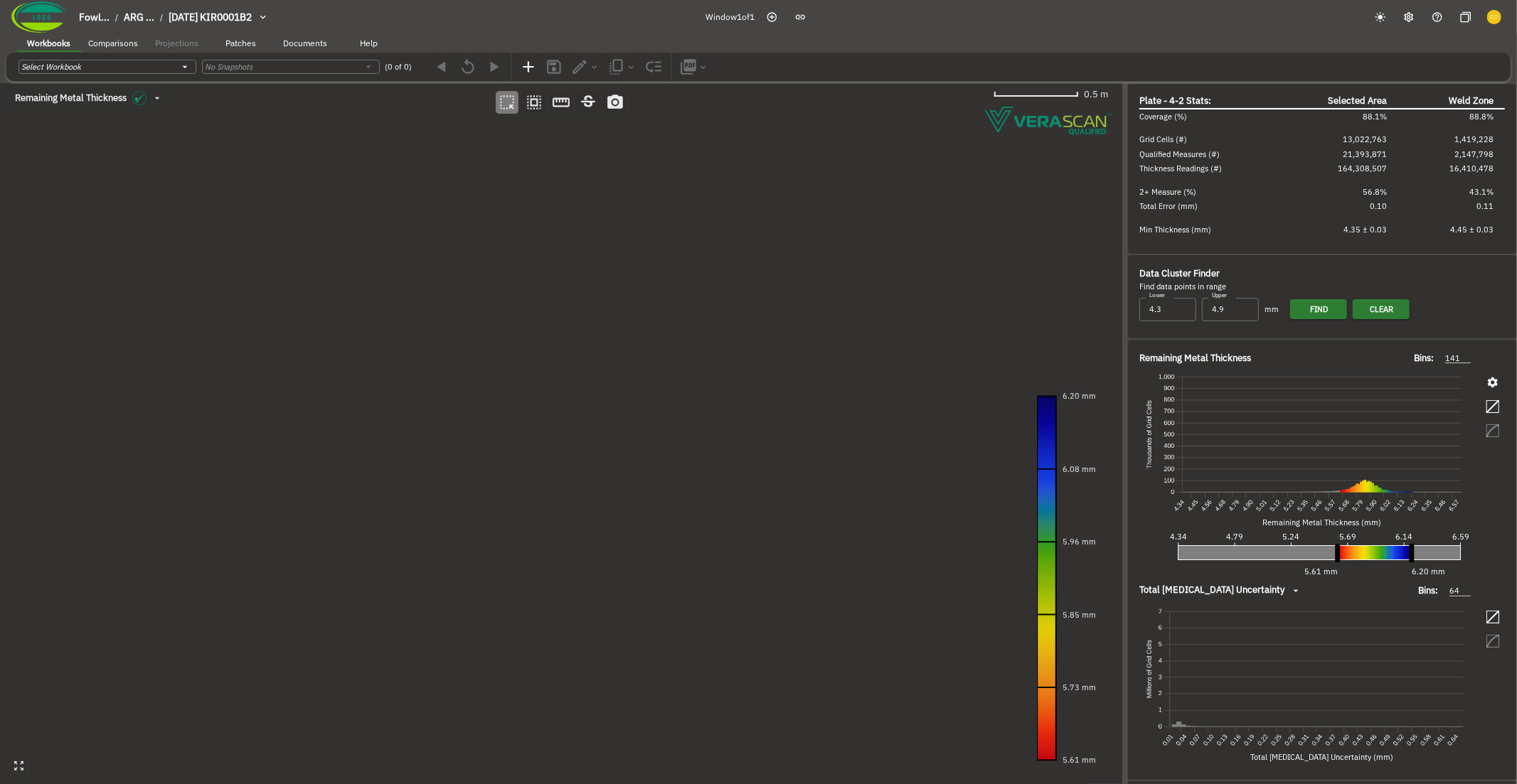
click at [513, 359] on canvas at bounding box center [560, 434] width 1122 height 702
click at [645, 463] on canvas at bounding box center [560, 434] width 1122 height 702
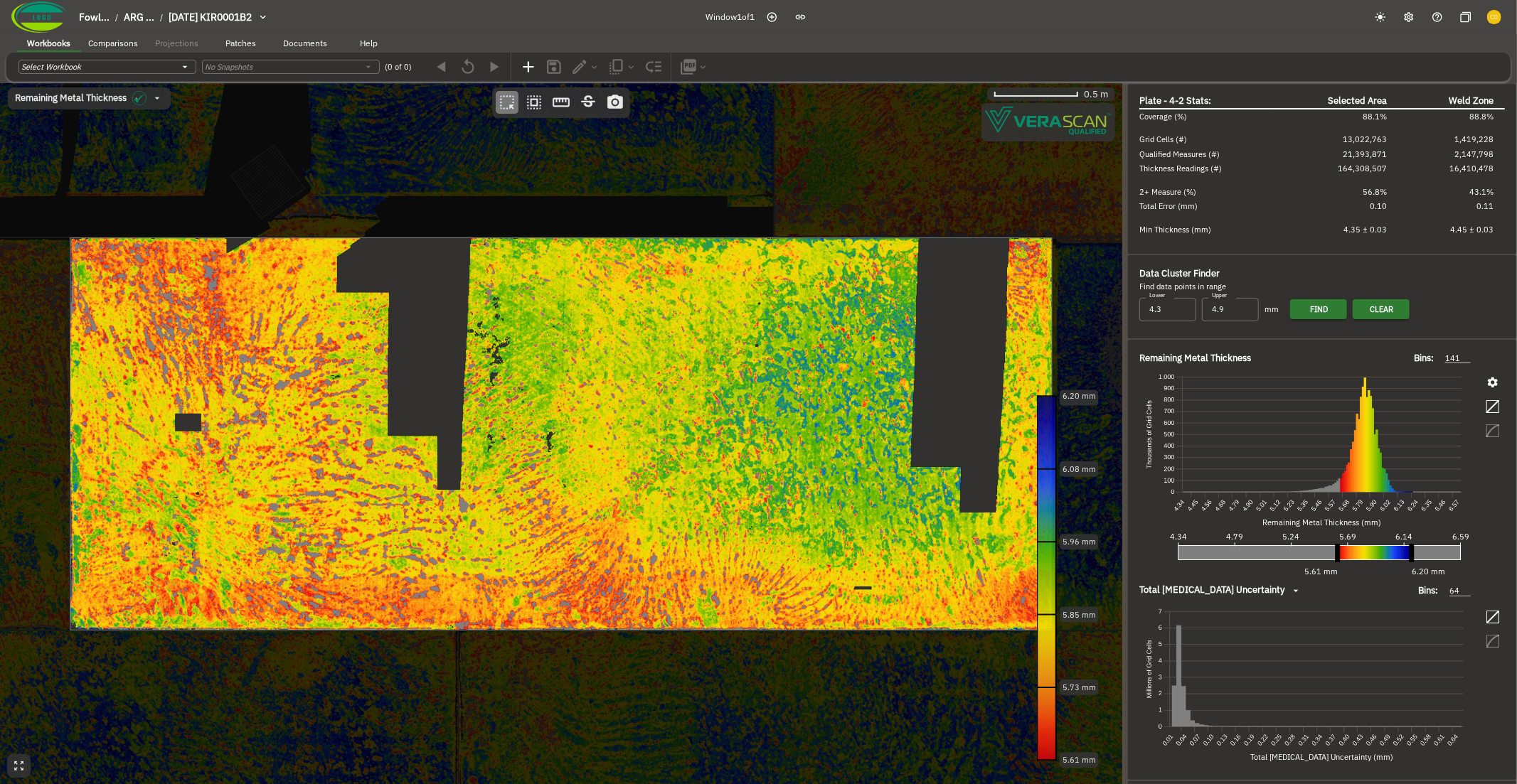
click at [645, 463] on canvas at bounding box center [560, 434] width 1122 height 702
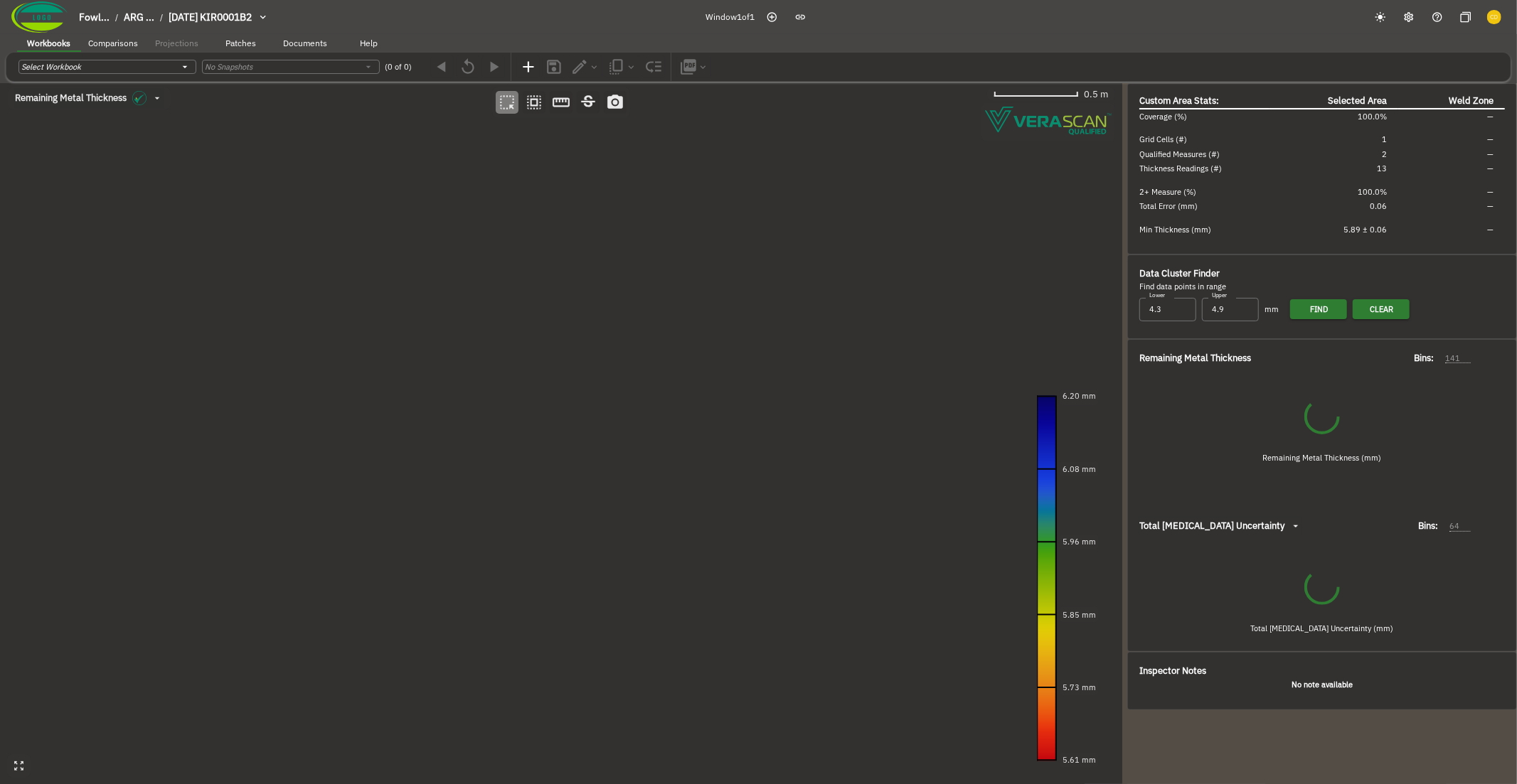
click at [605, 308] on canvas at bounding box center [560, 434] width 1122 height 702
click at [712, 378] on canvas at bounding box center [560, 434] width 1122 height 702
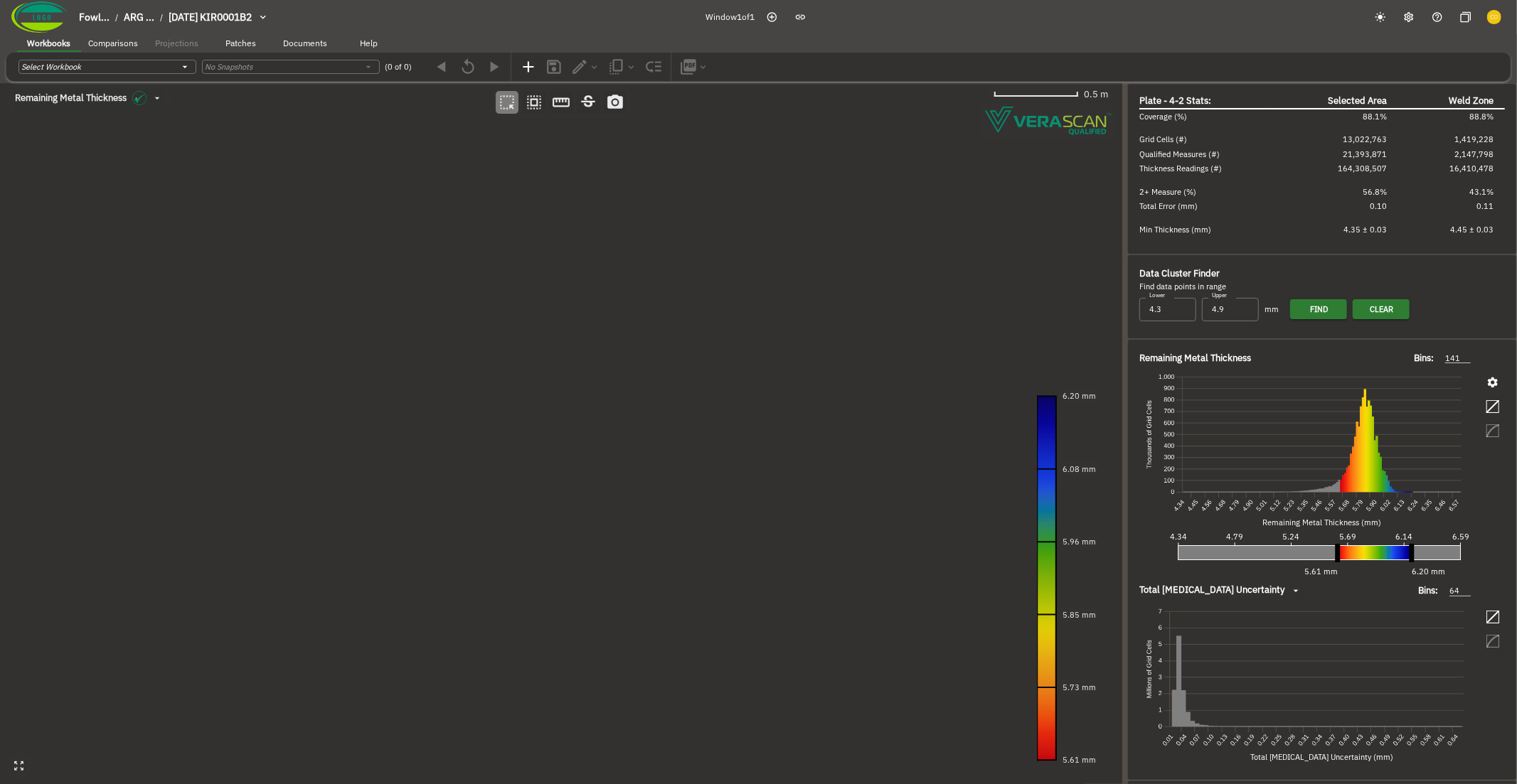
click at [605, 320] on canvas at bounding box center [560, 434] width 1122 height 702
click at [605, 320] on canvas at bounding box center [560, 434] width 1122 height 702
click at [674, 380] on canvas at bounding box center [560, 434] width 1122 height 702
click at [674, 379] on canvas at bounding box center [560, 434] width 1122 height 702
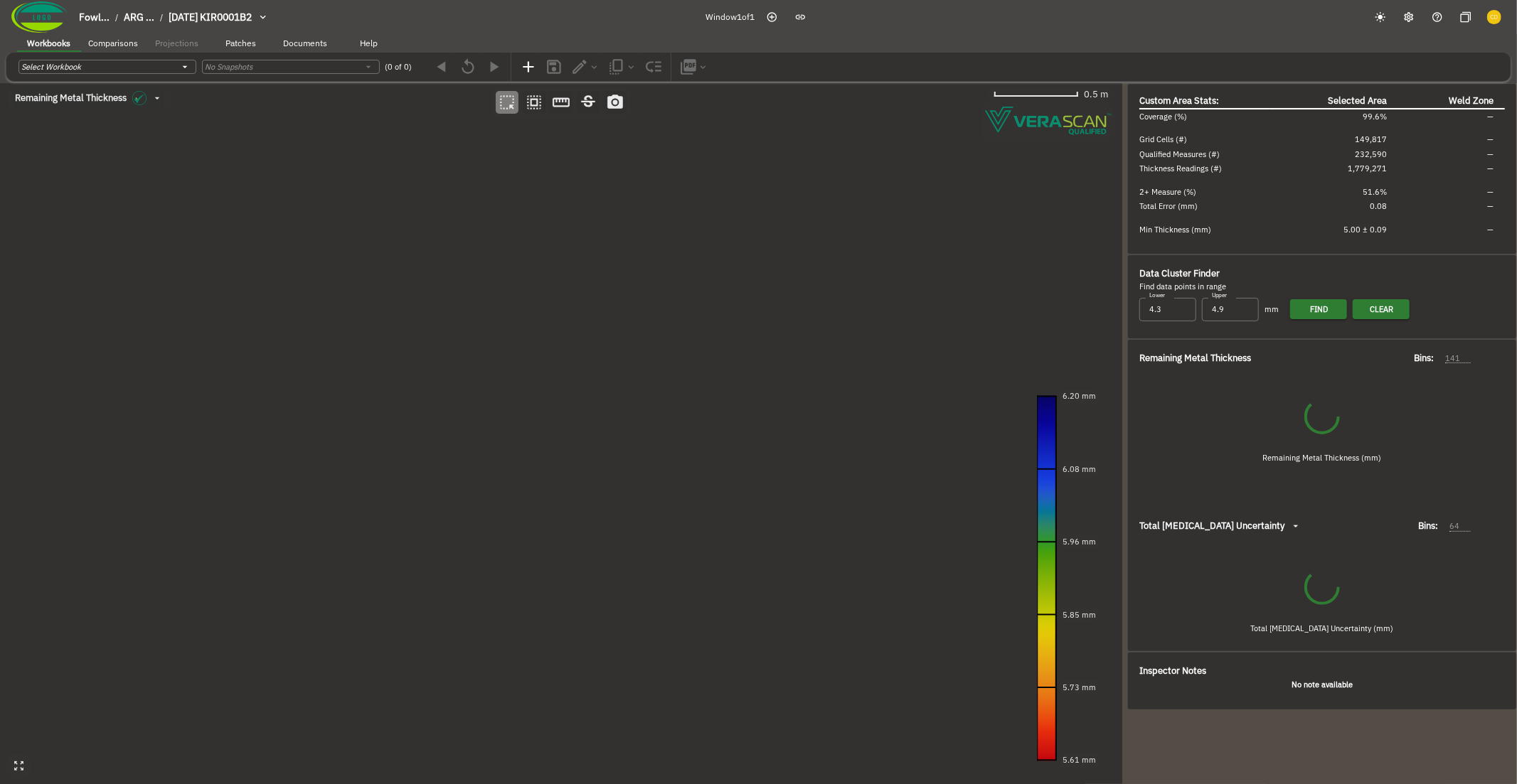
click at [549, 327] on canvas at bounding box center [560, 434] width 1122 height 702
click at [549, 324] on canvas at bounding box center [560, 434] width 1122 height 702
click at [651, 402] on canvas at bounding box center [560, 434] width 1122 height 702
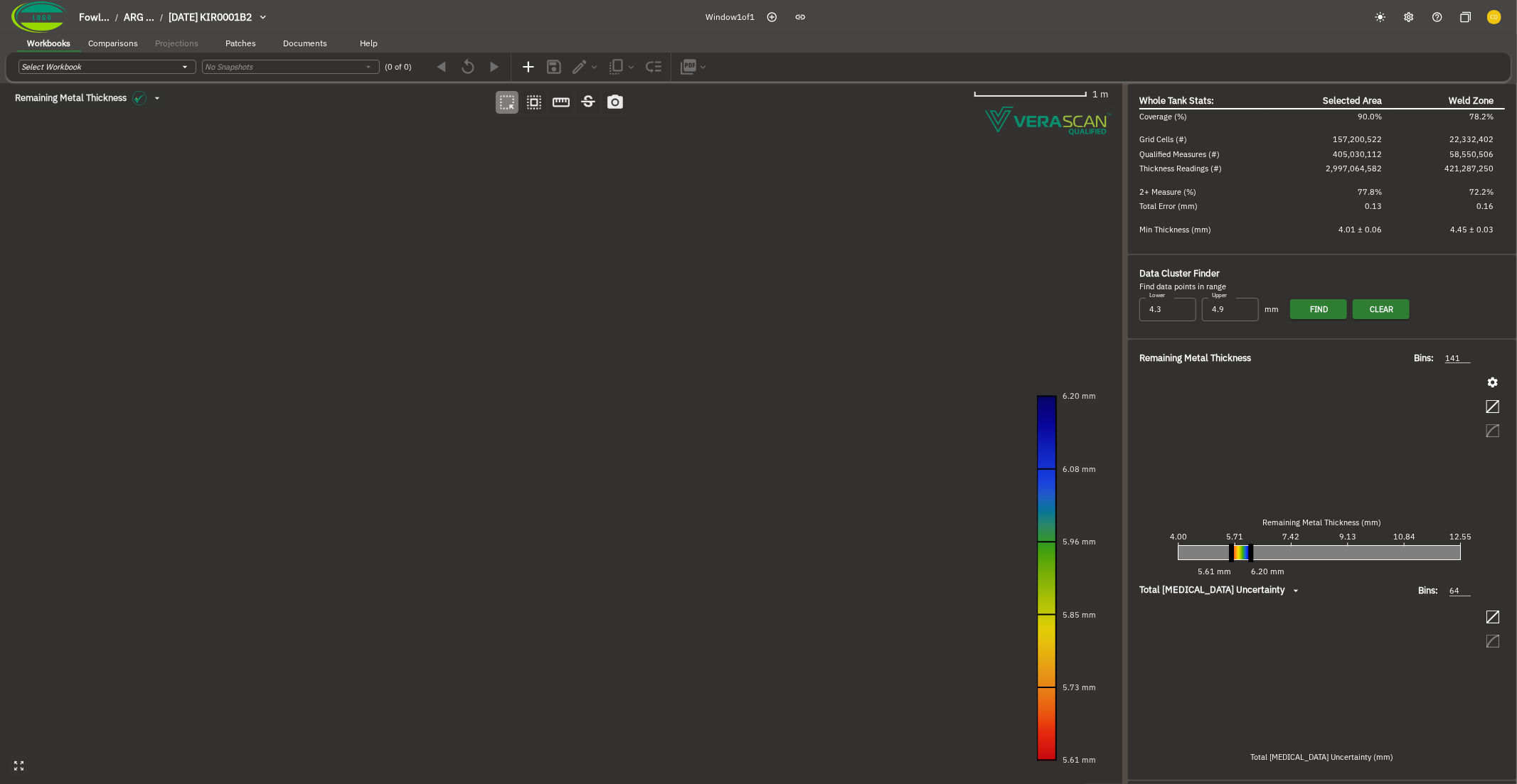
type input "93"
type input "535"
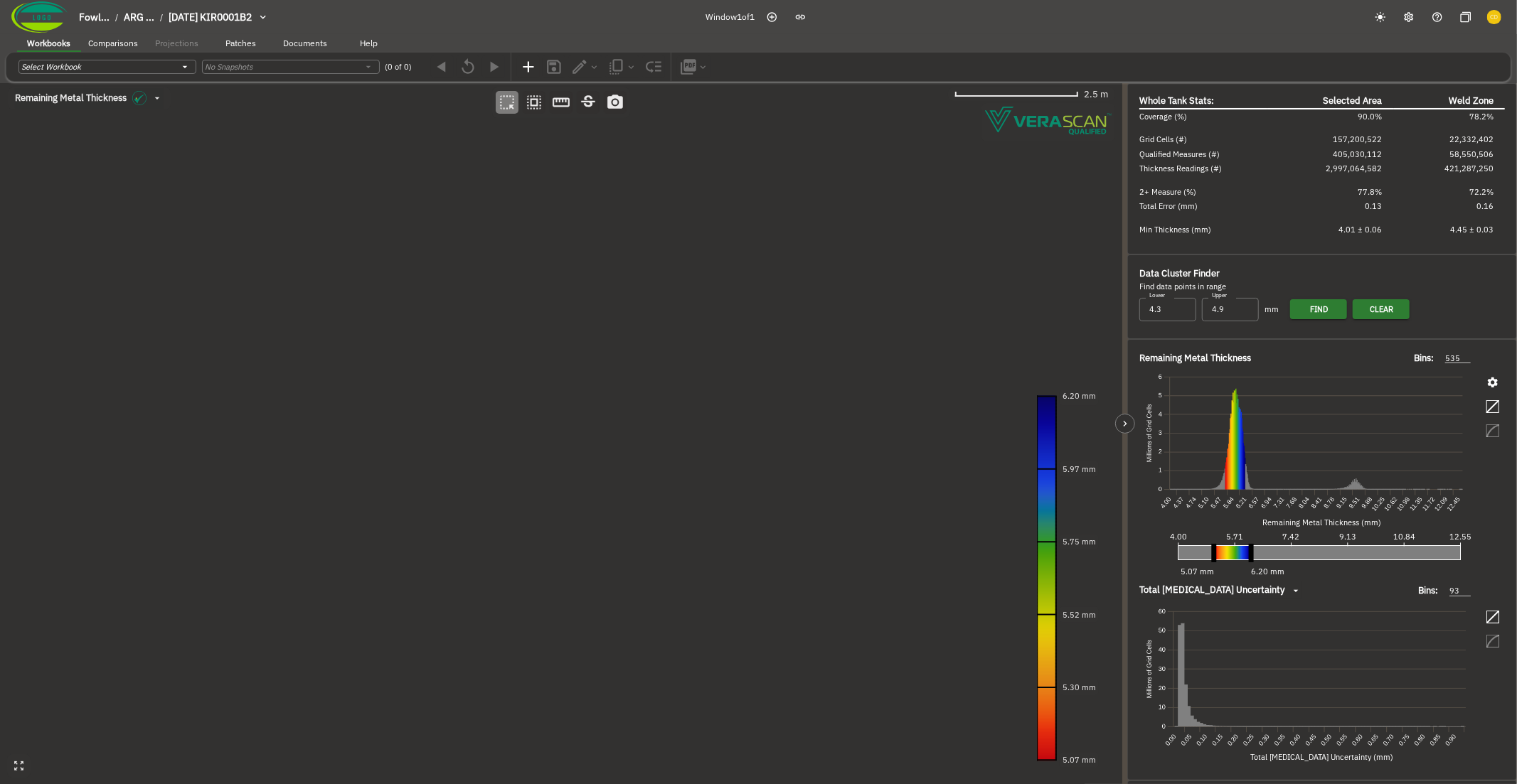
drag, startPoint x: 1231, startPoint y: 547, endPoint x: 1218, endPoint y: 554, distance: 14.8
click at [1214, 554] on line at bounding box center [1214, 546] width 0 height 107
drag, startPoint x: 1211, startPoint y: 554, endPoint x: 1239, endPoint y: 552, distance: 28.1
click at [1232, 552] on line at bounding box center [1232, 546] width 0 height 107
click at [1242, 552] on line at bounding box center [1242, 546] width 0 height 107
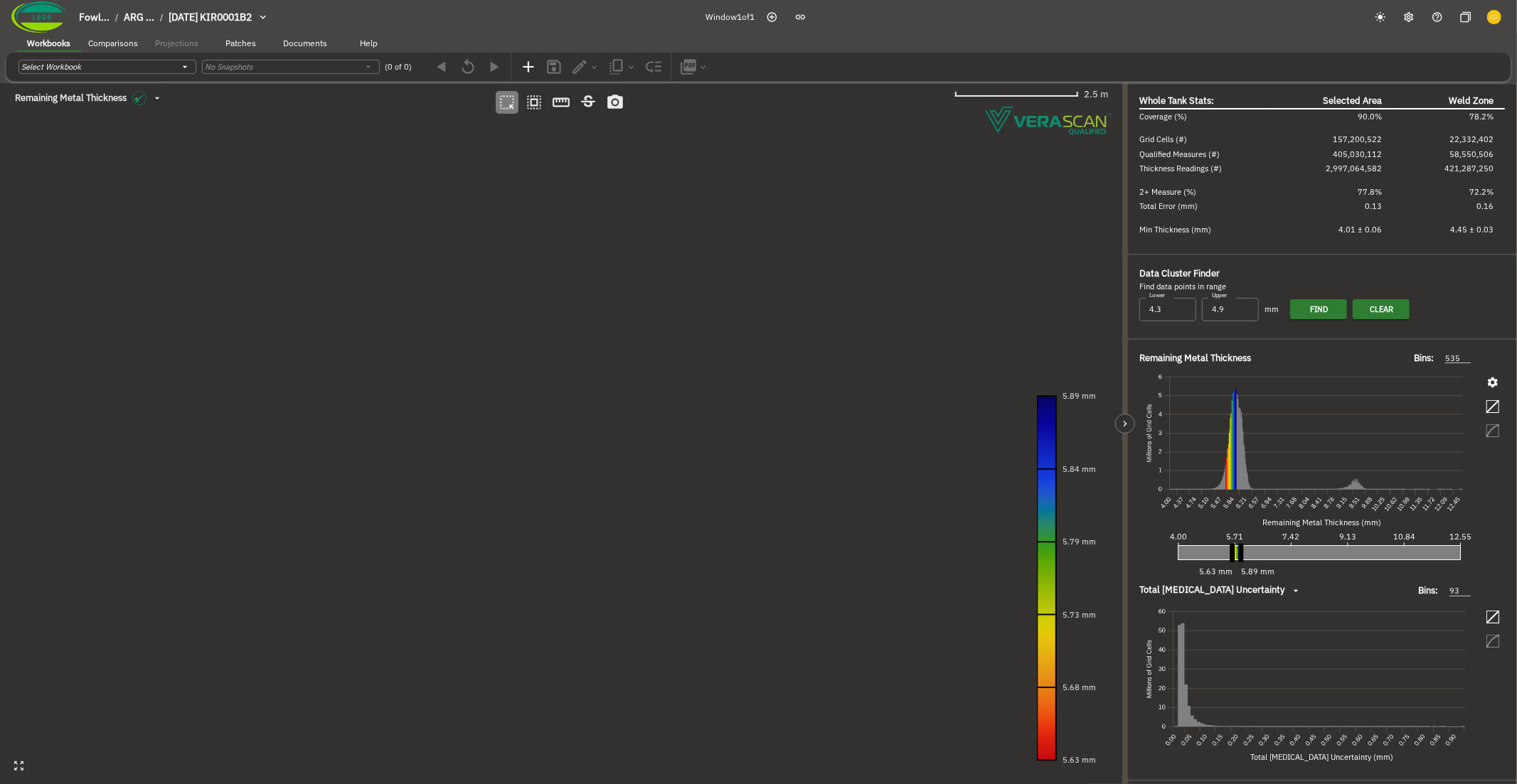
click at [1241, 549] on line at bounding box center [1241, 546] width 0 height 107
click at [1250, 550] on div "4.00 5.71 7.42 9.13 10.84 12.55 5.63 mm 5.89 mm" at bounding box center [1327, 555] width 375 height 53
drag, startPoint x: 1241, startPoint y: 552, endPoint x: 1254, endPoint y: 552, distance: 13.0
click at [1244, 552] on line at bounding box center [1244, 546] width 0 height 107
click at [1219, 550] on line at bounding box center [1219, 546] width 0 height 107
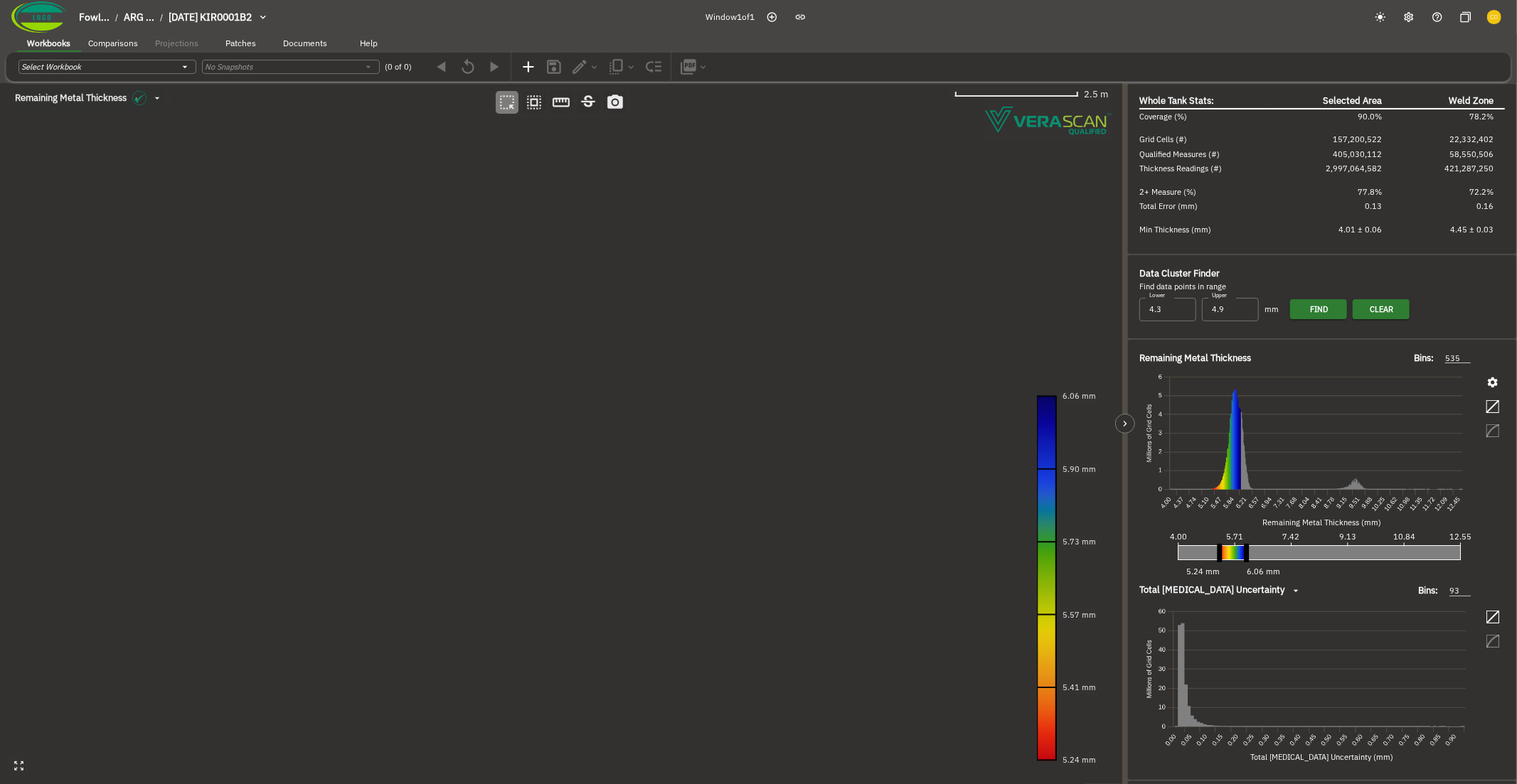
drag, startPoint x: 1218, startPoint y: 545, endPoint x: 1229, endPoint y: 548, distance: 11.4
click at [1219, 548] on line at bounding box center [1219, 546] width 0 height 107
drag, startPoint x: 1249, startPoint y: 549, endPoint x: 1239, endPoint y: 550, distance: 10.0
click at [1231, 550] on line at bounding box center [1231, 546] width 0 height 107
drag, startPoint x: 1229, startPoint y: 552, endPoint x: 1254, endPoint y: 553, distance: 25.0
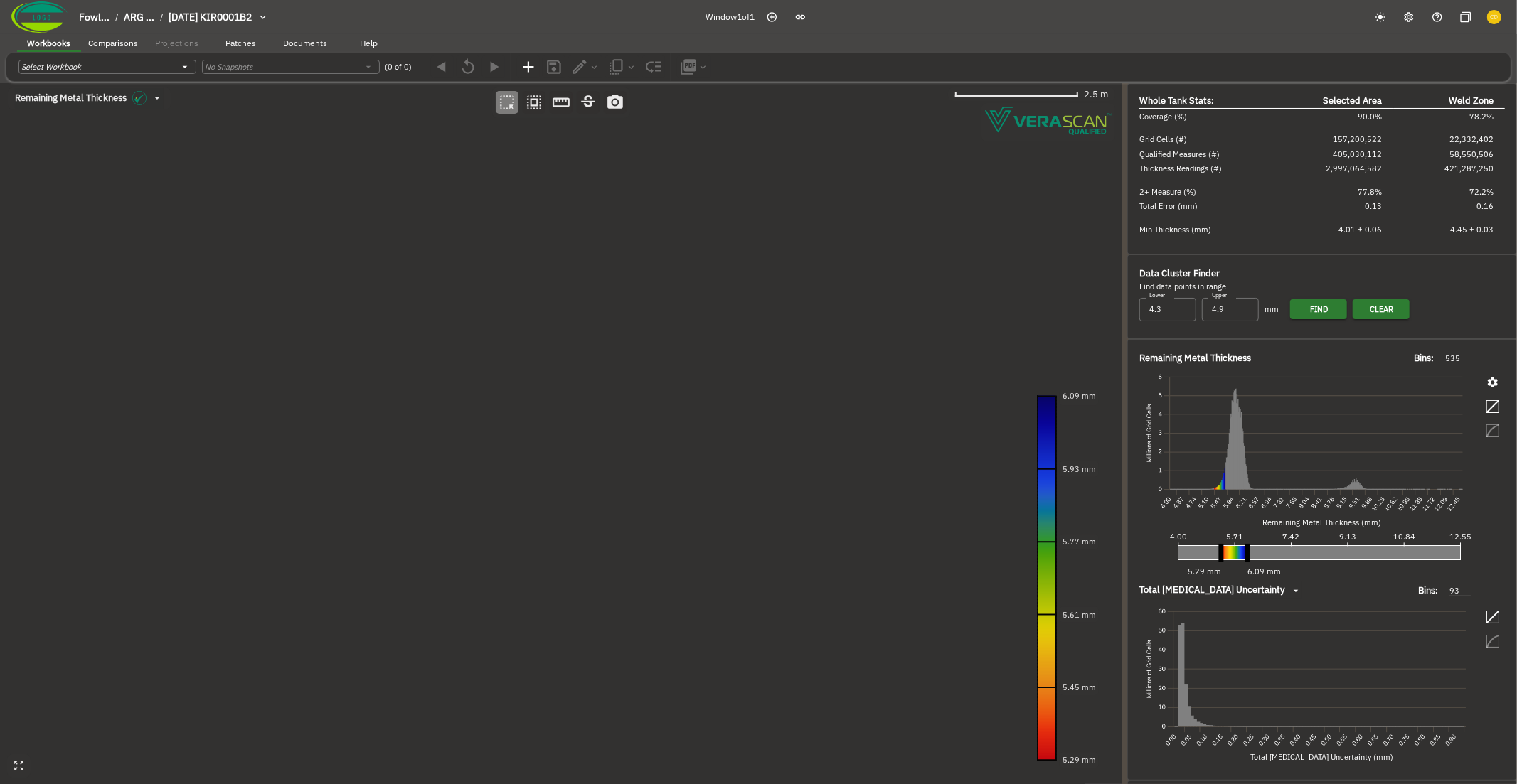
click at [1247, 553] on line at bounding box center [1247, 546] width 0 height 107
drag, startPoint x: 1246, startPoint y: 552, endPoint x: 1257, endPoint y: 552, distance: 11.0
click at [1249, 552] on line at bounding box center [1249, 546] width 0 height 107
click at [1249, 548] on line at bounding box center [1249, 546] width 0 height 107
drag, startPoint x: 1219, startPoint y: 550, endPoint x: 1230, endPoint y: 551, distance: 11.0
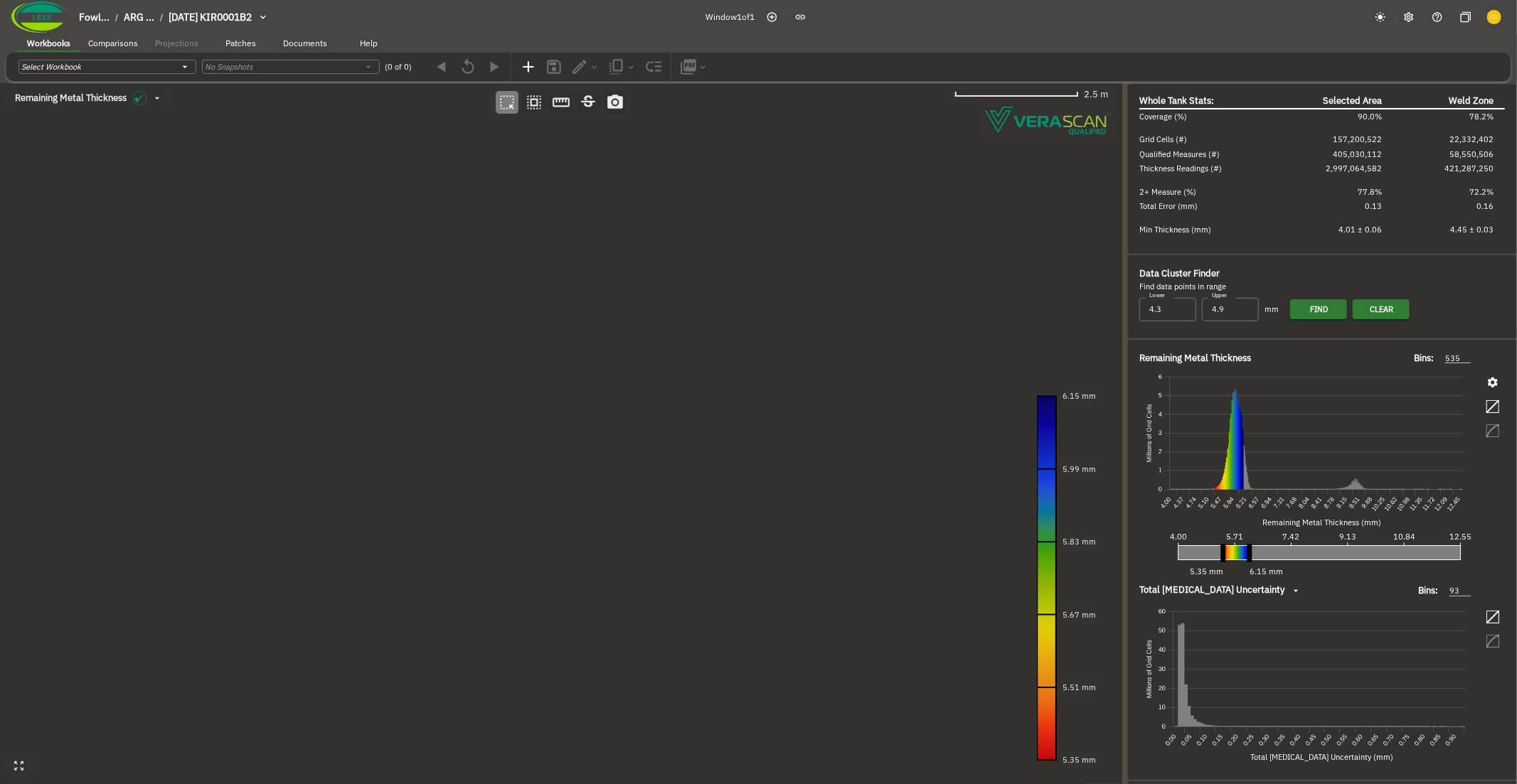
click at [1223, 551] on line at bounding box center [1223, 546] width 0 height 107
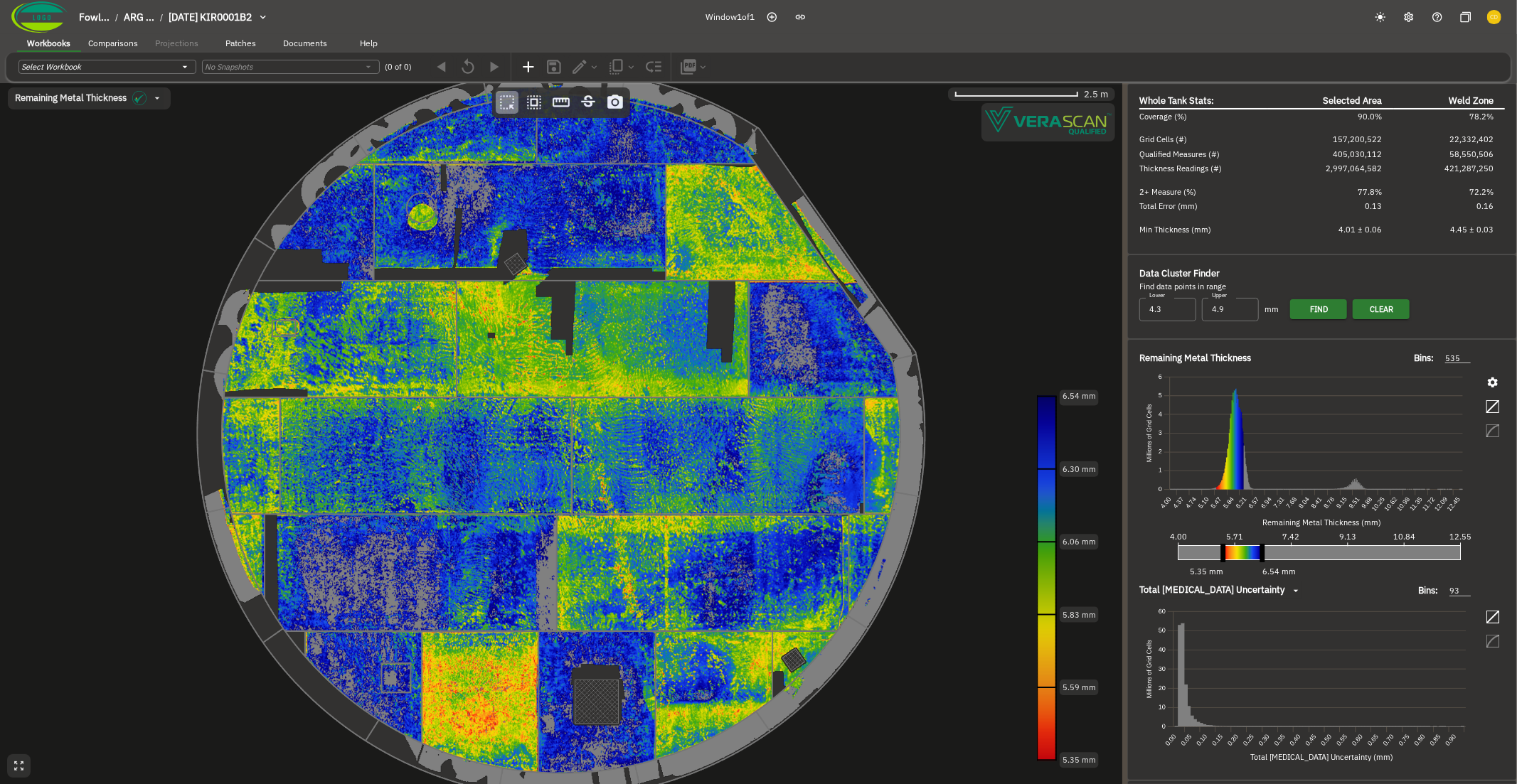
drag, startPoint x: 1251, startPoint y: 550, endPoint x: 1269, endPoint y: 552, distance: 18.1
click at [1262, 552] on line at bounding box center [1262, 546] width 0 height 107
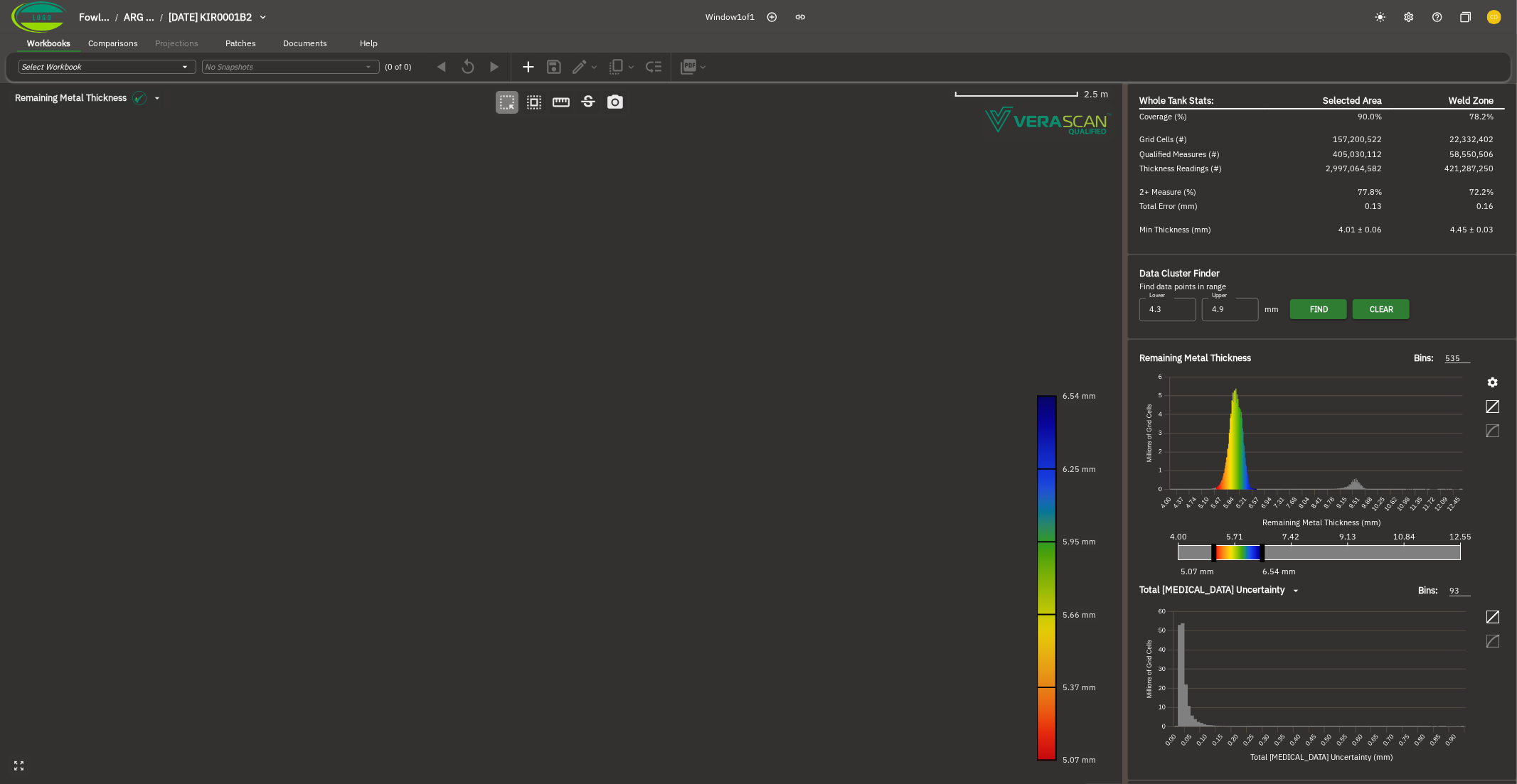
click at [1214, 548] on line at bounding box center [1214, 546] width 0 height 107
click at [275, 18] on icon "button" at bounding box center [263, 18] width 24 height 12
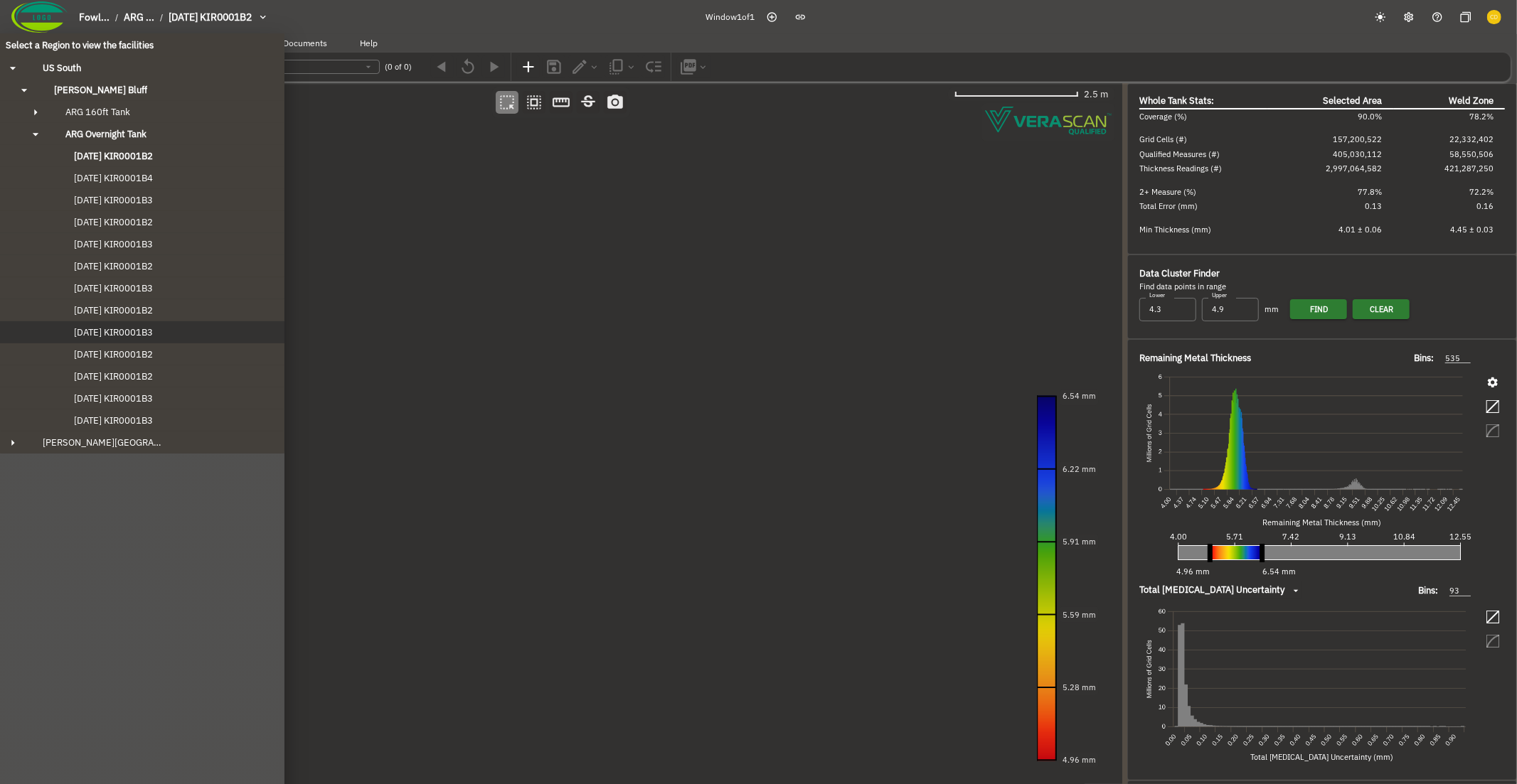
click at [120, 327] on span "[DATE] KIR0001B3" at bounding box center [99, 333] width 107 height 12
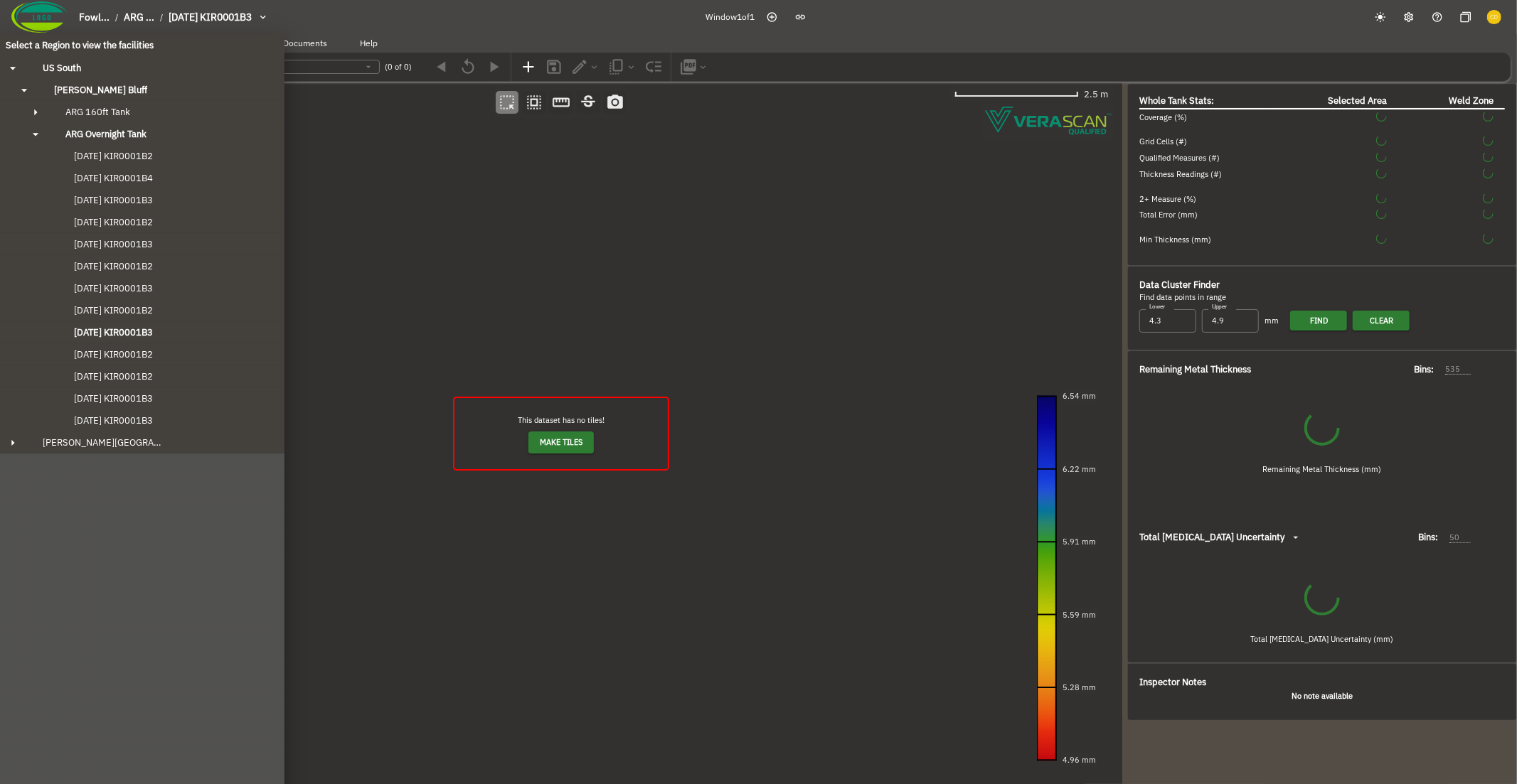
type input "417"
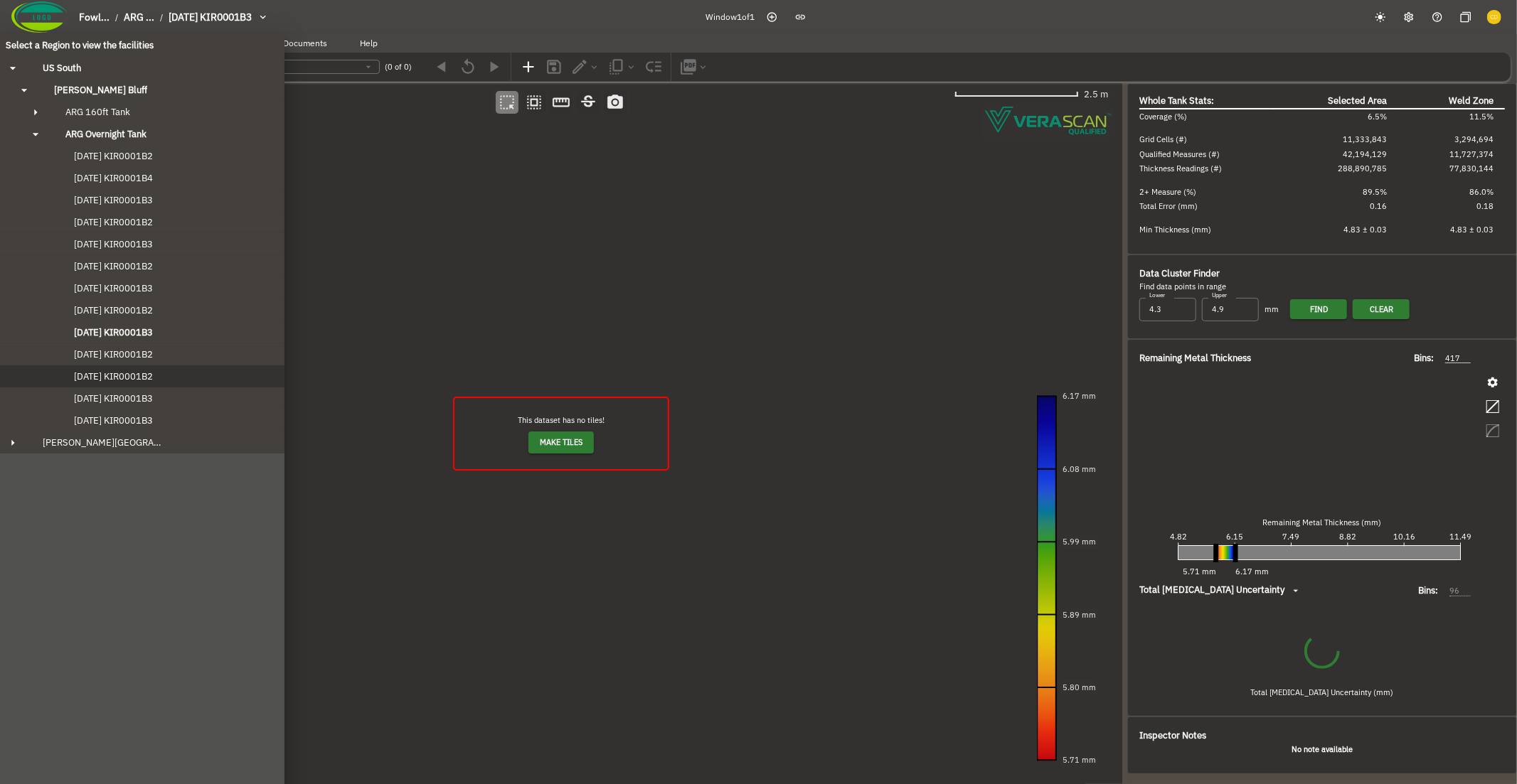
type input "96"
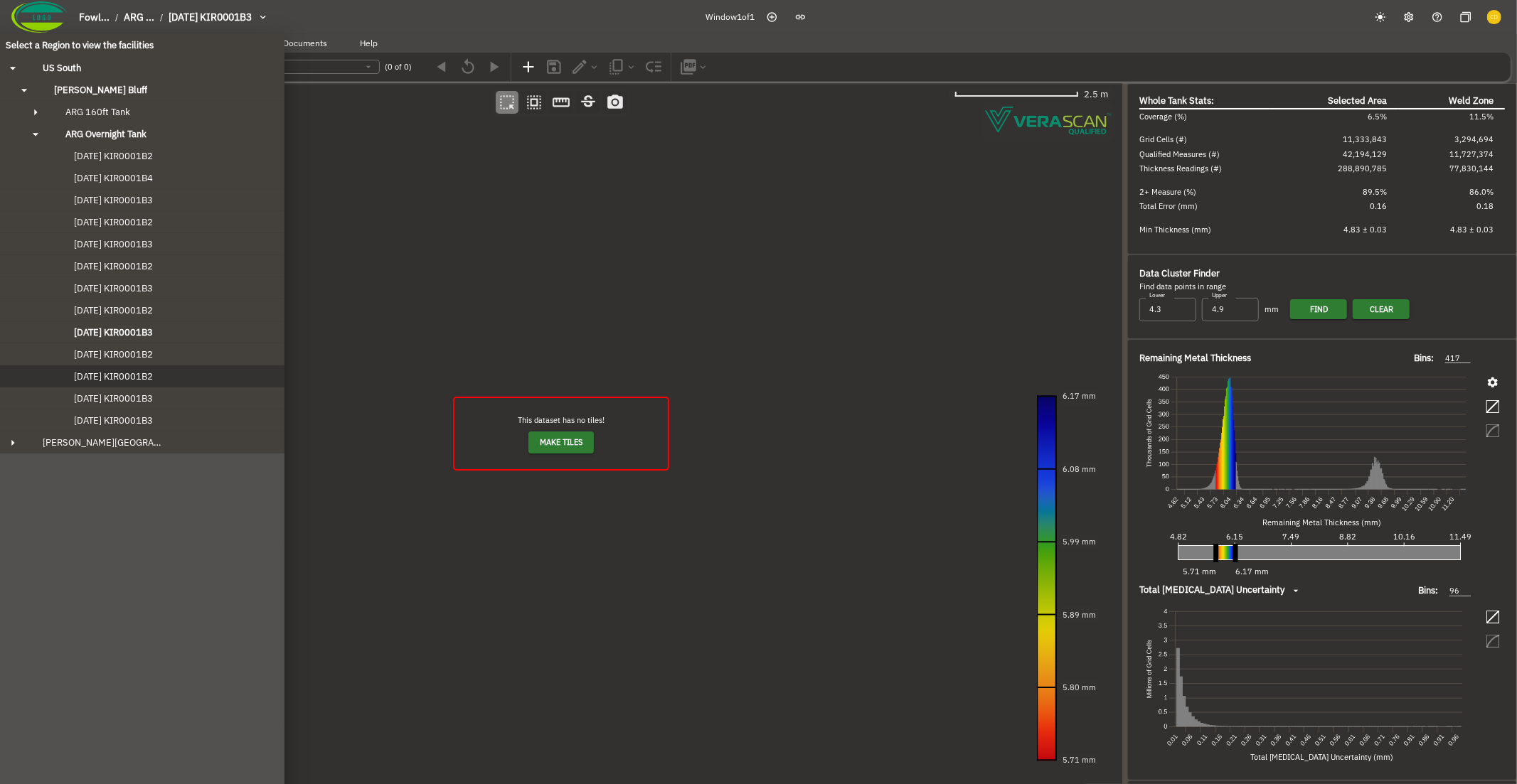
click at [115, 365] on button "[DATE] KIR0001B2" at bounding box center [142, 376] width 284 height 22
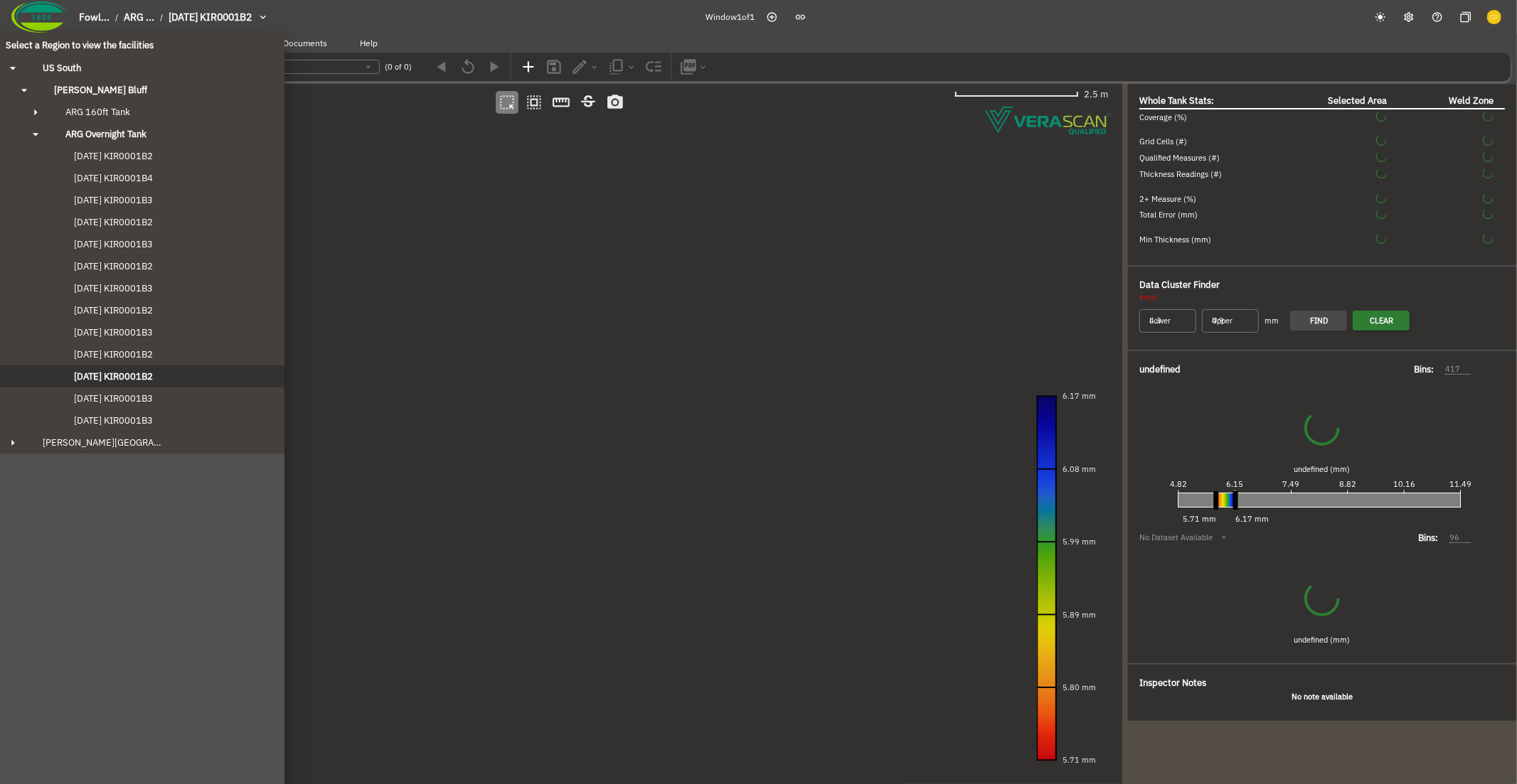
type input "50"
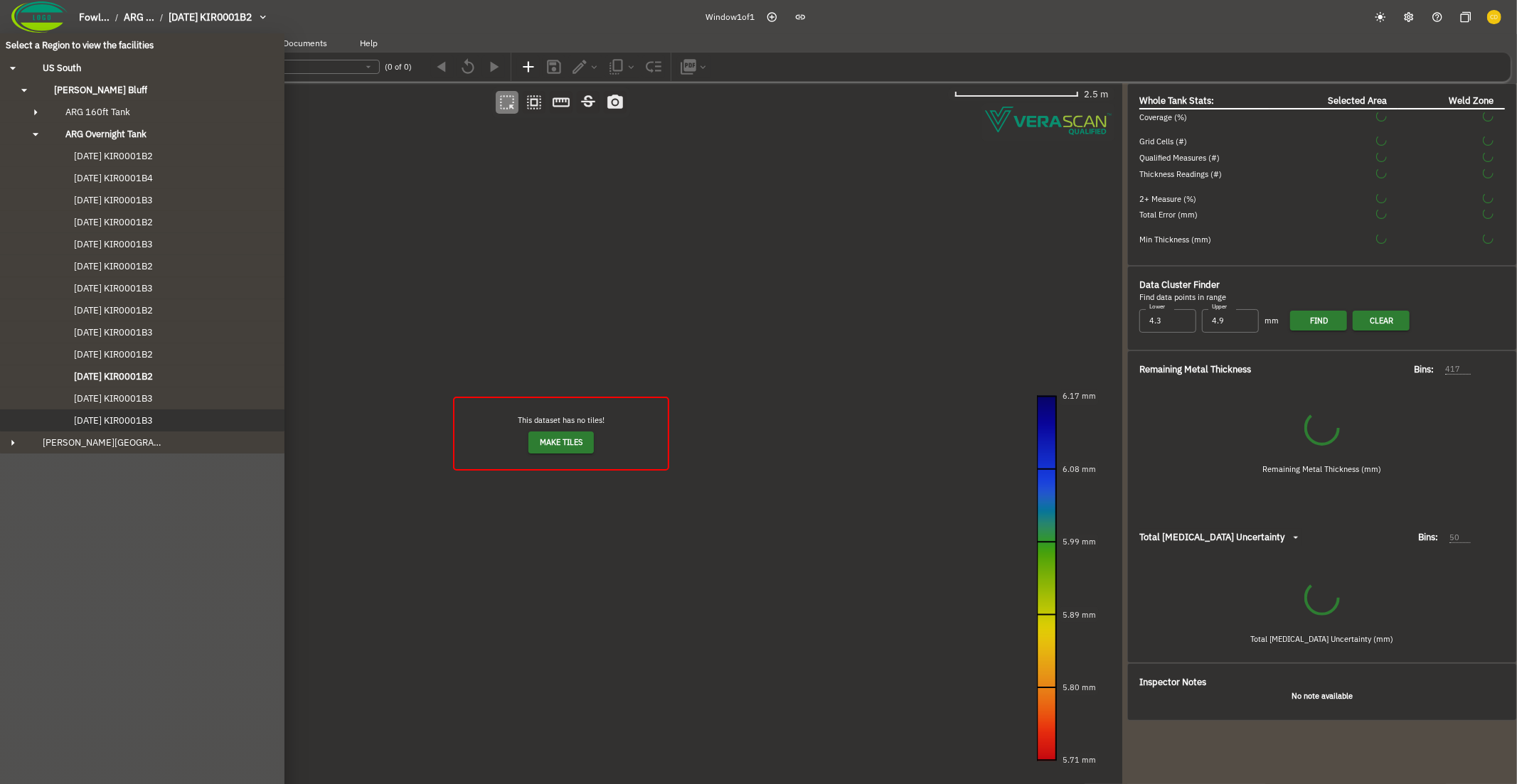
click at [153, 414] on span "[DATE] KIR0001B3" at bounding box center [99, 420] width 107 height 12
click at [149, 255] on button "[DATE] KIR0001B2" at bounding box center [142, 266] width 284 height 22
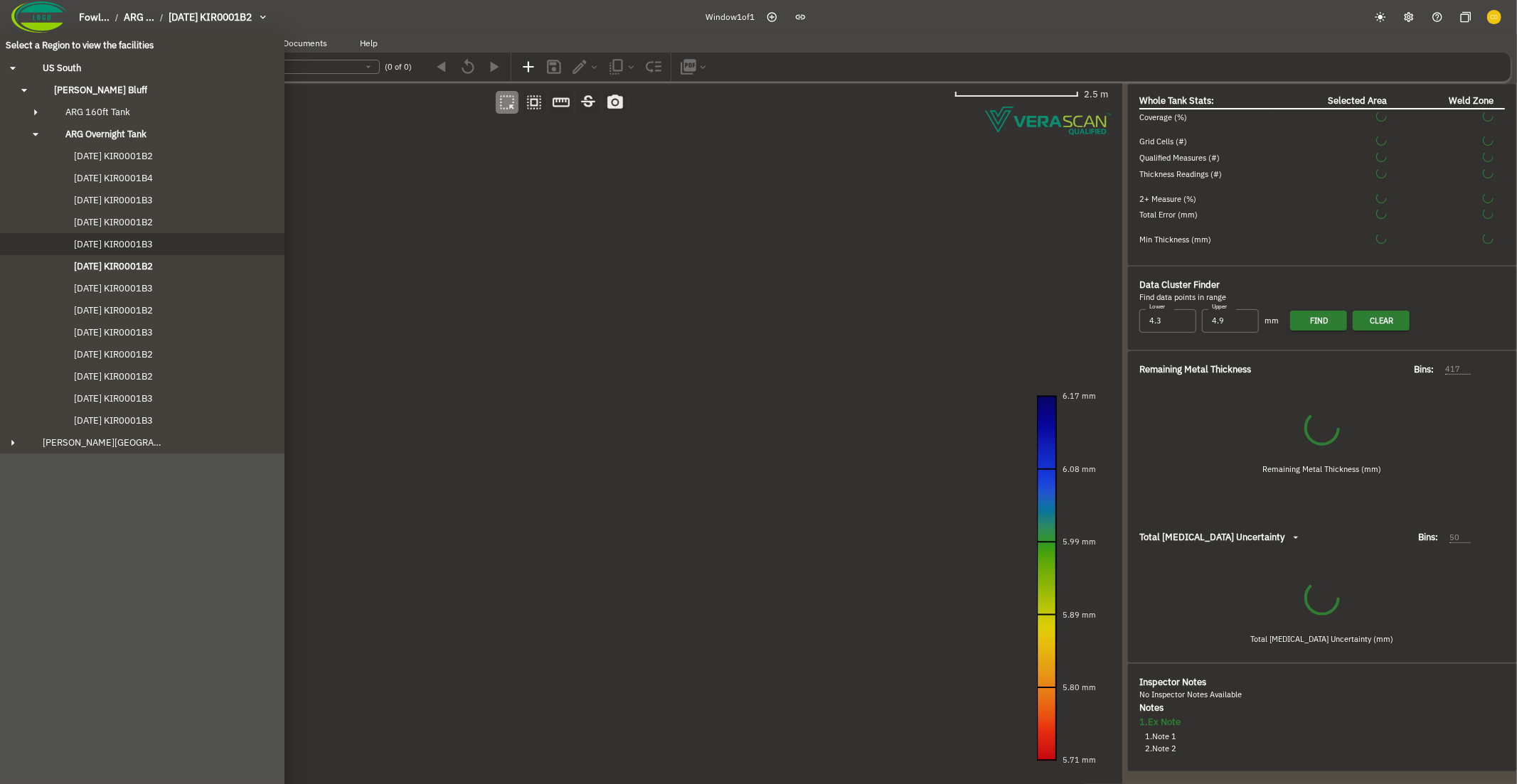
click at [149, 238] on span "[DATE] KIR0001B3" at bounding box center [99, 244] width 107 height 12
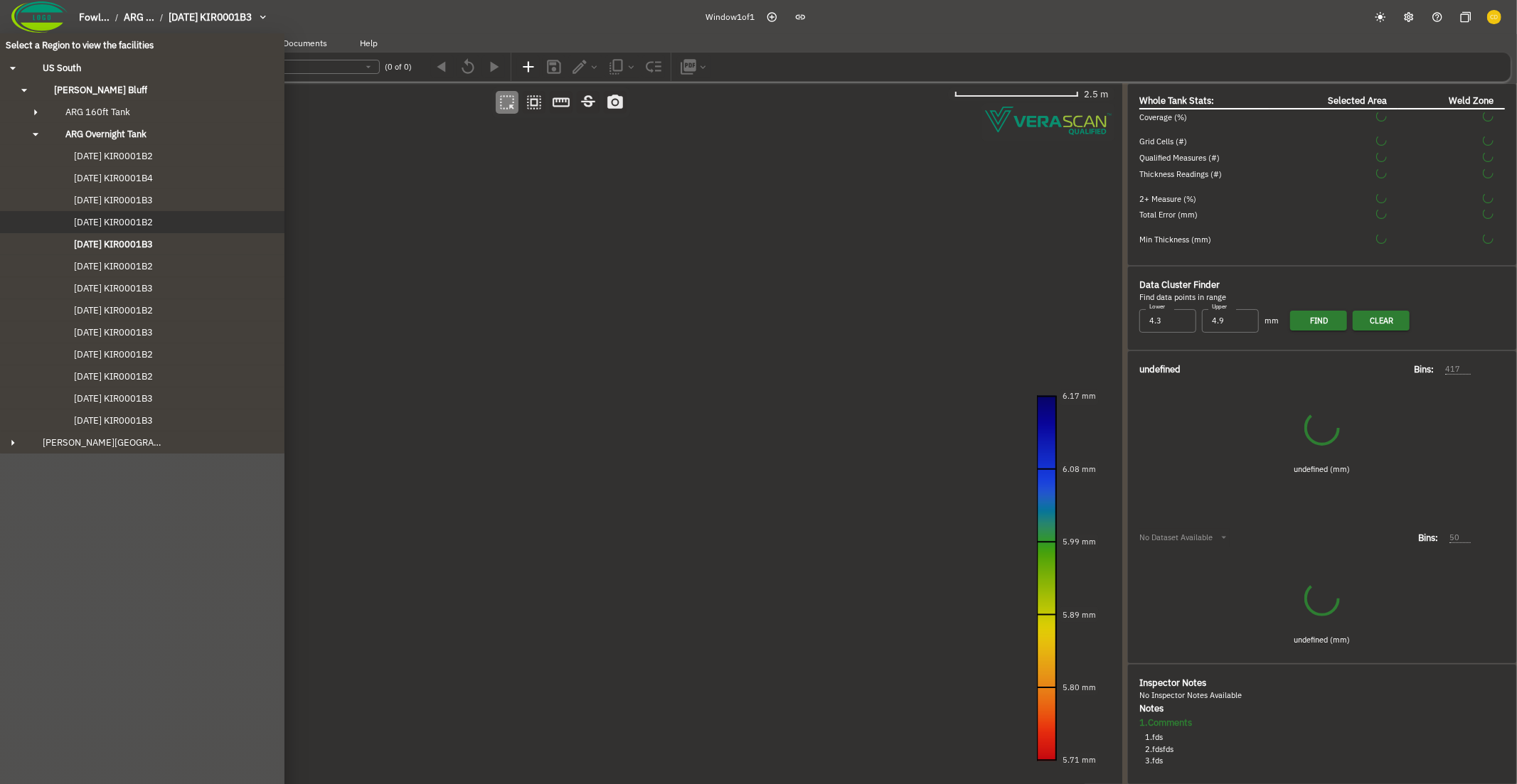
click at [149, 224] on span "[DATE] KIR0001B2" at bounding box center [99, 222] width 107 height 12
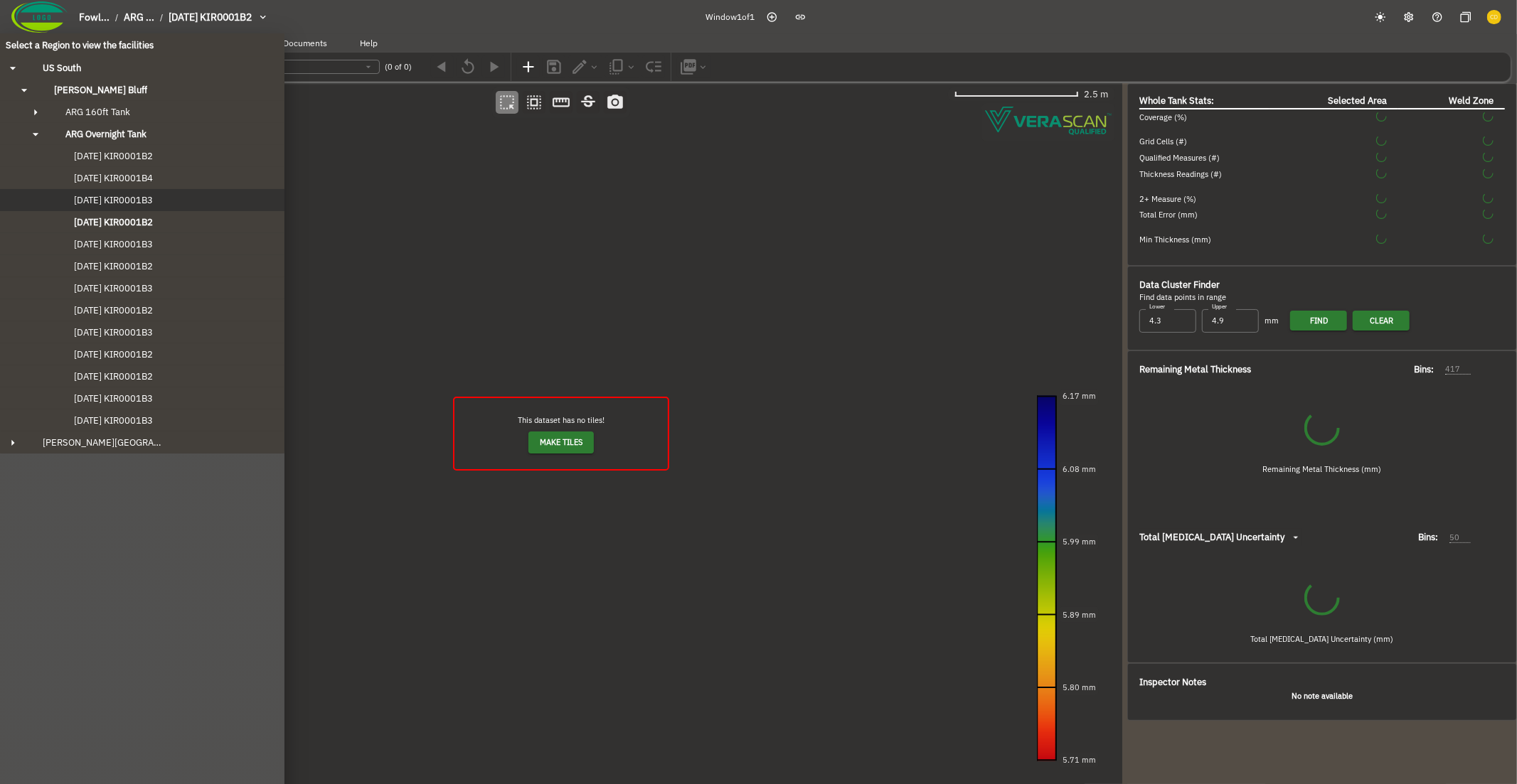
click at [153, 200] on span "[DATE] KIR0001B3" at bounding box center [99, 200] width 107 height 12
click at [153, 160] on span "[DATE] KIR0001B2" at bounding box center [99, 156] width 107 height 12
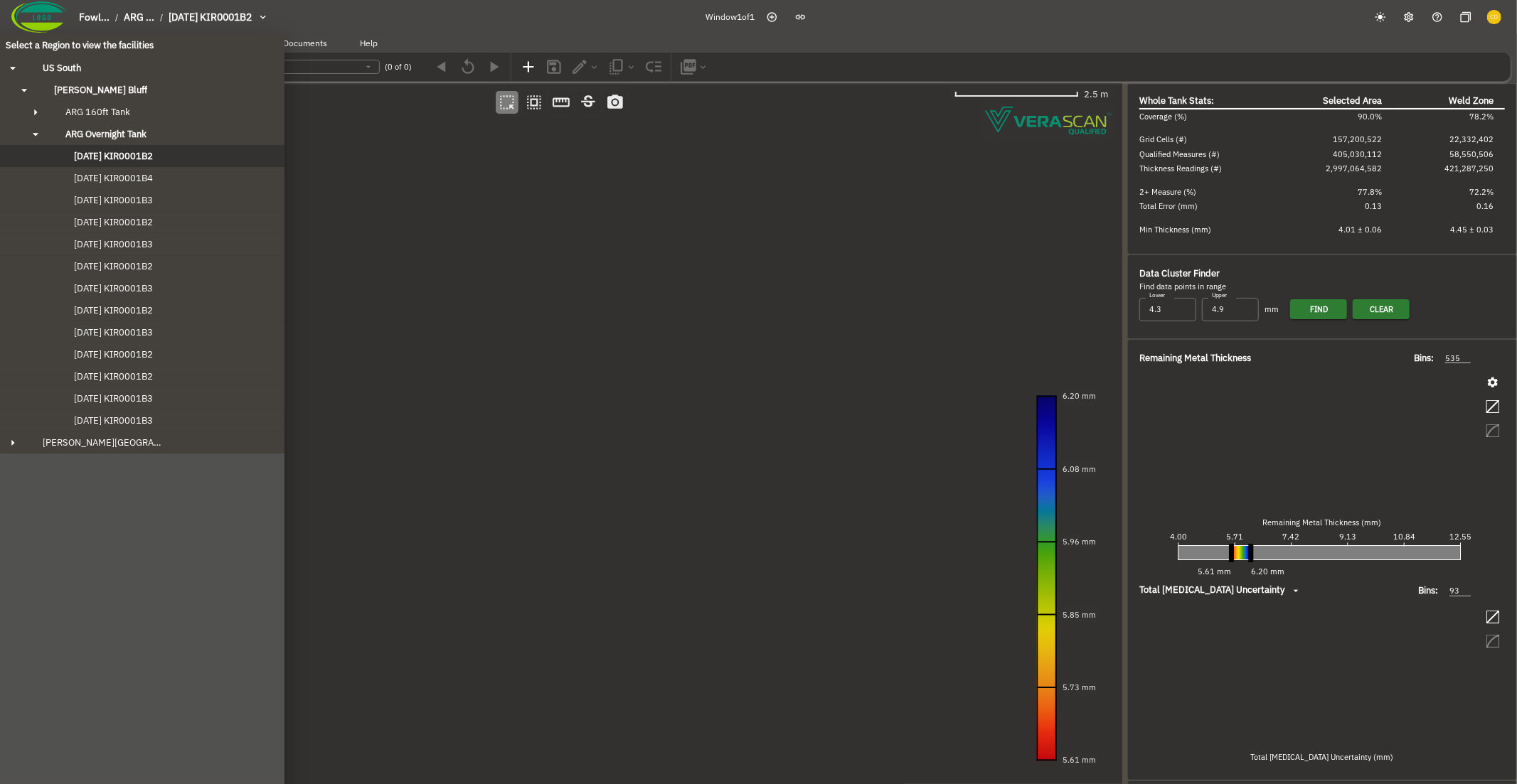
type input "535"
type input "93"
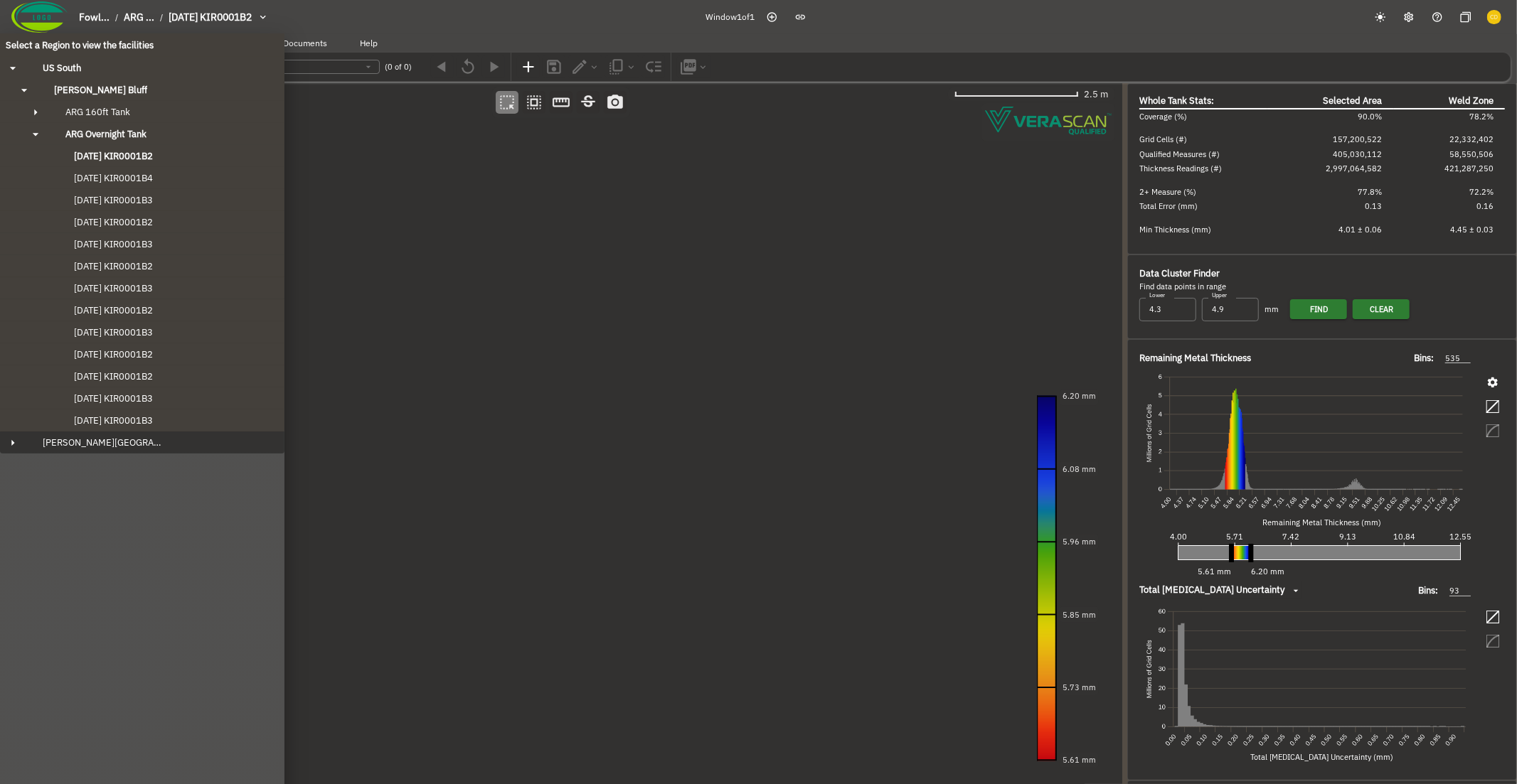
click at [15, 437] on icon "button" at bounding box center [12, 442] width 14 height 14
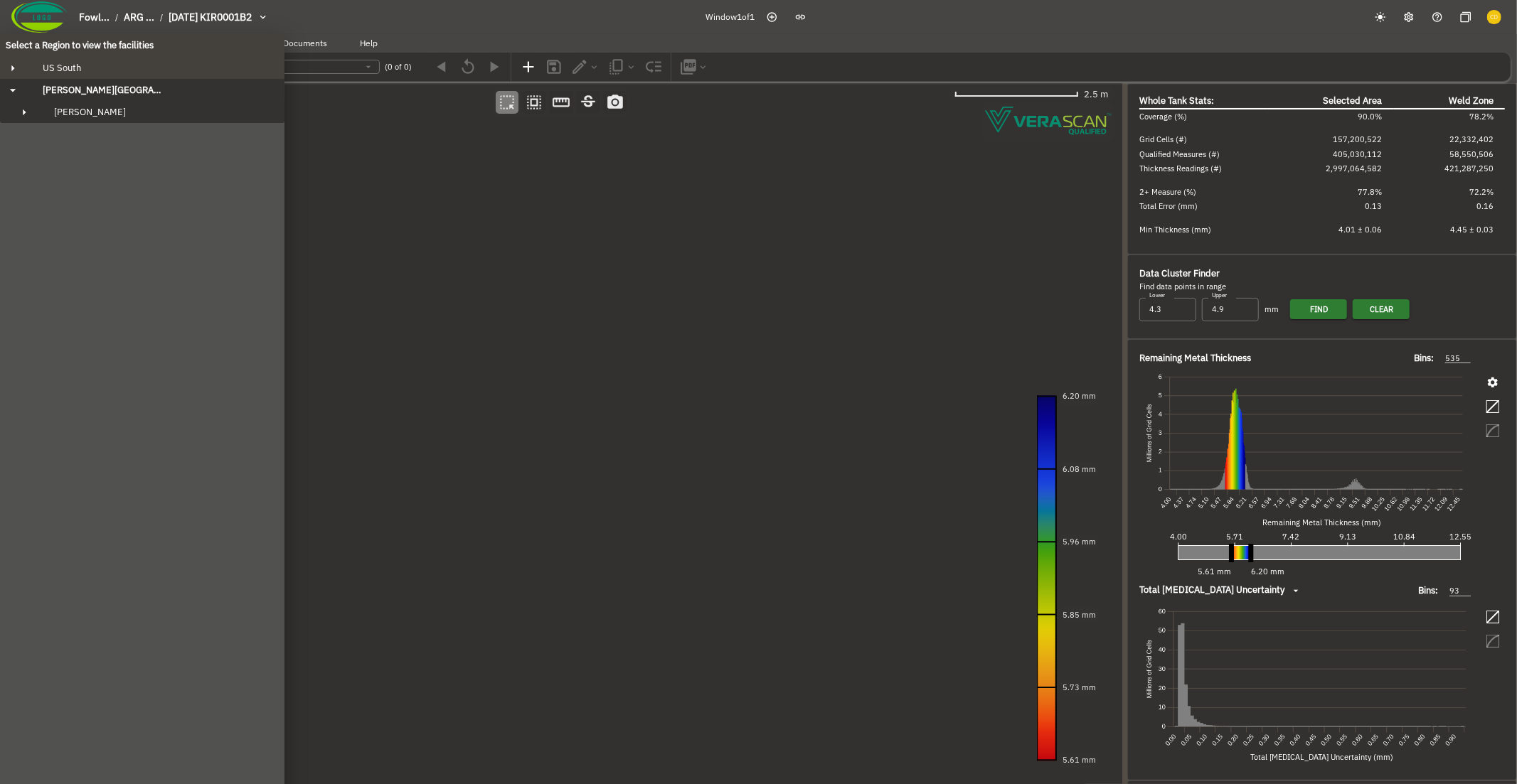
click at [28, 113] on icon "button" at bounding box center [24, 112] width 14 height 14
click at [87, 109] on span "[PERSON_NAME]" at bounding box center [90, 112] width 72 height 12
click at [123, 117] on button "[PERSON_NAME]" at bounding box center [142, 112] width 284 height 22
click at [53, 71] on span "US South" at bounding box center [56, 68] width 50 height 12
click at [97, 100] on div "Select a Region to view the facilities [GEOGRAPHIC_DATA] [GEOGRAPHIC_DATA]'s Bl…" at bounding box center [142, 78] width 284 height 90
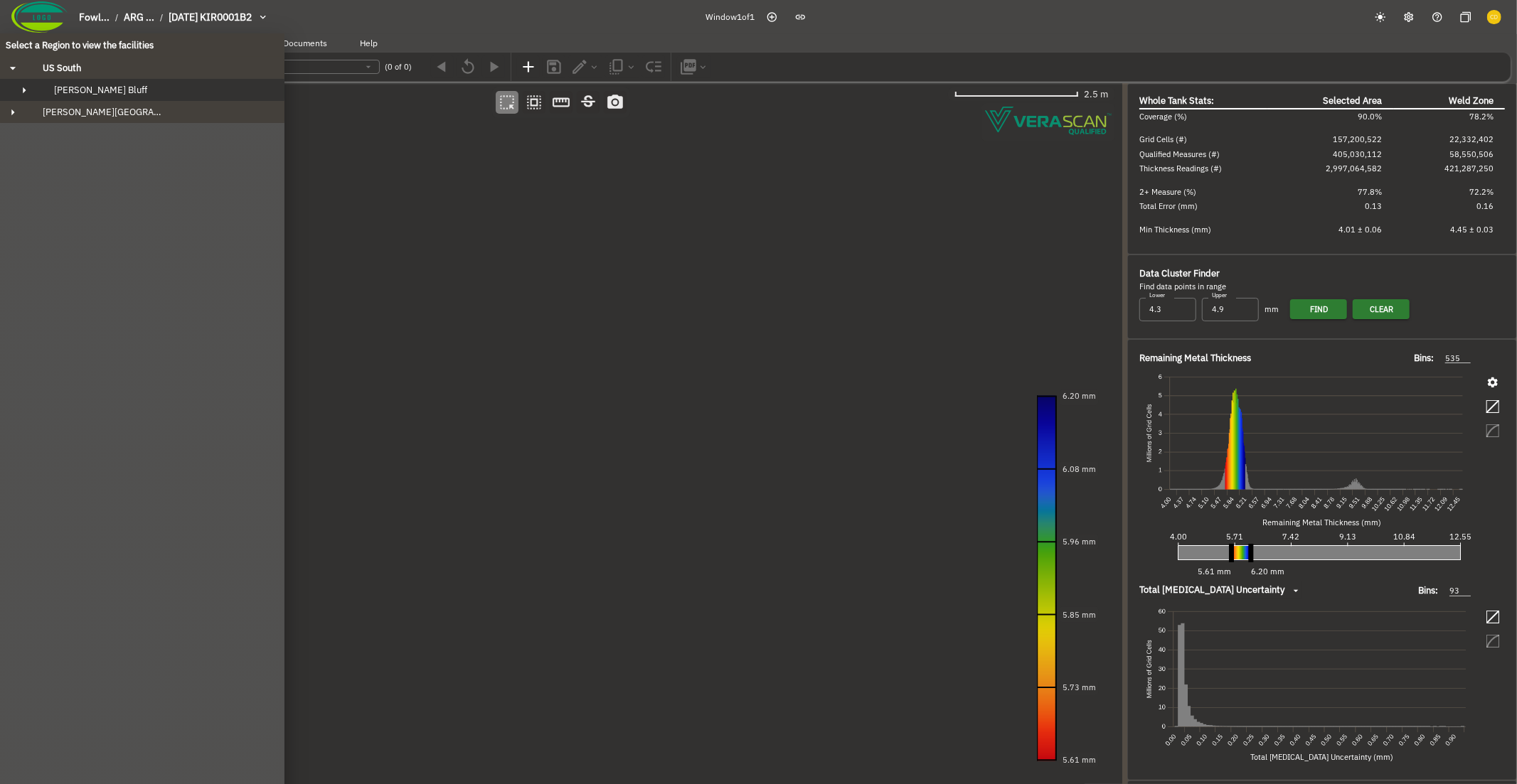
click at [102, 91] on span "[PERSON_NAME] Bluff" at bounding box center [101, 90] width 93 height 12
click at [113, 137] on span "ARG Overnight Tank" at bounding box center [106, 134] width 81 height 12
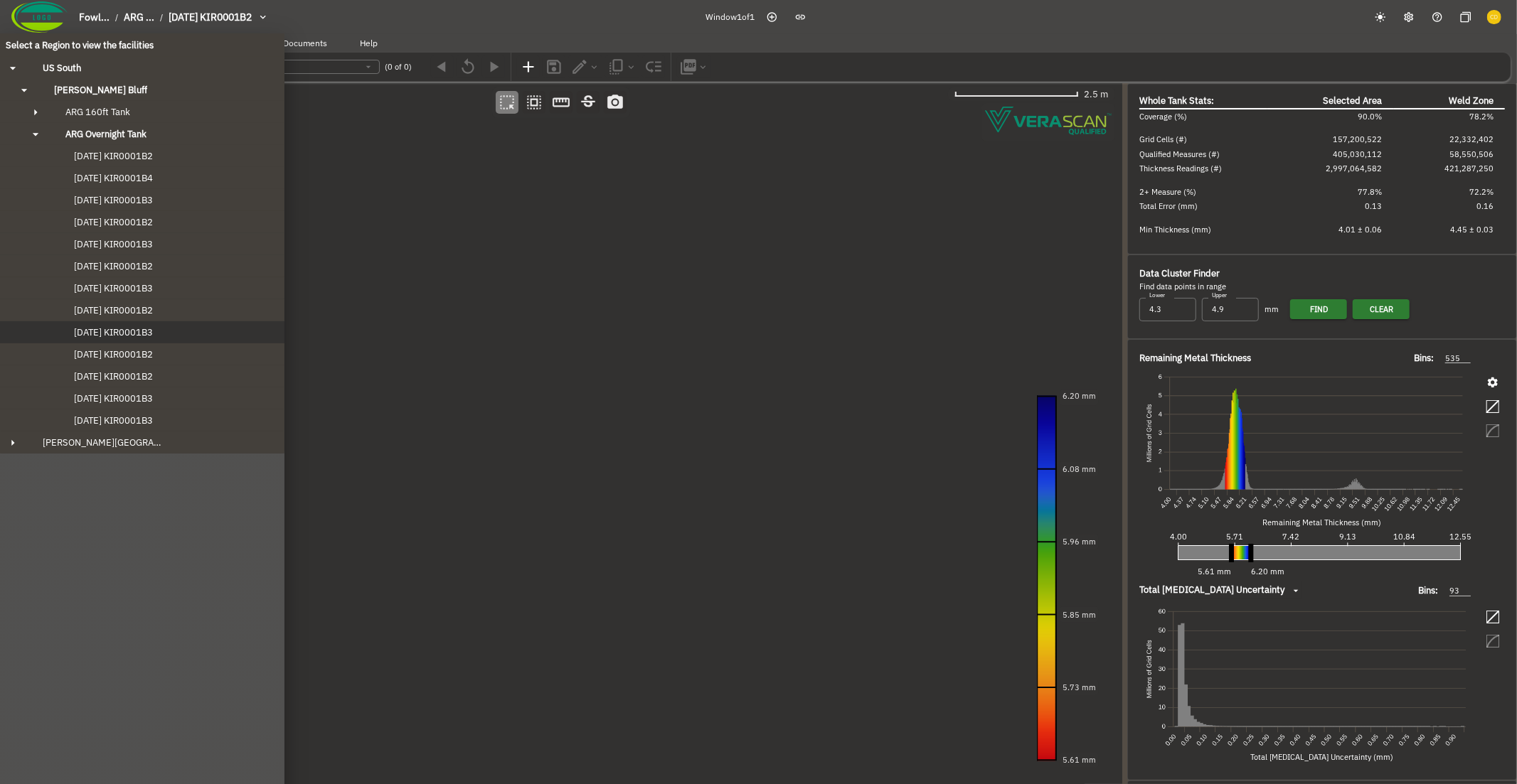
click at [165, 335] on button "[DATE] KIR0001B3" at bounding box center [142, 332] width 284 height 22
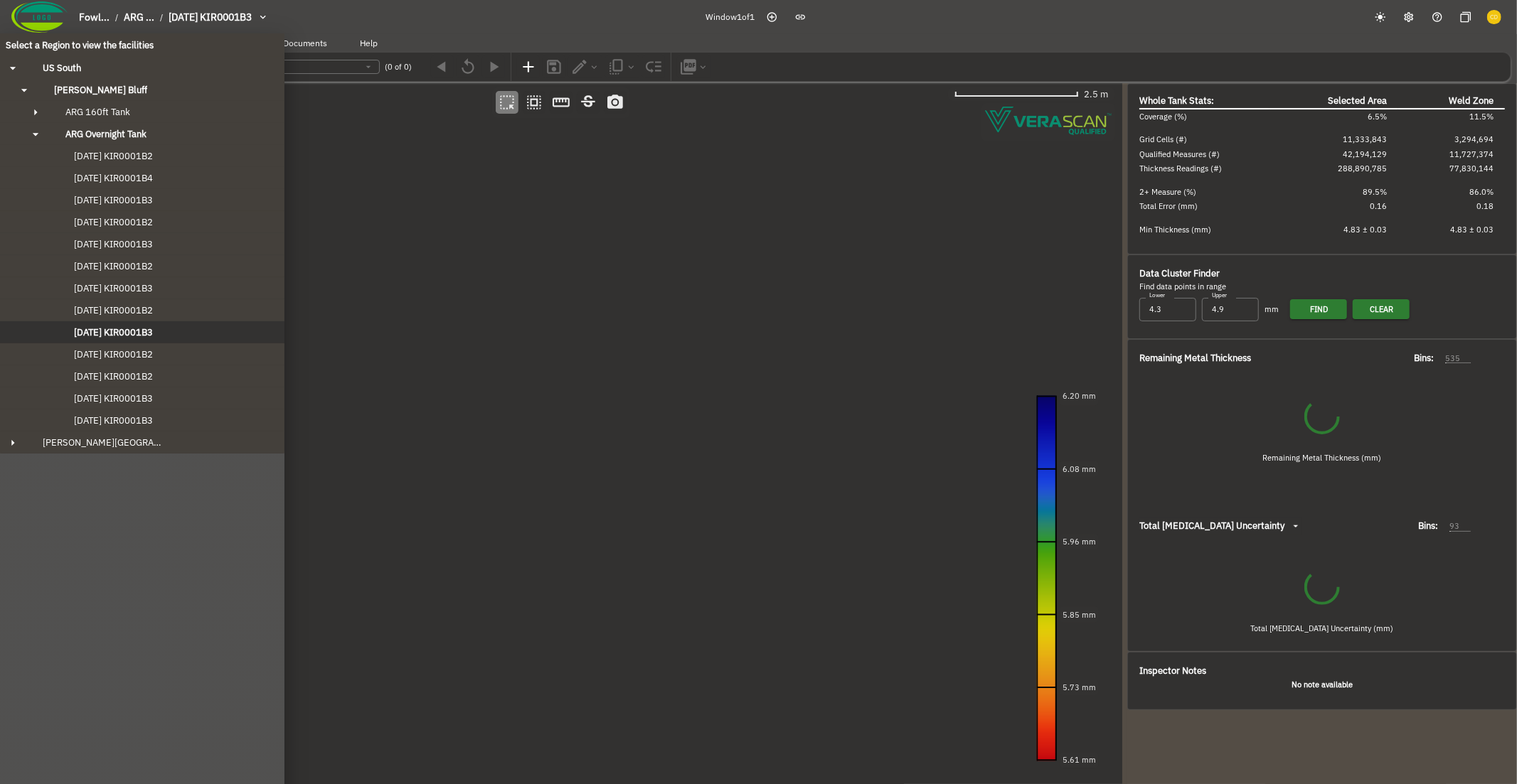
type input "417"
type input "96"
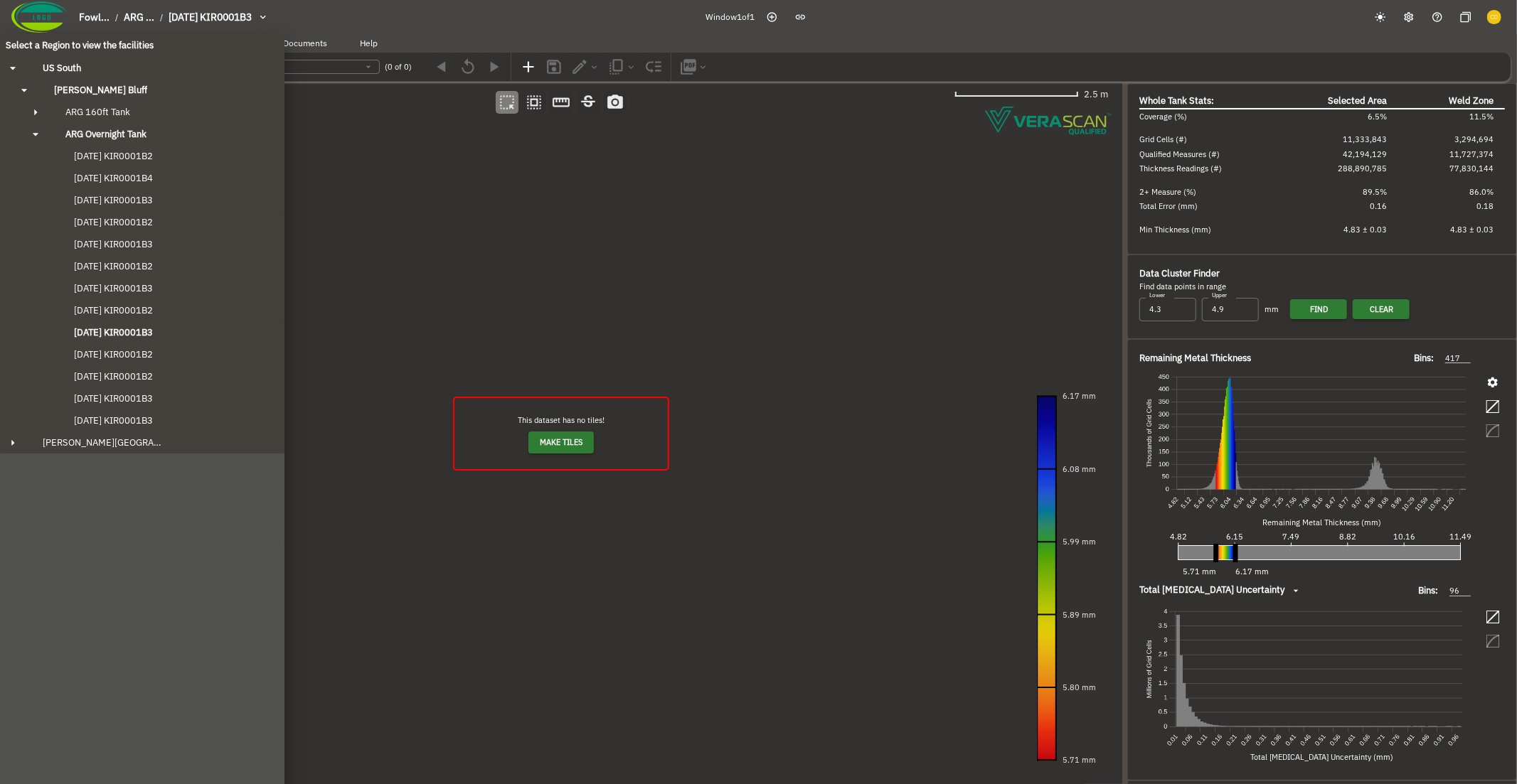
click at [469, 297] on div "Select a Region to view the facilities [GEOGRAPHIC_DATA] [GEOGRAPHIC_DATA]'s Bl…" at bounding box center [758, 392] width 1517 height 784
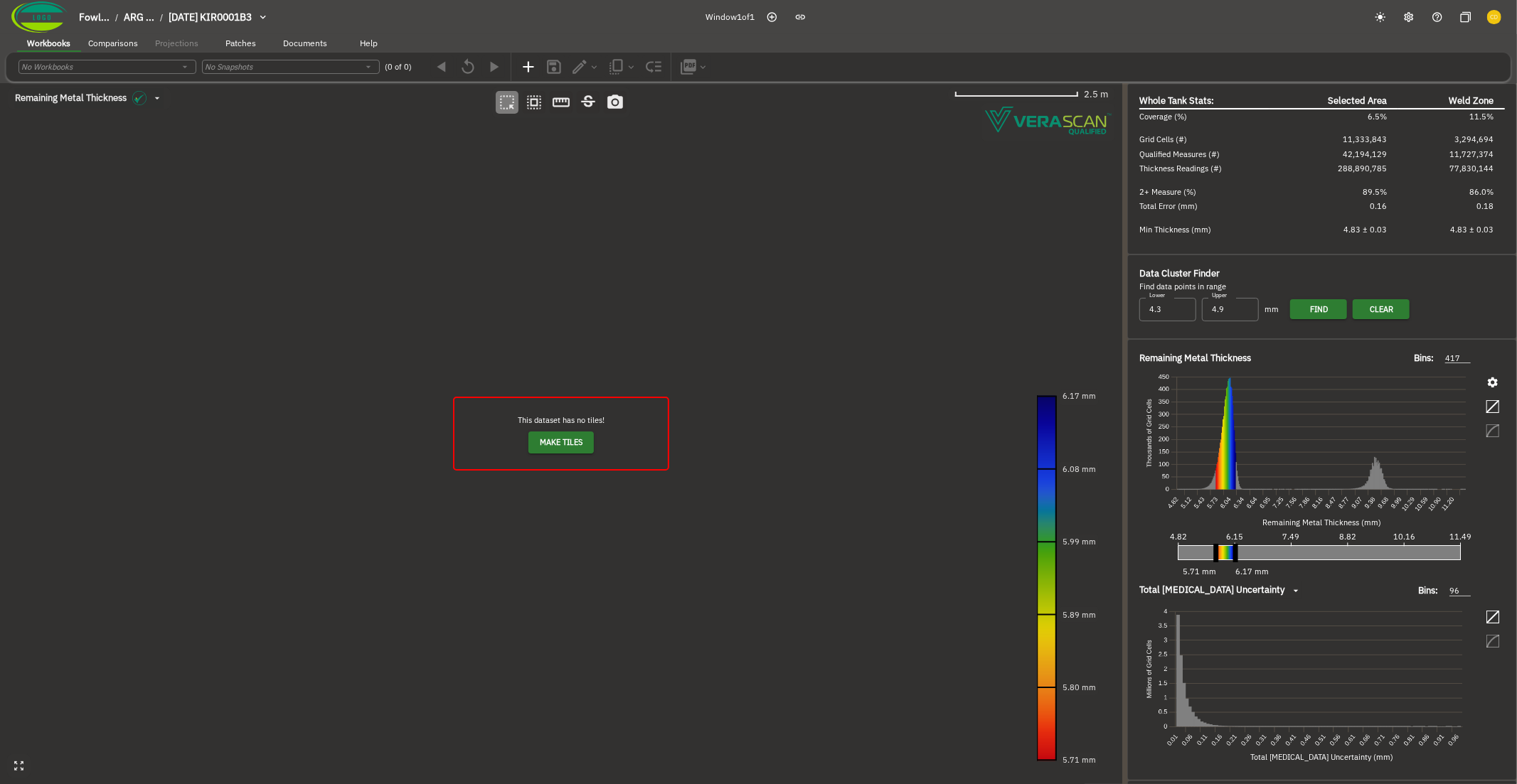
drag, startPoint x: 467, startPoint y: 295, endPoint x: 571, endPoint y: 320, distance: 107.0
click at [571, 320] on canvas at bounding box center [560, 434] width 1122 height 702
drag, startPoint x: 549, startPoint y: 317, endPoint x: 535, endPoint y: 312, distance: 14.9
click at [535, 312] on canvas at bounding box center [560, 434] width 1122 height 702
click at [573, 432] on button "Make Tiles" at bounding box center [561, 442] width 65 height 22
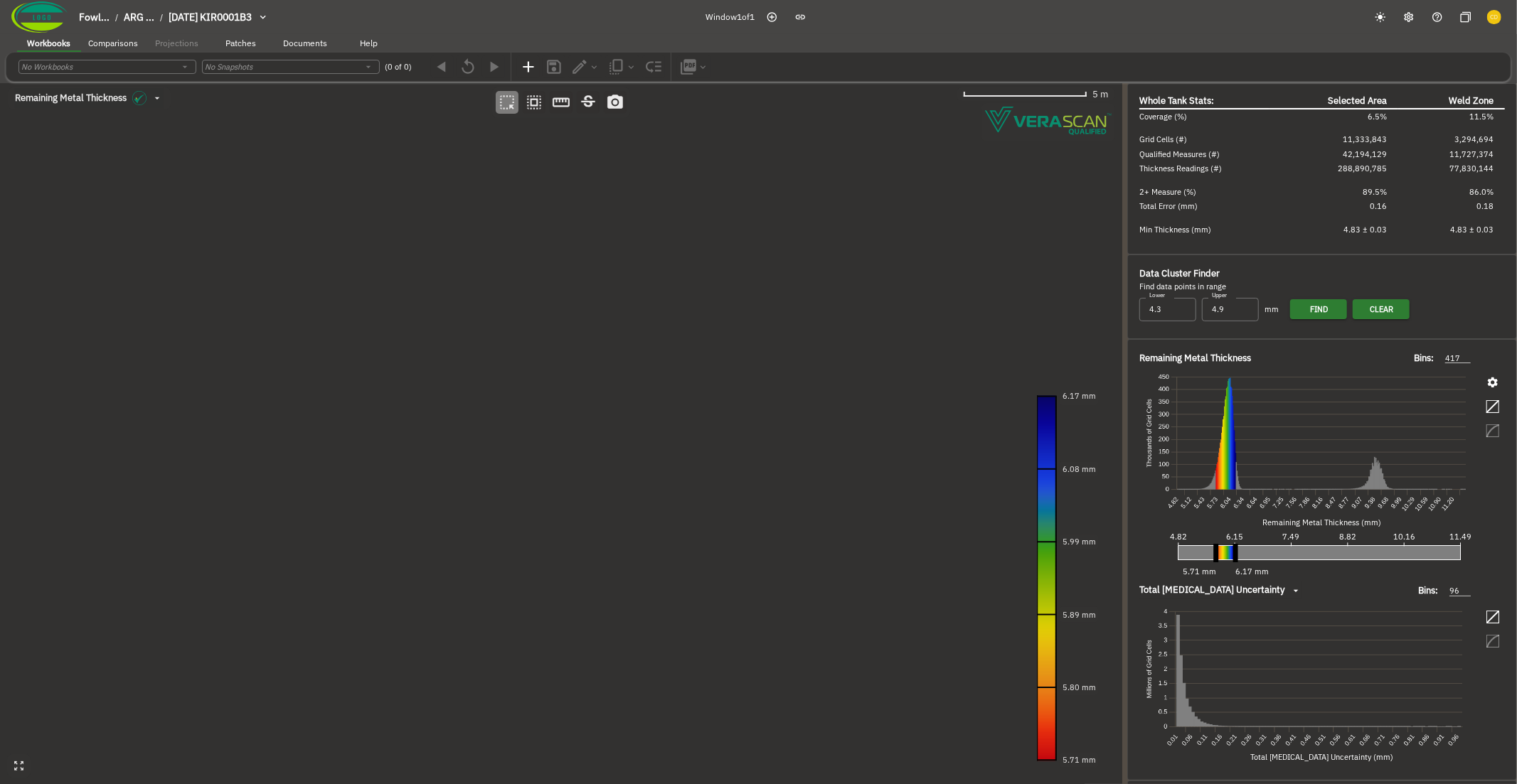
drag, startPoint x: 535, startPoint y: 196, endPoint x: 558, endPoint y: 284, distance: 91.0
click at [558, 284] on canvas at bounding box center [560, 434] width 1122 height 702
click at [107, 13] on span "Fowl..." at bounding box center [94, 17] width 30 height 13
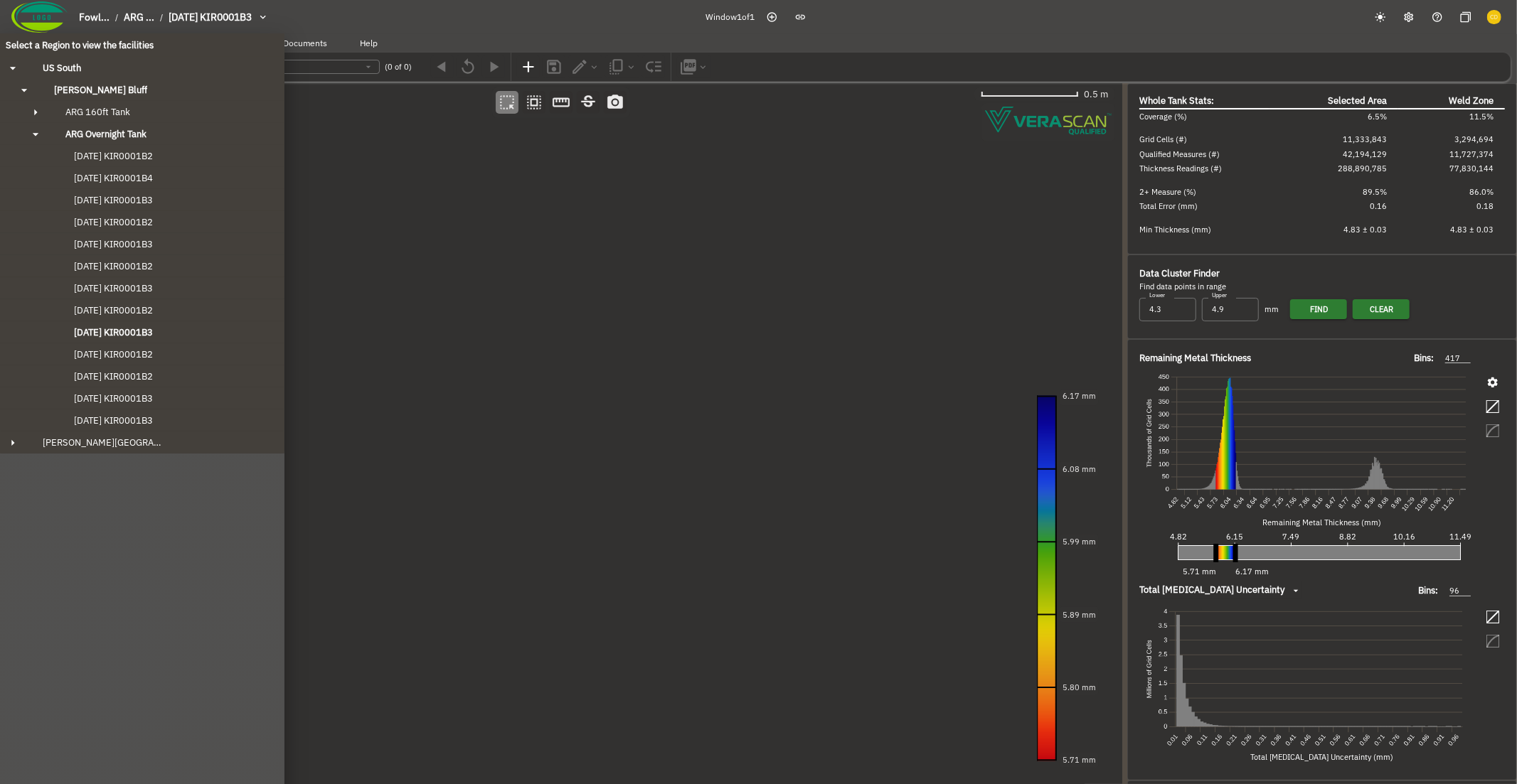
click at [442, 336] on div "Select a Region to view the facilities [GEOGRAPHIC_DATA] [GEOGRAPHIC_DATA]'s Bl…" at bounding box center [758, 392] width 1517 height 784
